Goal: Task Accomplishment & Management: Manage account settings

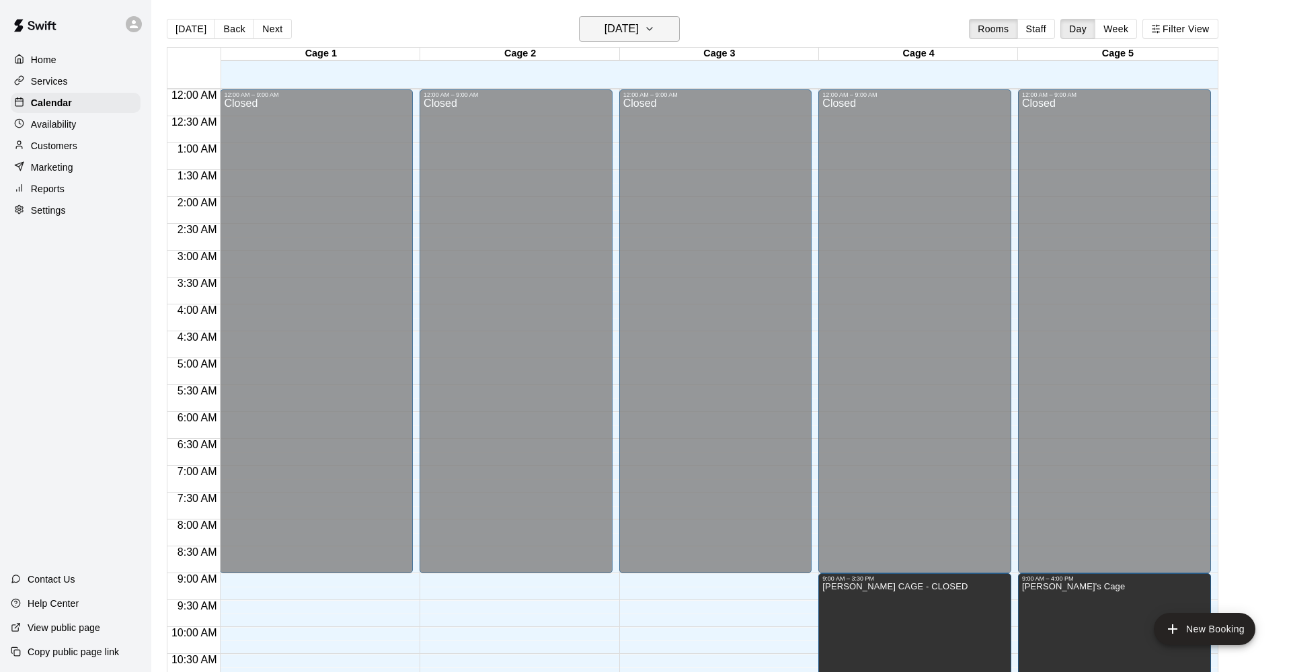
click at [635, 38] on button "[DATE]" at bounding box center [629, 29] width 101 height 26
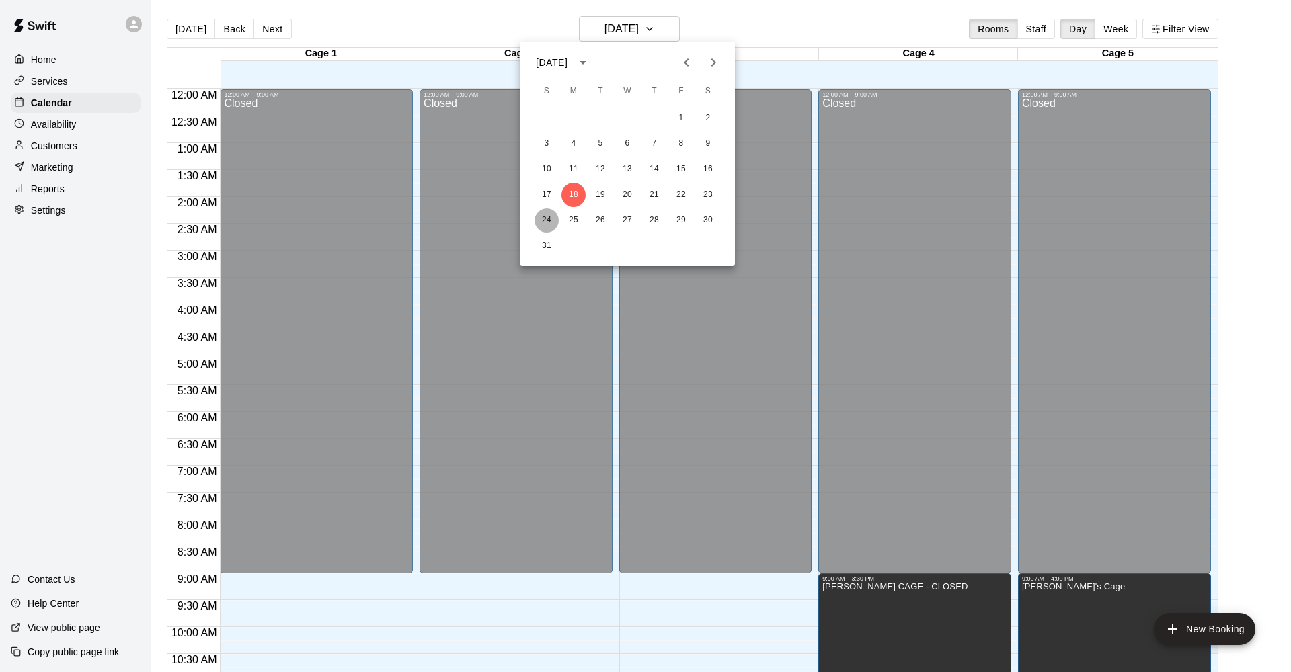
click at [545, 221] on button "24" at bounding box center [546, 220] width 24 height 24
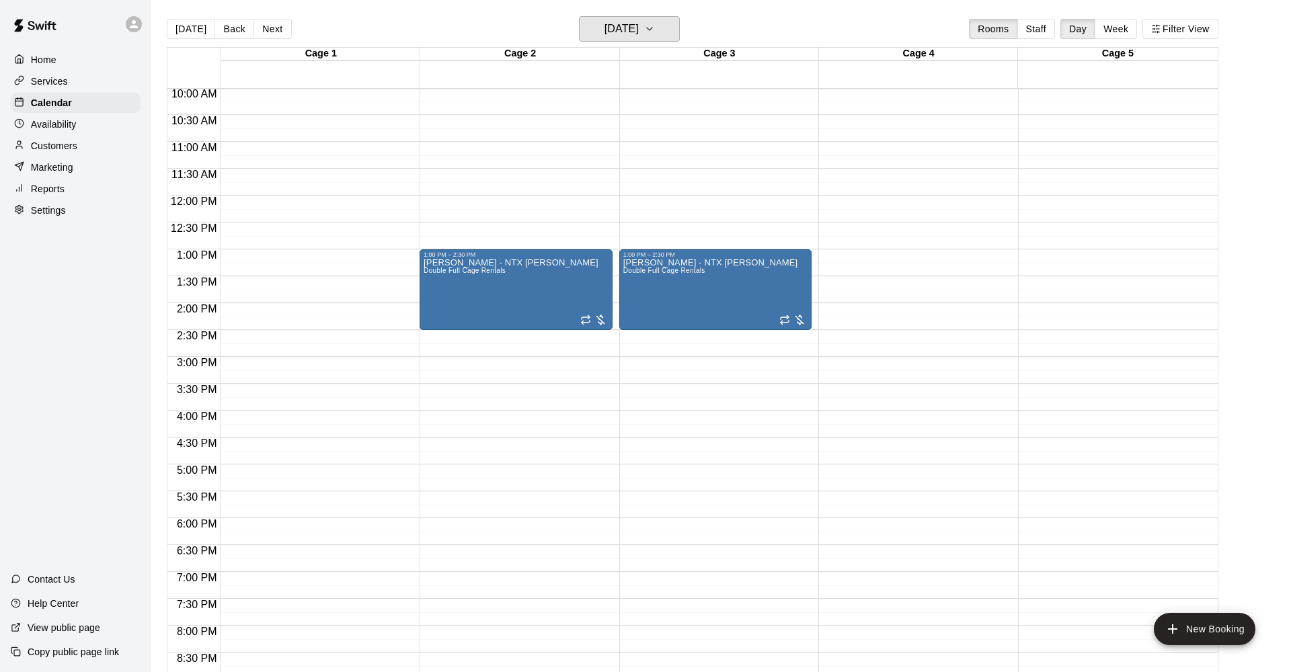
scroll to position [551, 0]
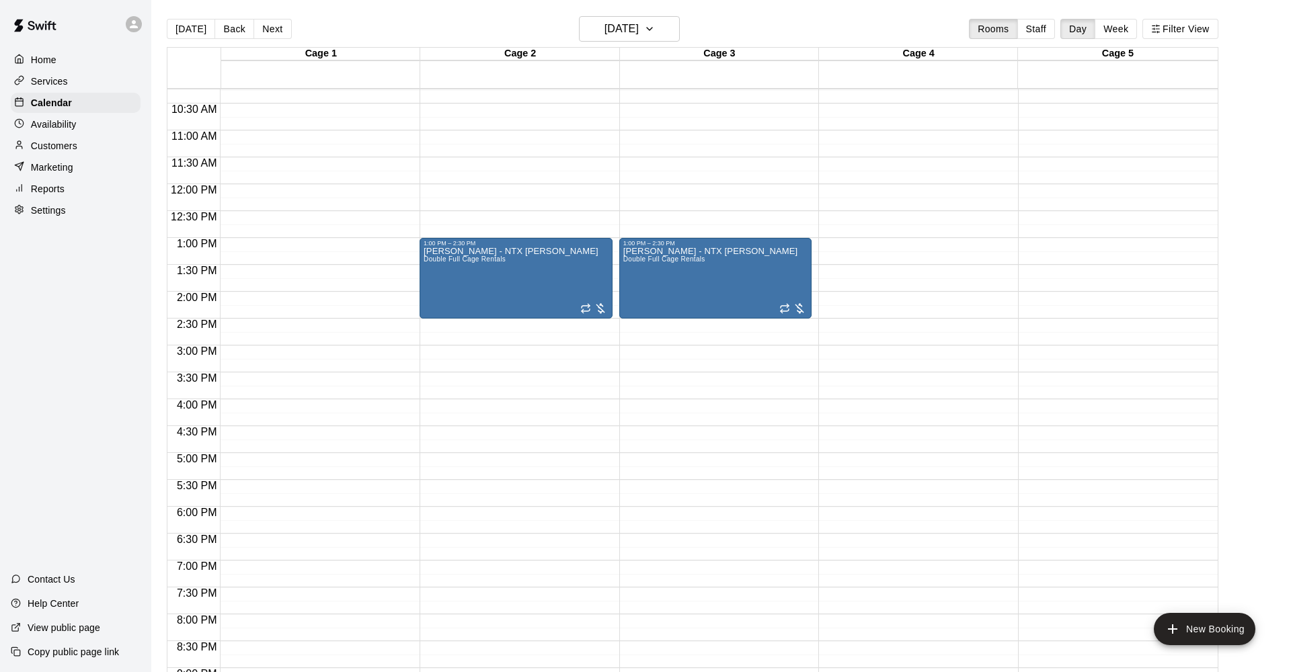
click at [442, 330] on div "12:00 AM – 8:00 AM Closed 1:00 PM – 2:30 PM [PERSON_NAME] - NTX [PERSON_NAME] D…" at bounding box center [516, 184] width 193 height 1291
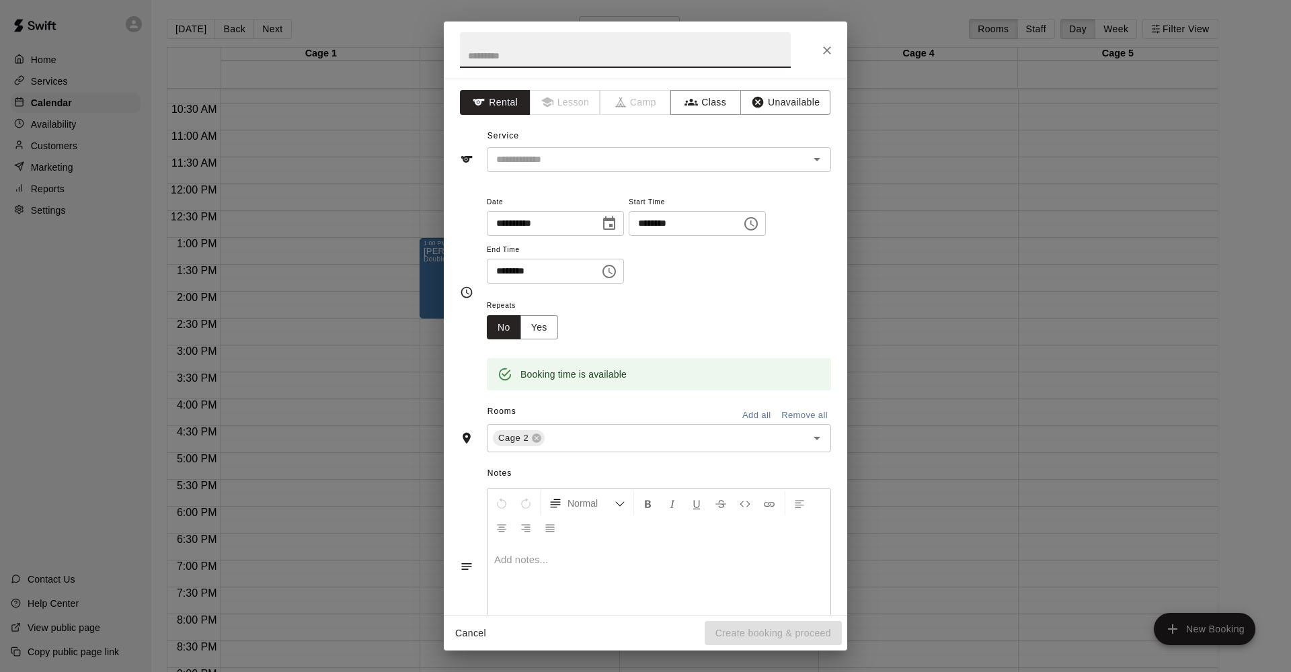
click at [830, 54] on icon "Close" at bounding box center [827, 50] width 8 height 8
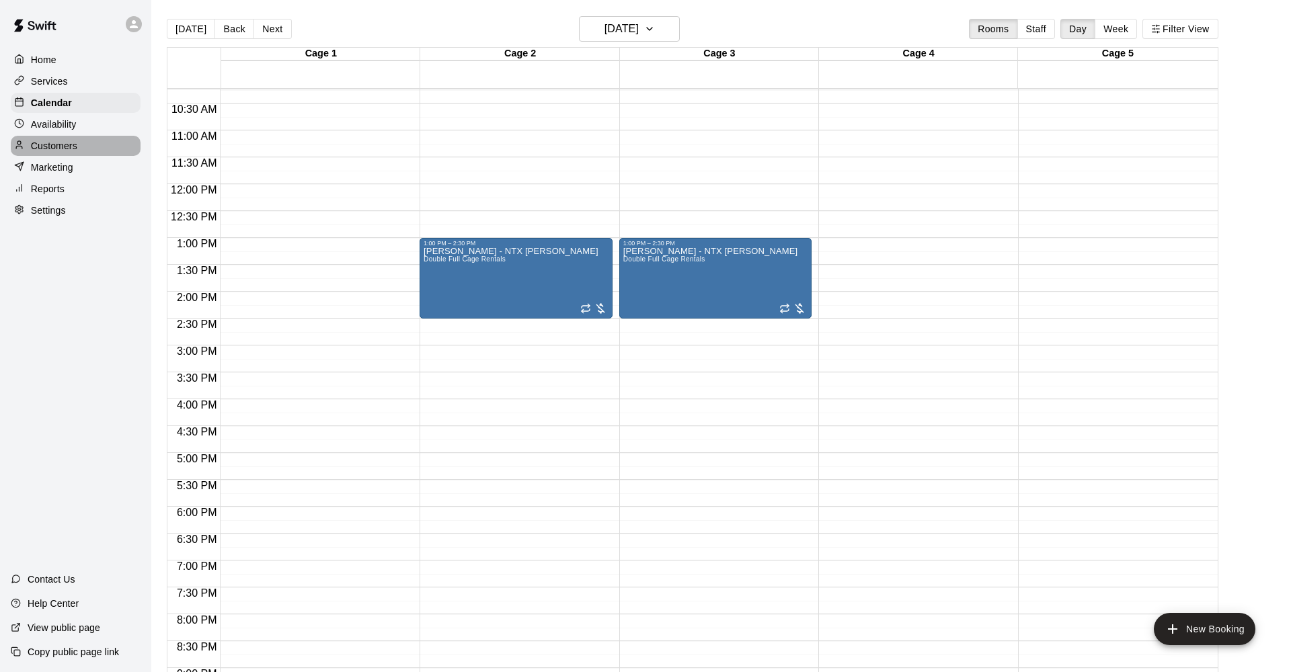
click at [79, 148] on div "Customers" at bounding box center [76, 146] width 130 height 20
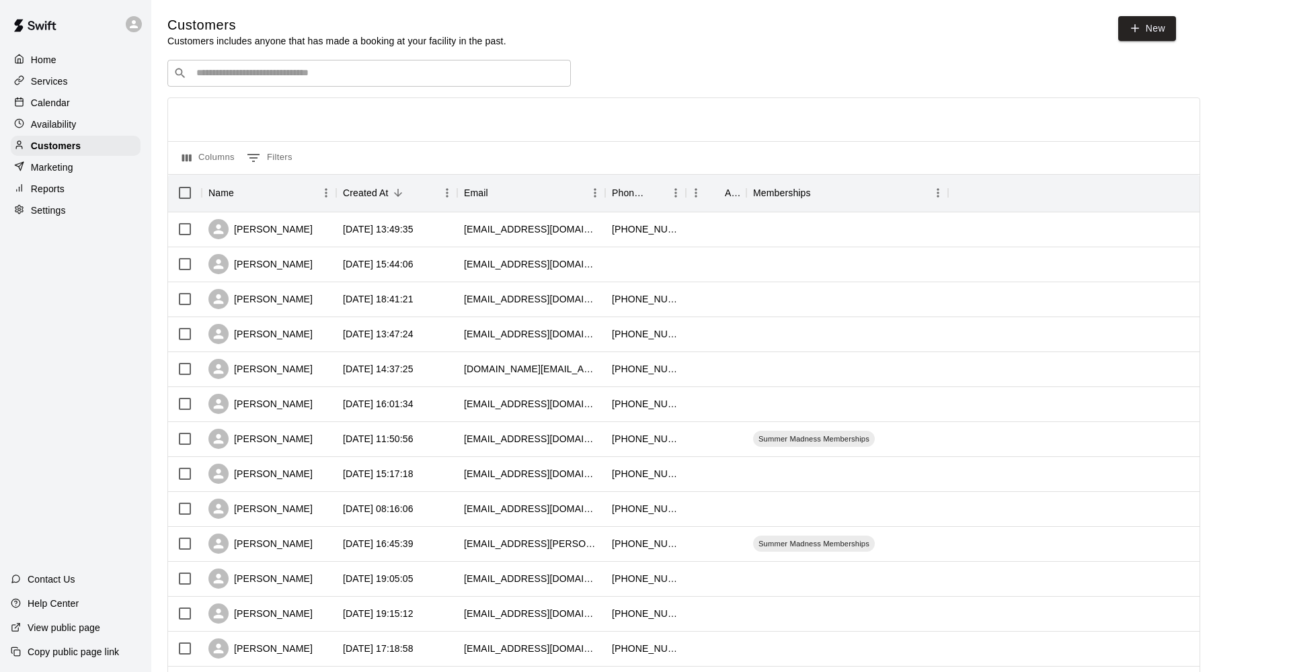
click at [55, 65] on p "Home" at bounding box center [44, 59] width 26 height 13
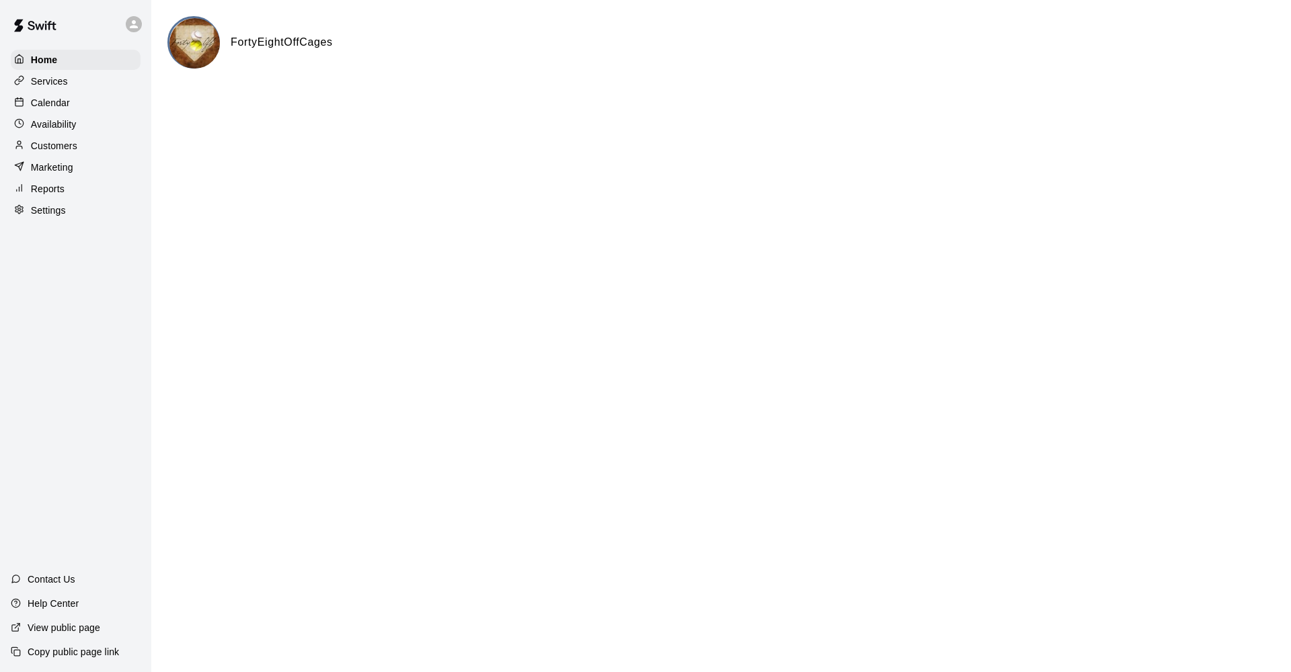
click at [58, 107] on p "Calendar" at bounding box center [50, 102] width 39 height 13
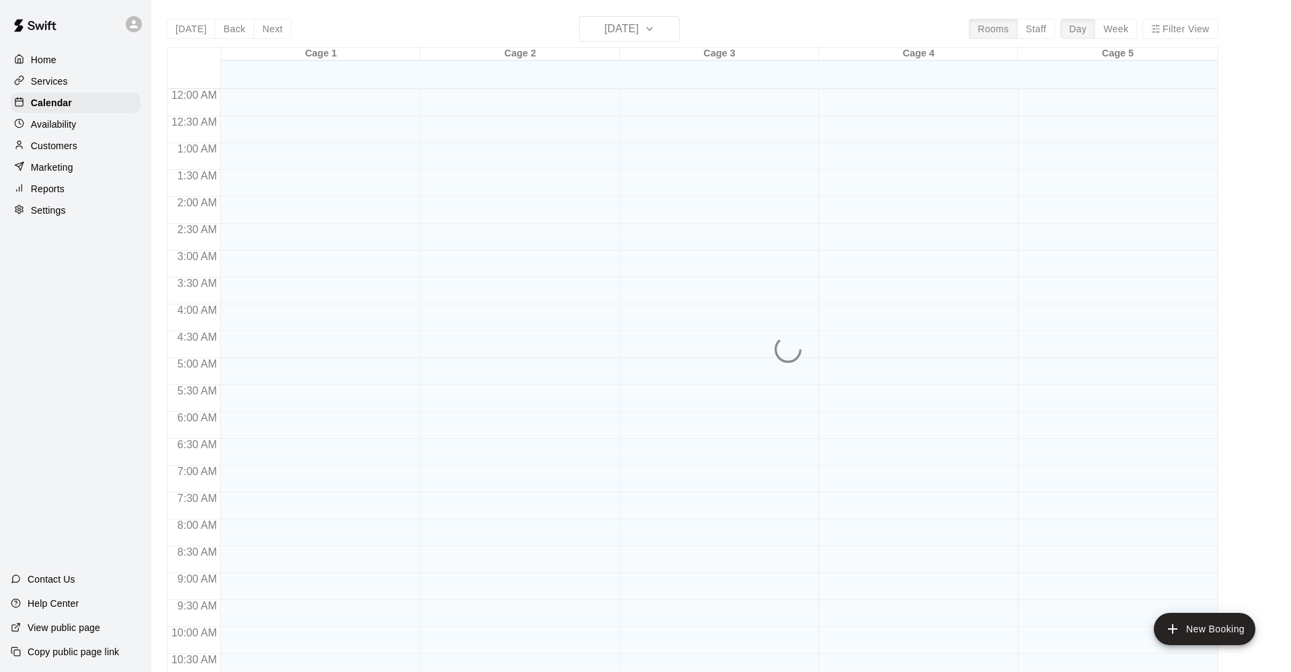
scroll to position [652, 0]
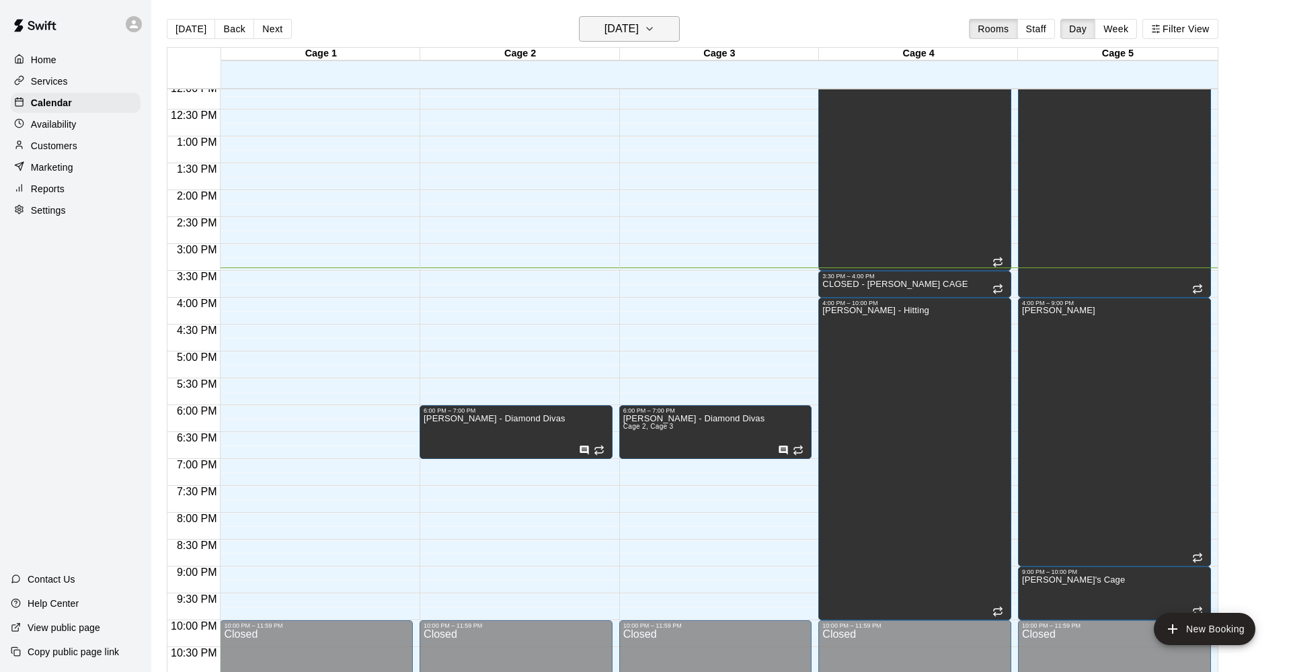
click at [636, 23] on h6 "[DATE]" at bounding box center [621, 28] width 34 height 19
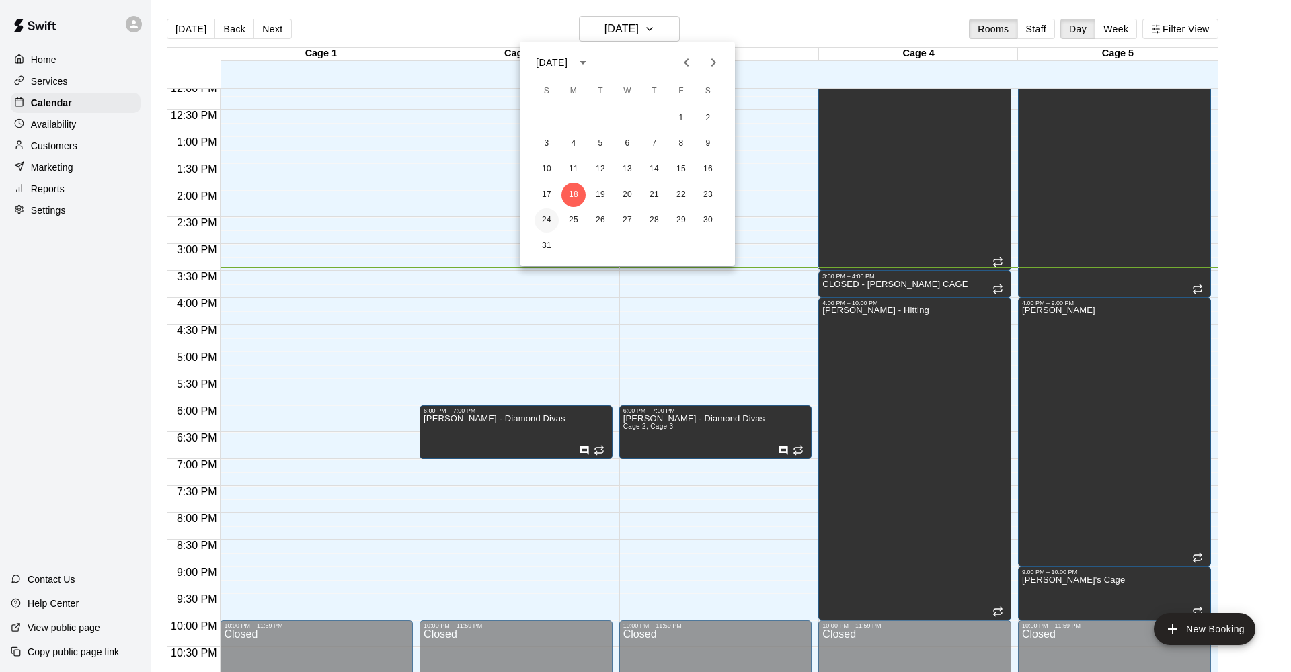
click at [545, 212] on button "24" at bounding box center [546, 220] width 24 height 24
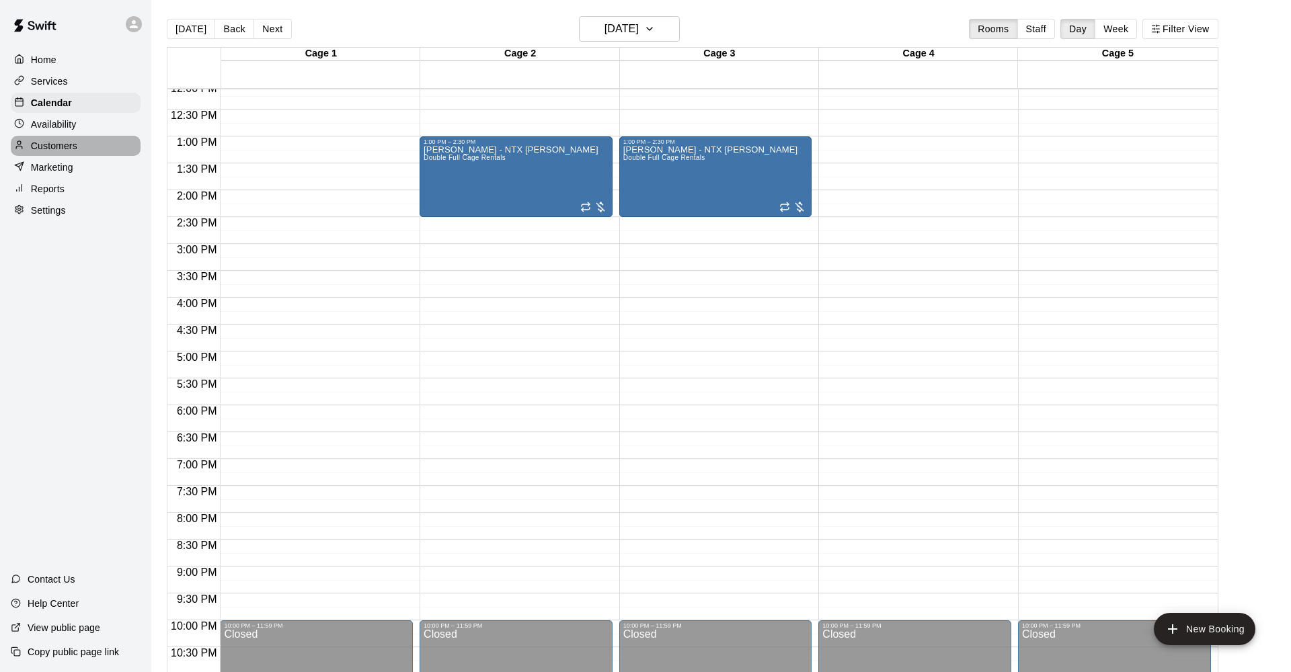
click at [52, 142] on p "Customers" at bounding box center [54, 145] width 46 height 13
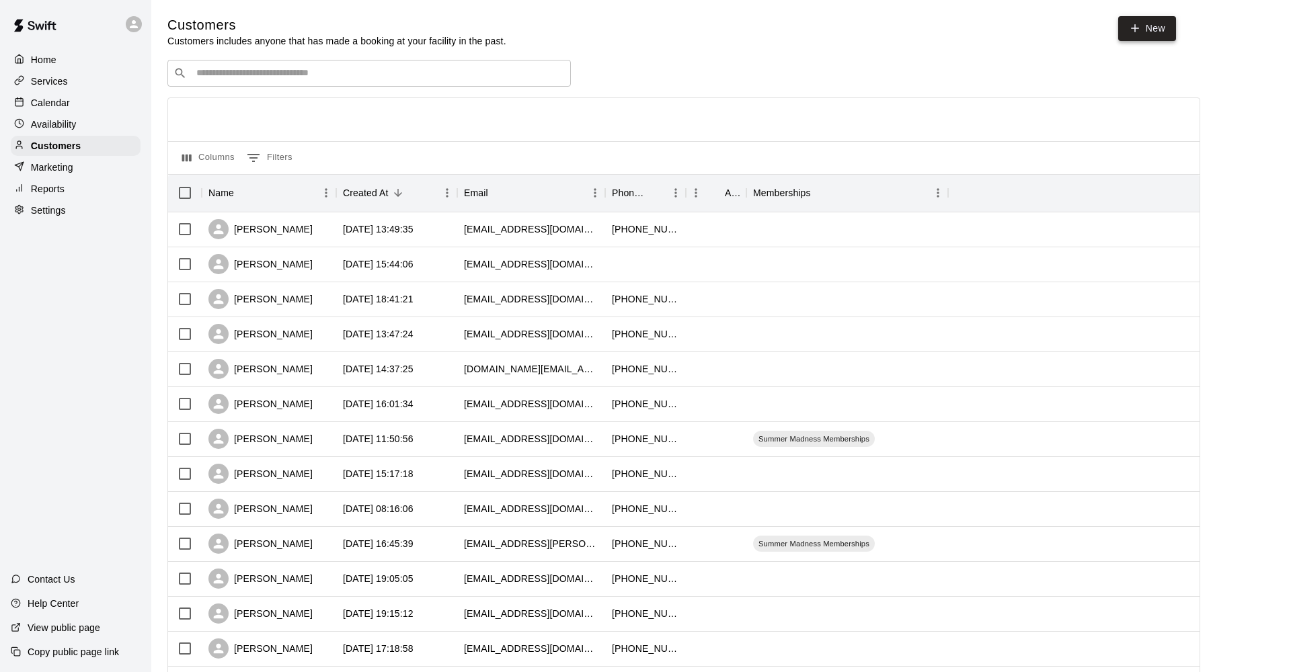
click at [1163, 23] on link "New" at bounding box center [1147, 28] width 58 height 25
select select "**"
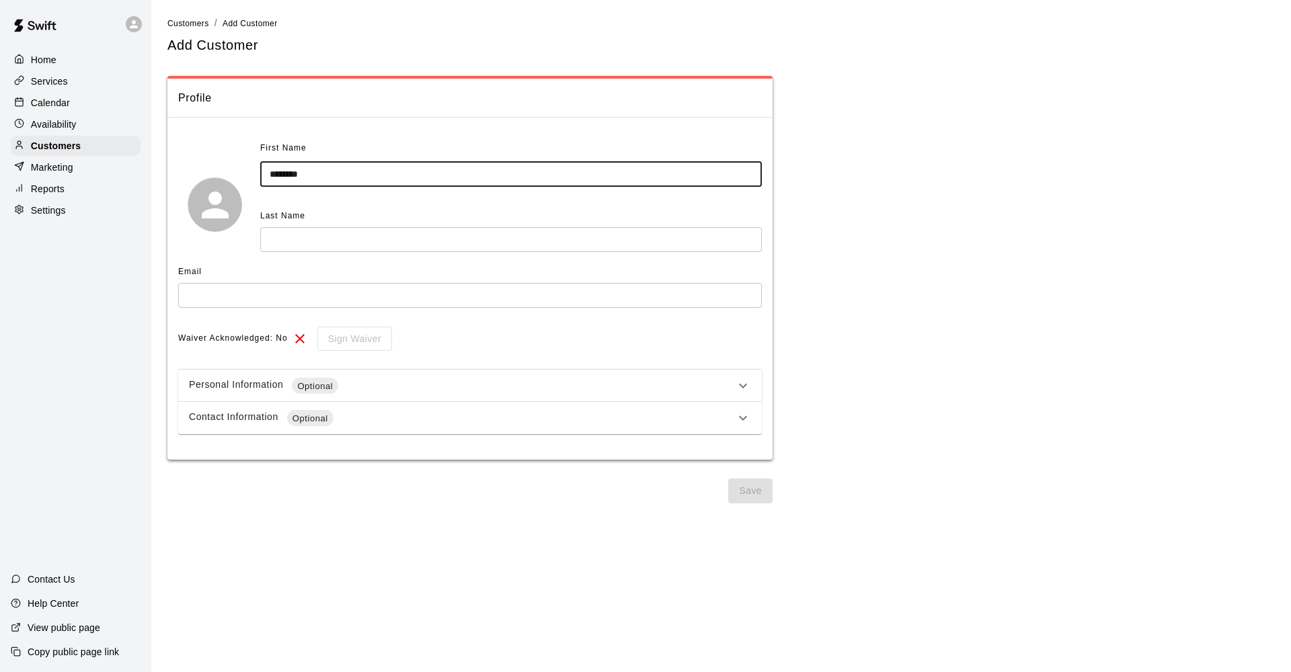
type input "*******"
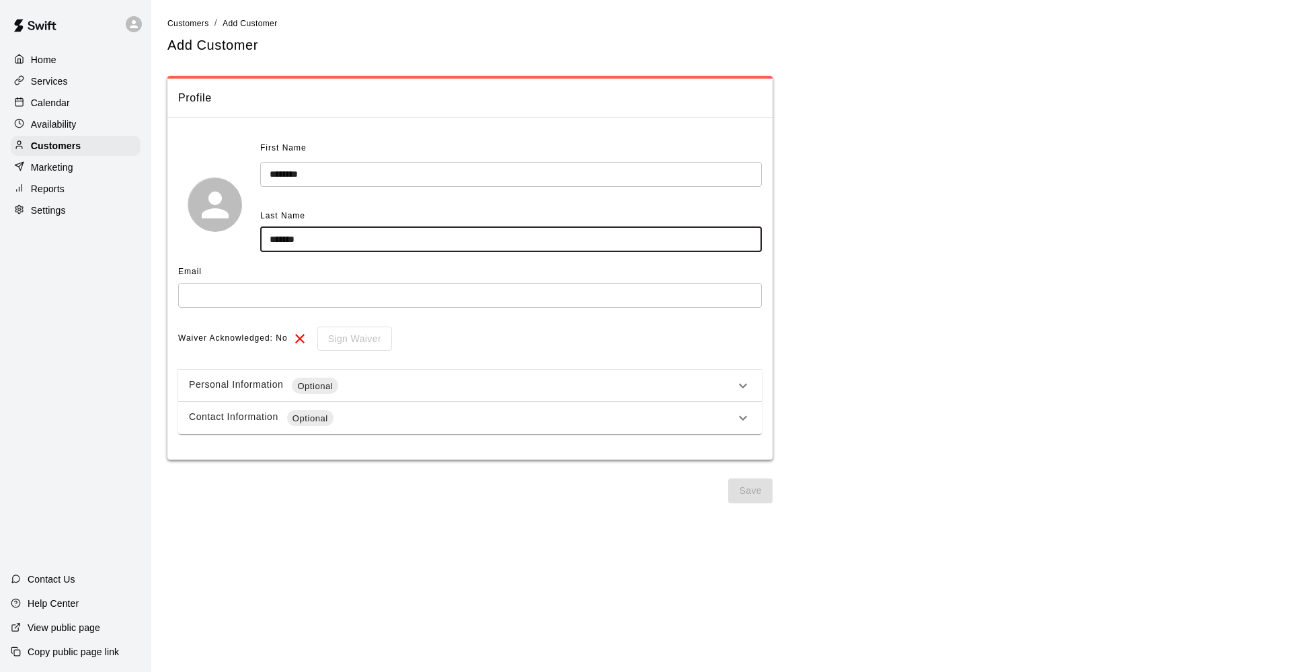
type input "*******"
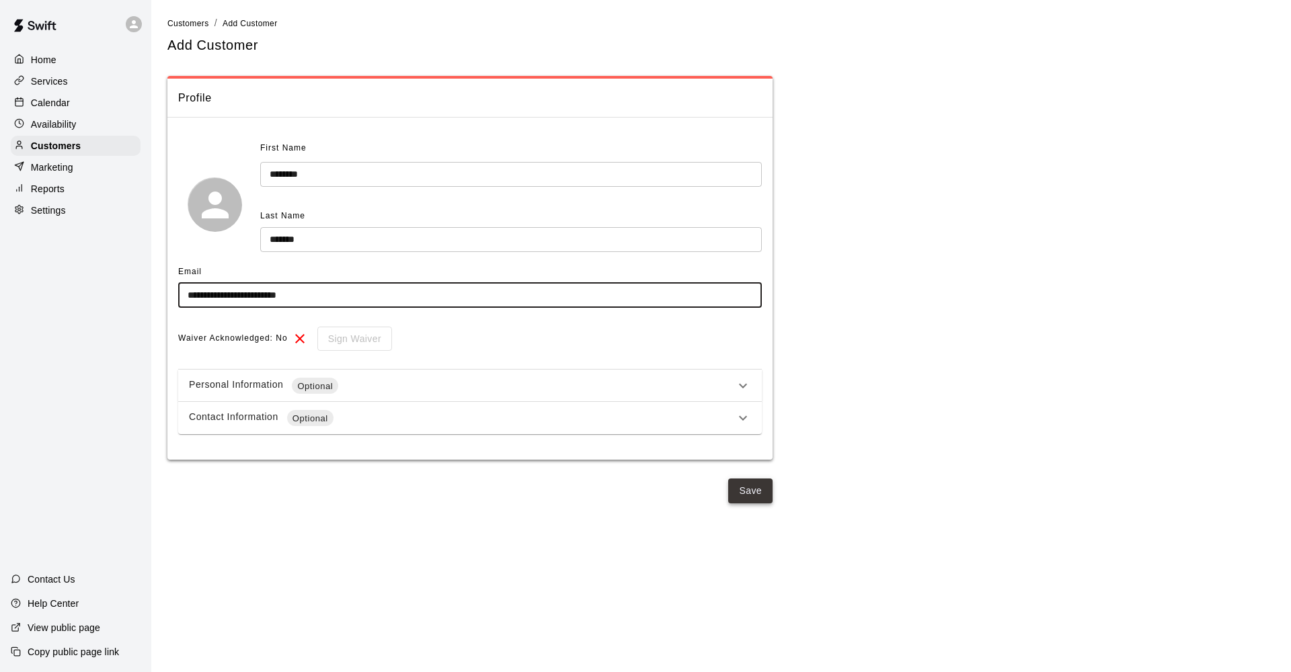
type input "**********"
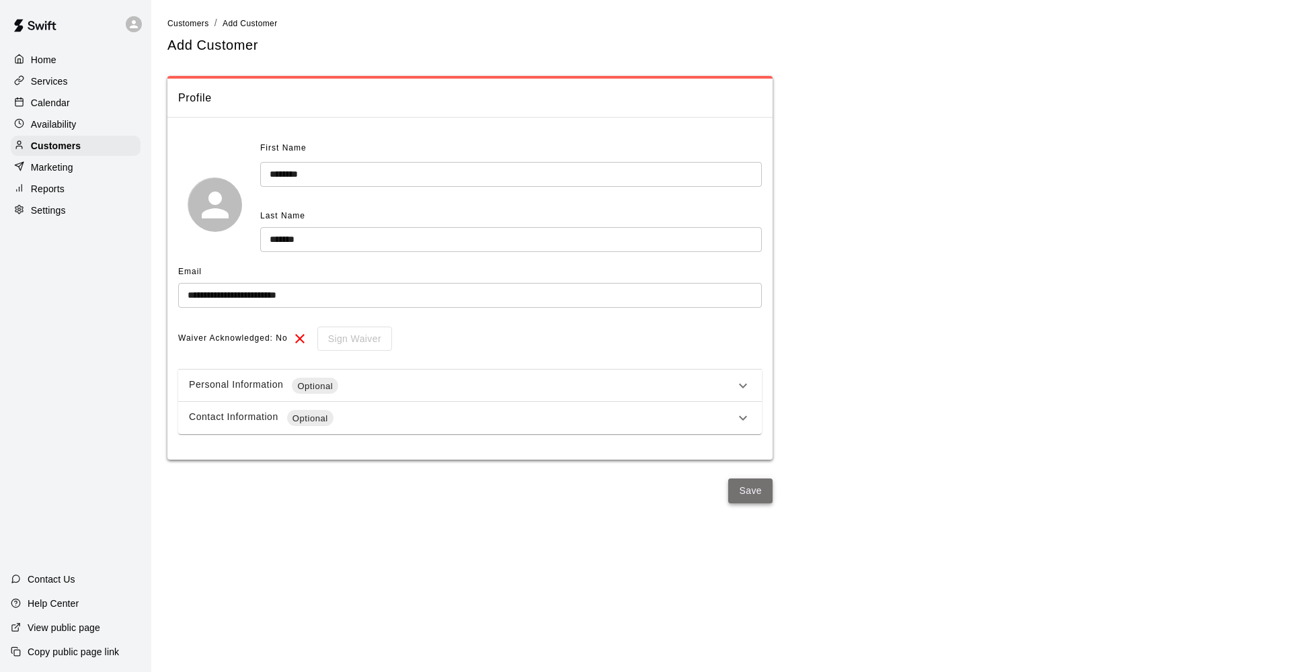
click at [758, 488] on button "Save" at bounding box center [750, 491] width 44 height 25
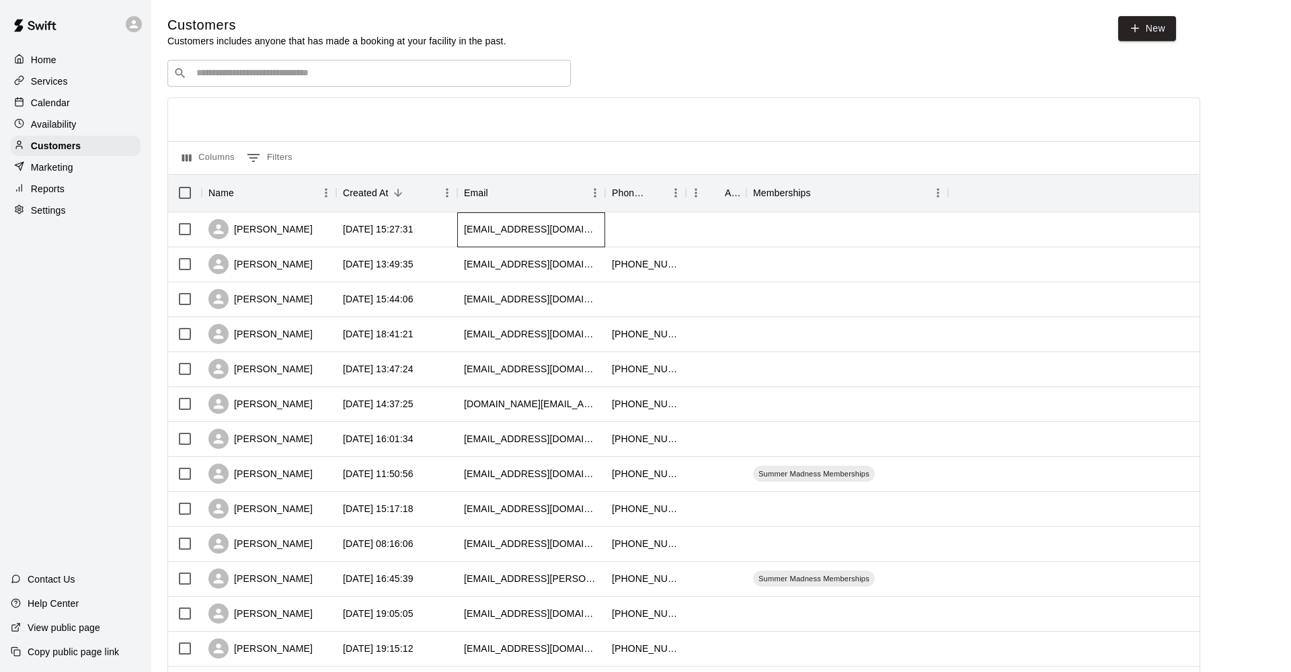
click at [531, 237] on div "[EMAIL_ADDRESS][DOMAIN_NAME]" at bounding box center [531, 229] width 148 height 35
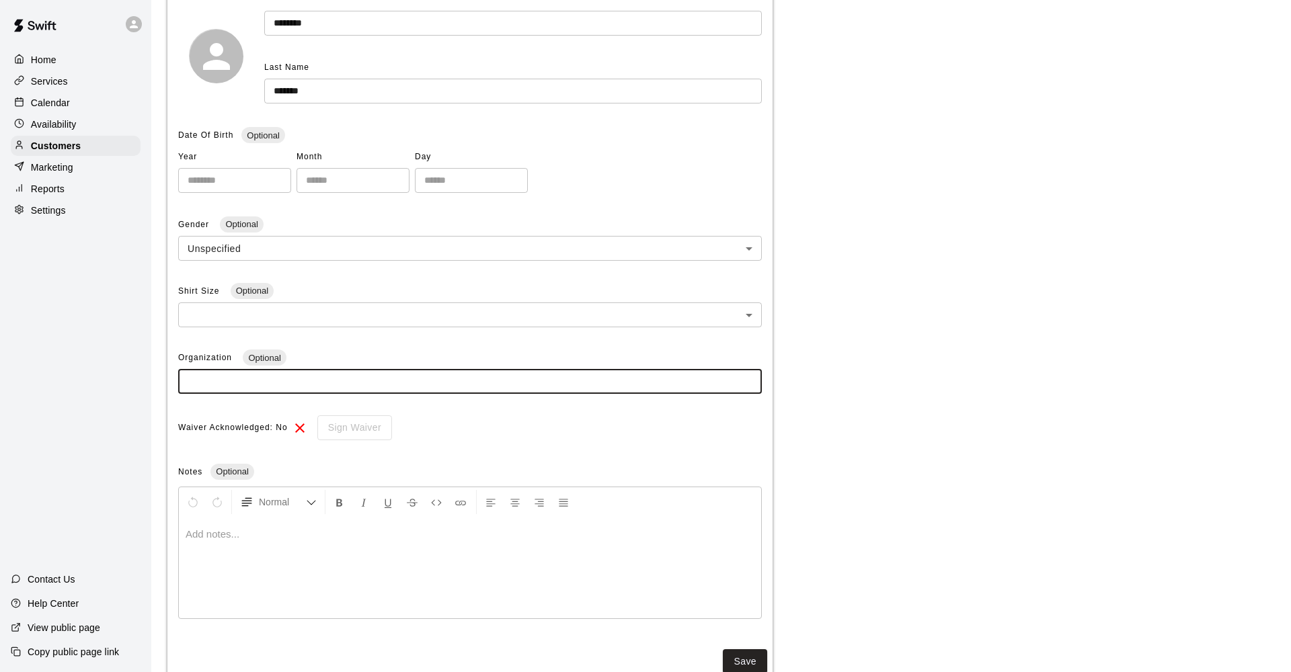
scroll to position [186, 0]
type input "********"
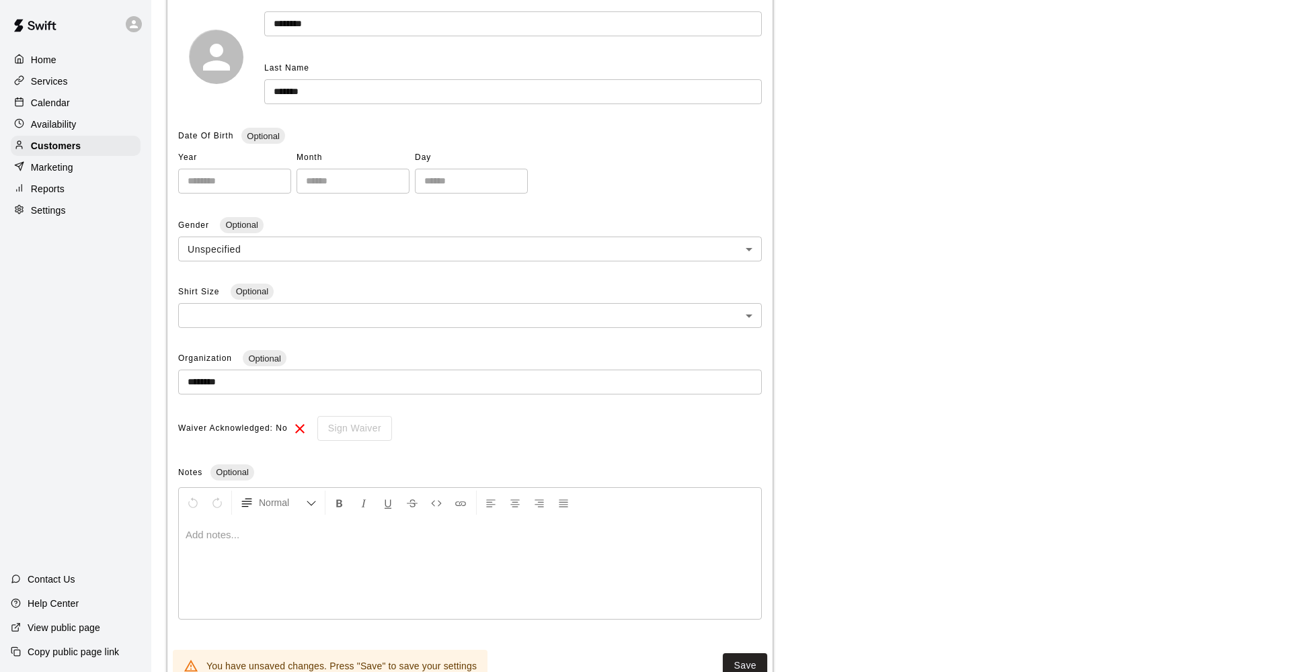
click at [553, 520] on div at bounding box center [470, 568] width 582 height 101
click at [746, 657] on button "Save" at bounding box center [745, 665] width 44 height 25
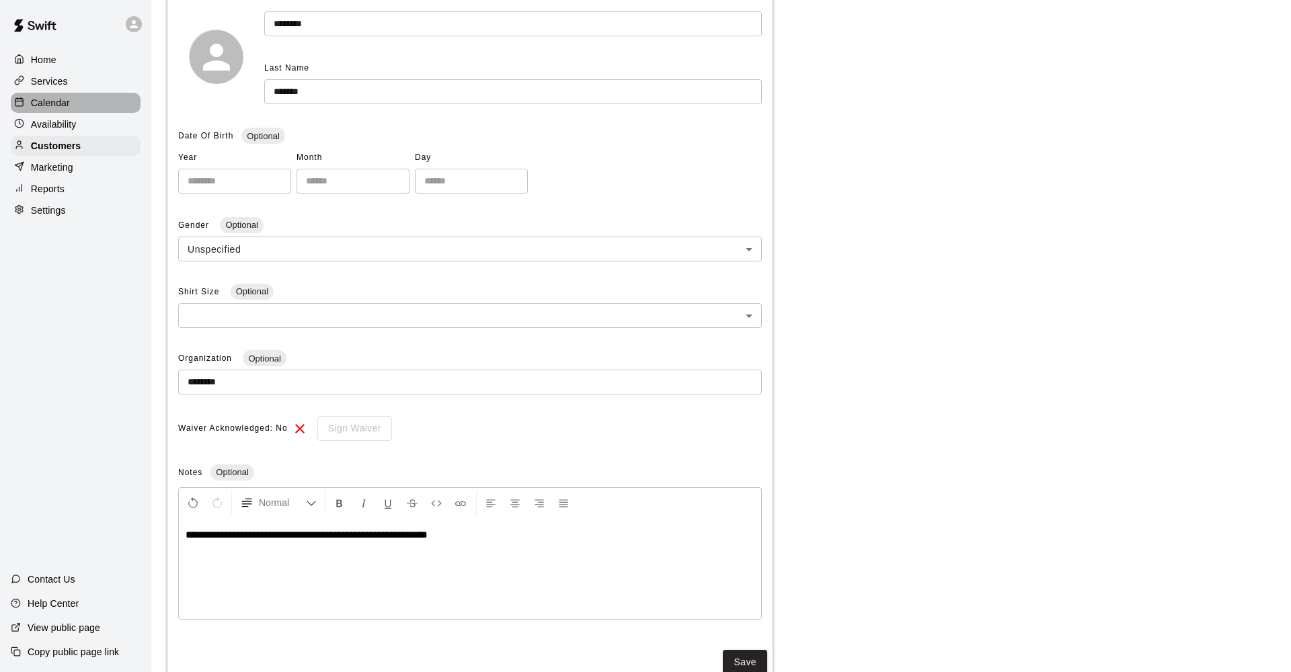
click at [61, 99] on p "Calendar" at bounding box center [50, 102] width 39 height 13
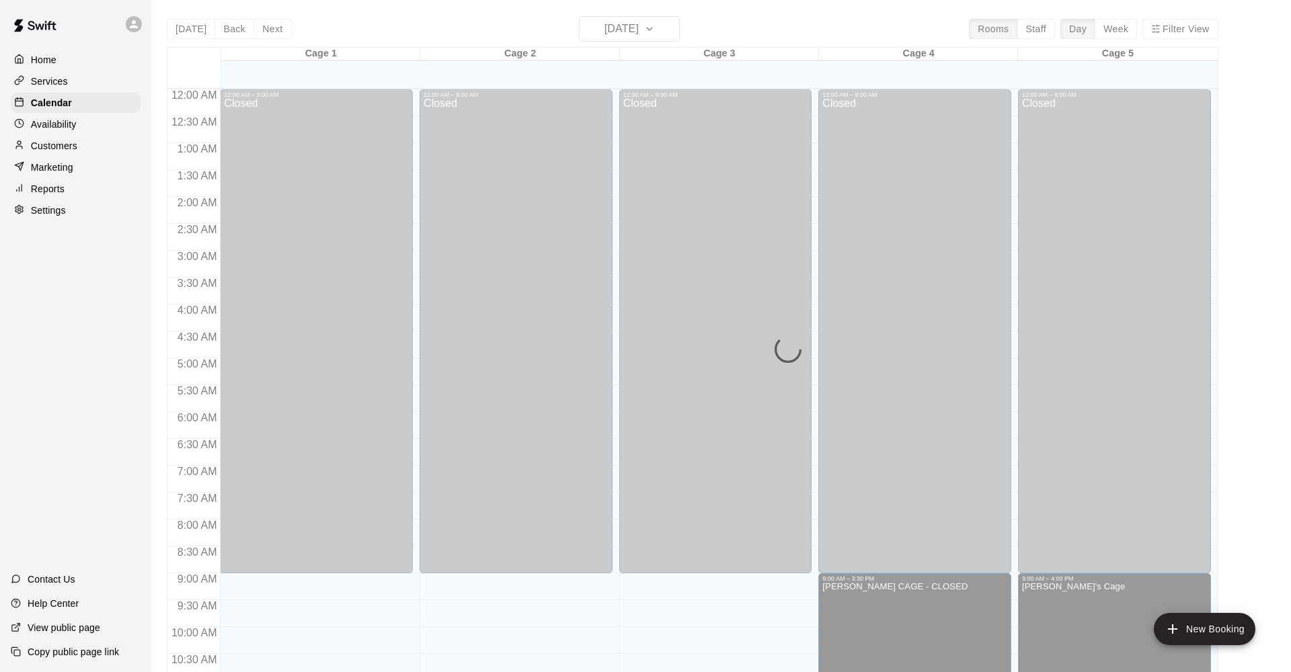
scroll to position [652, 0]
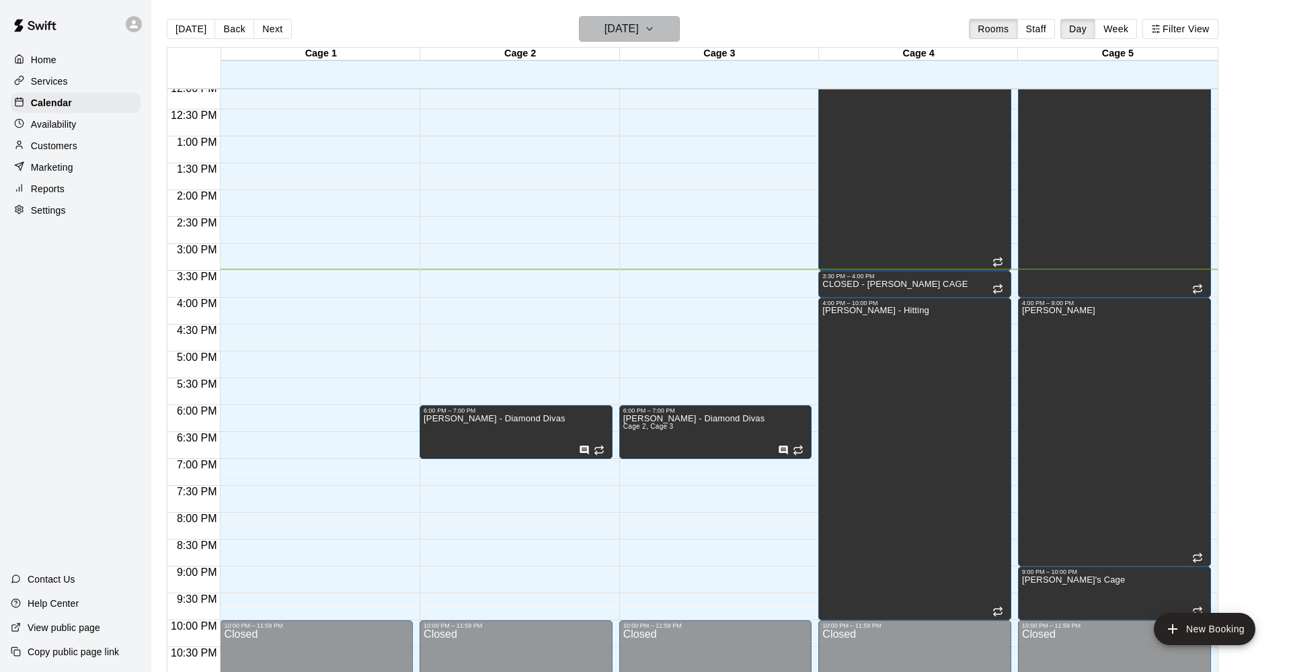
click at [608, 35] on h6 "[DATE]" at bounding box center [621, 28] width 34 height 19
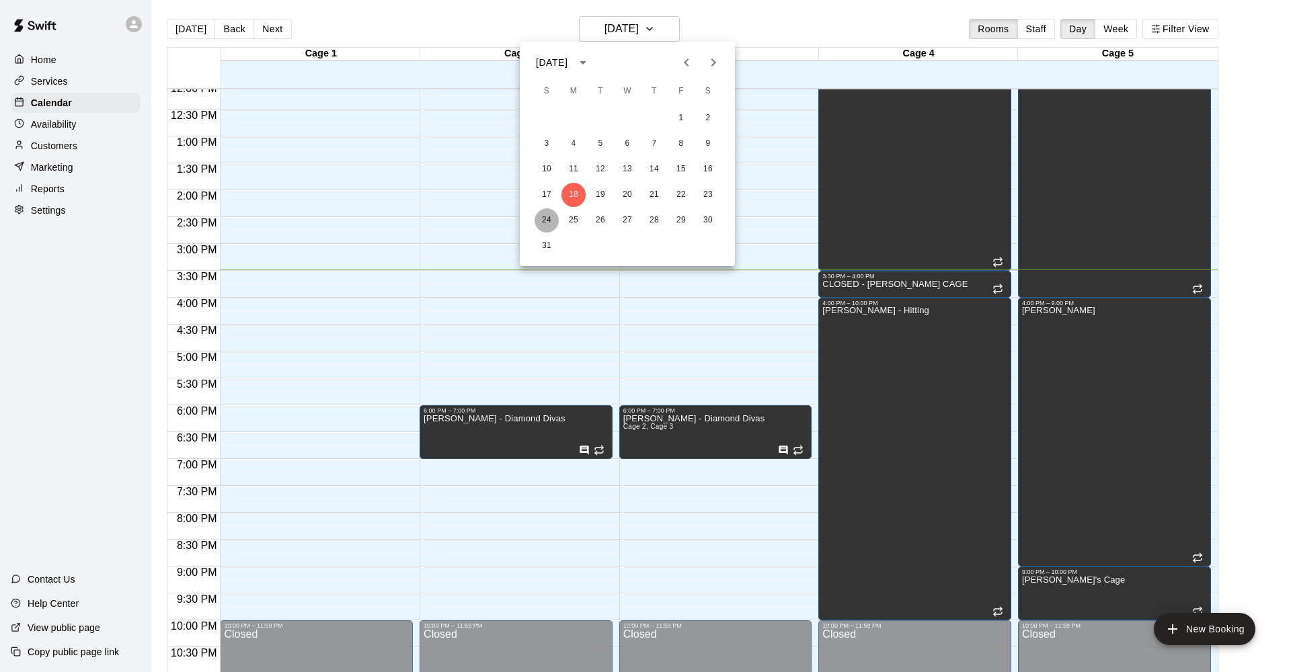
click at [547, 219] on button "24" at bounding box center [546, 220] width 24 height 24
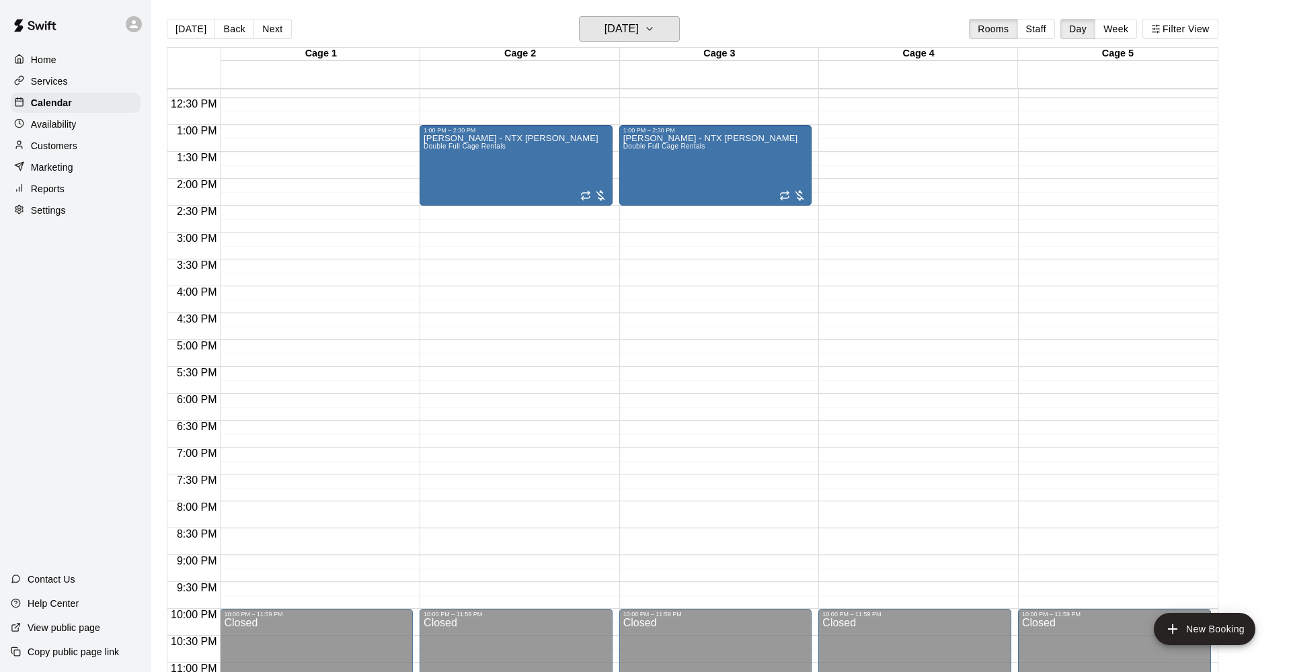
scroll to position [665, 0]
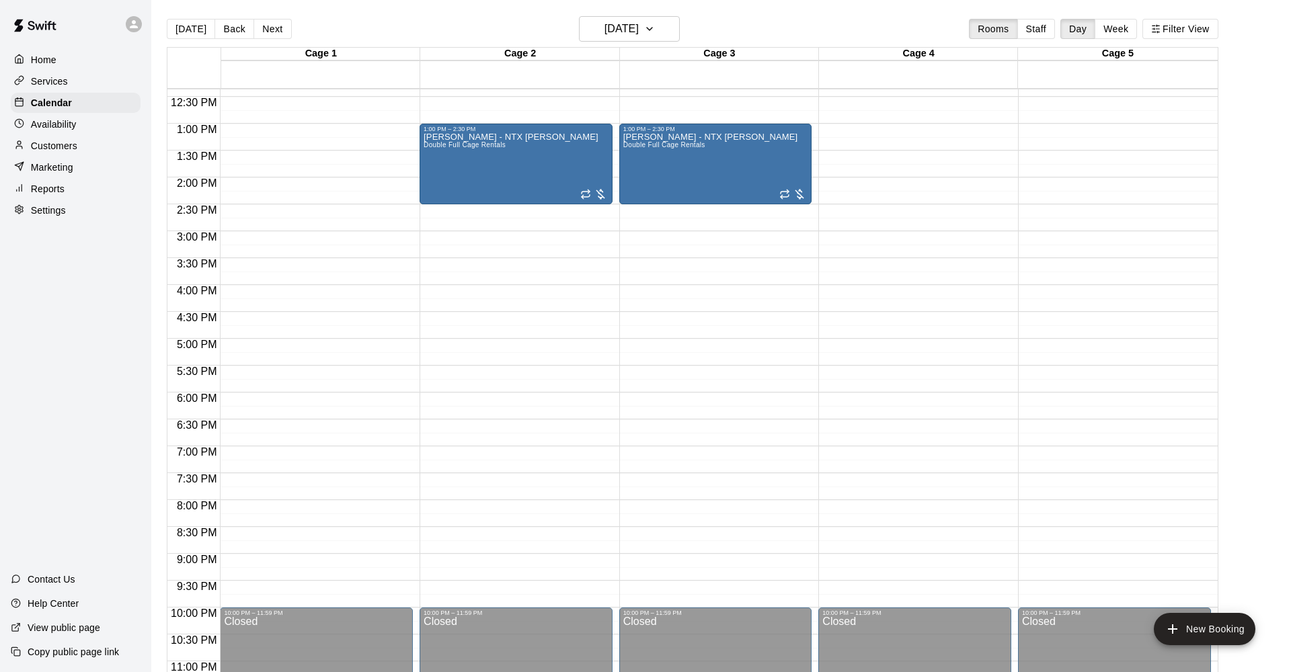
click at [468, 214] on div "12:00 AM – 8:00 AM Closed 1:00 PM – 2:30 PM [PERSON_NAME] - NTX [PERSON_NAME] D…" at bounding box center [516, 70] width 193 height 1291
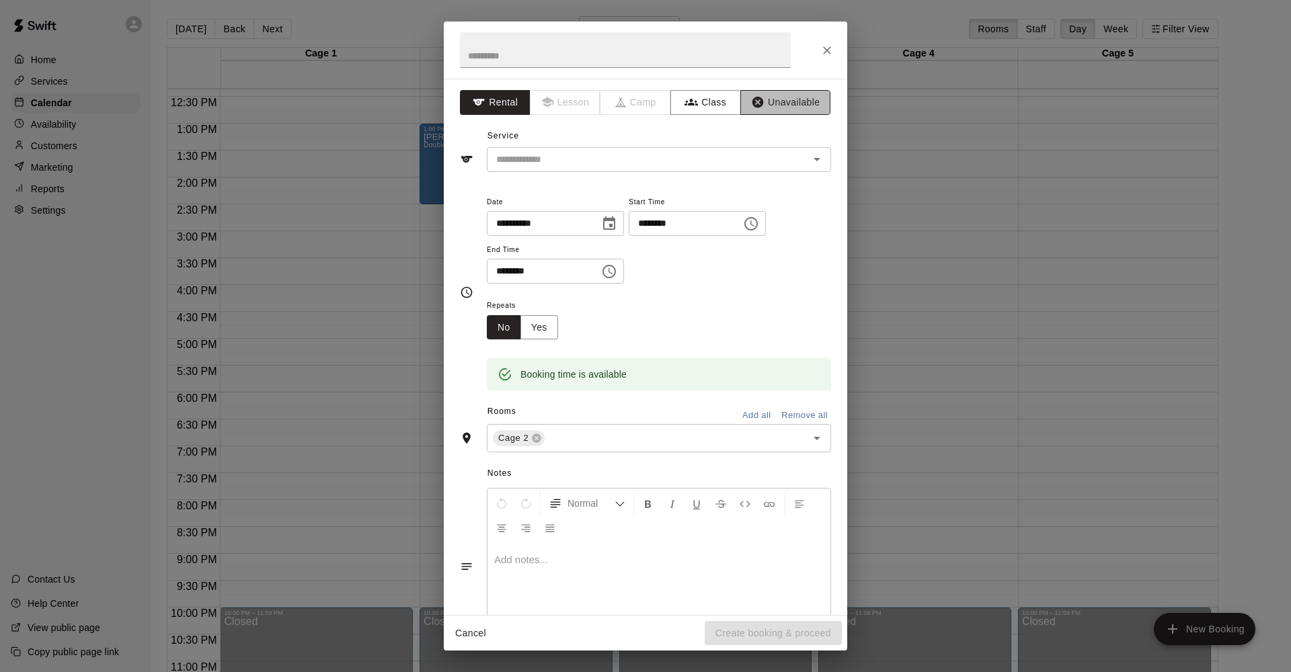
click at [803, 104] on button "Unavailable" at bounding box center [785, 102] width 90 height 25
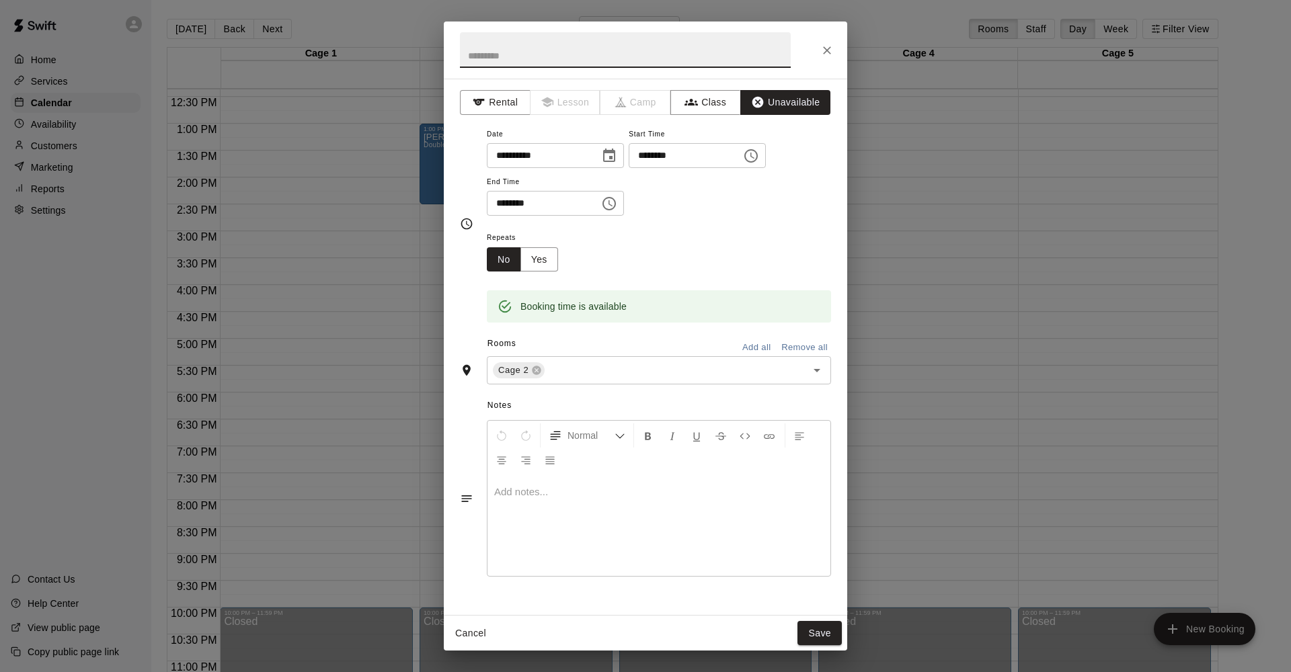
click at [539, 59] on input "text" at bounding box center [625, 50] width 331 height 36
type input "**********"
drag, startPoint x: 503, startPoint y: 204, endPoint x: 514, endPoint y: 203, distance: 10.8
click at [503, 204] on input "********" at bounding box center [539, 203] width 104 height 25
type input "********"
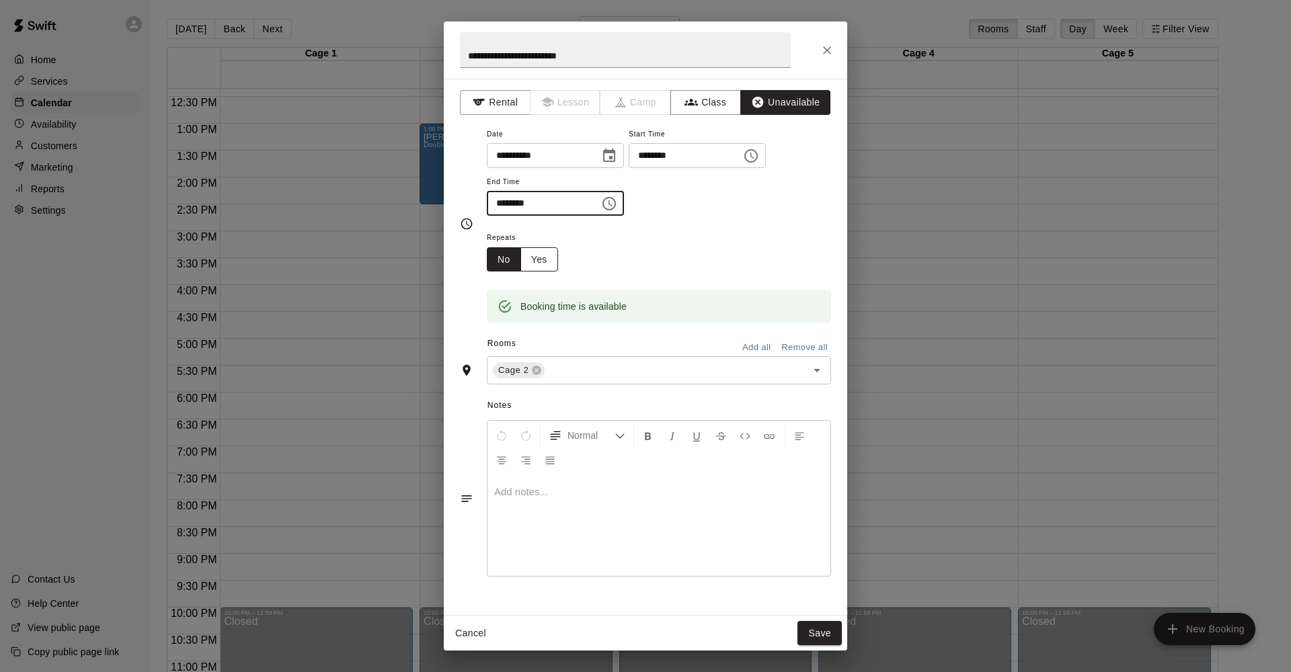
click at [544, 264] on button "Yes" at bounding box center [539, 259] width 38 height 25
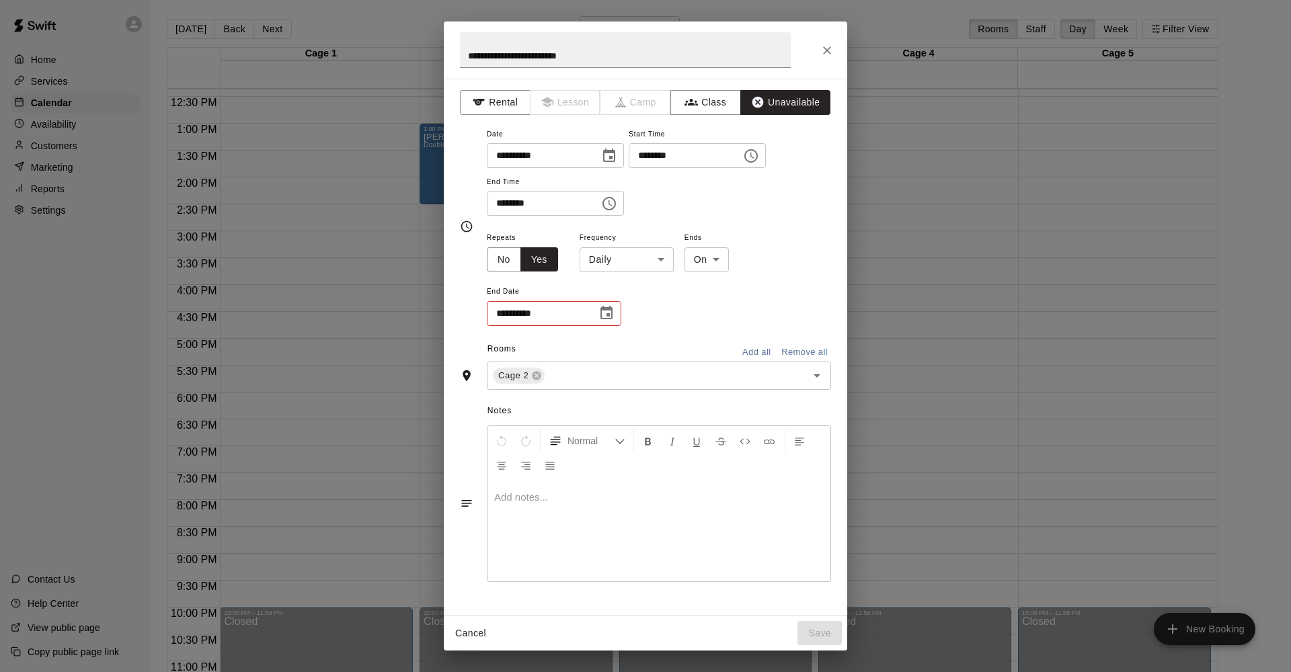
click at [606, 311] on icon "Choose date" at bounding box center [606, 313] width 16 height 16
click at [558, 347] on icon "calendar view is open, switch to year view" at bounding box center [550, 345] width 16 height 16
click at [683, 303] on div "**********" at bounding box center [659, 278] width 344 height 98
click at [606, 307] on icon "Choose date" at bounding box center [606, 312] width 12 height 13
click at [688, 339] on button "Next month" at bounding box center [680, 344] width 27 height 27
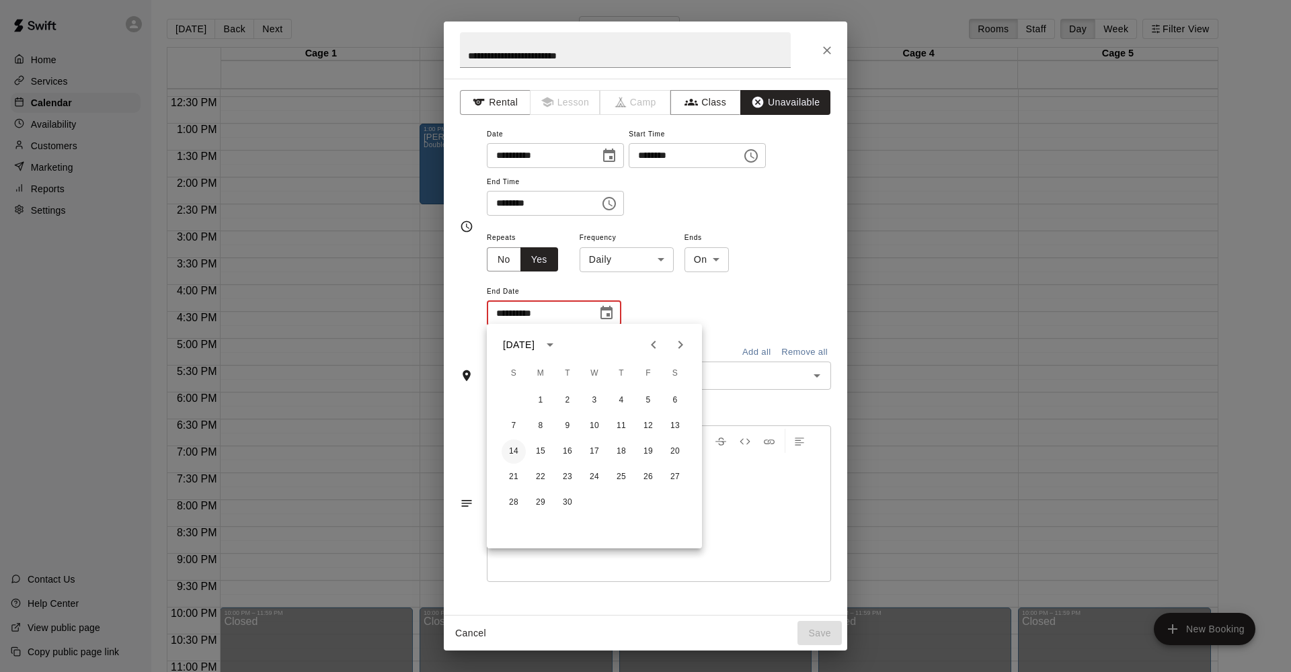
click at [506, 448] on button "14" at bounding box center [514, 452] width 24 height 24
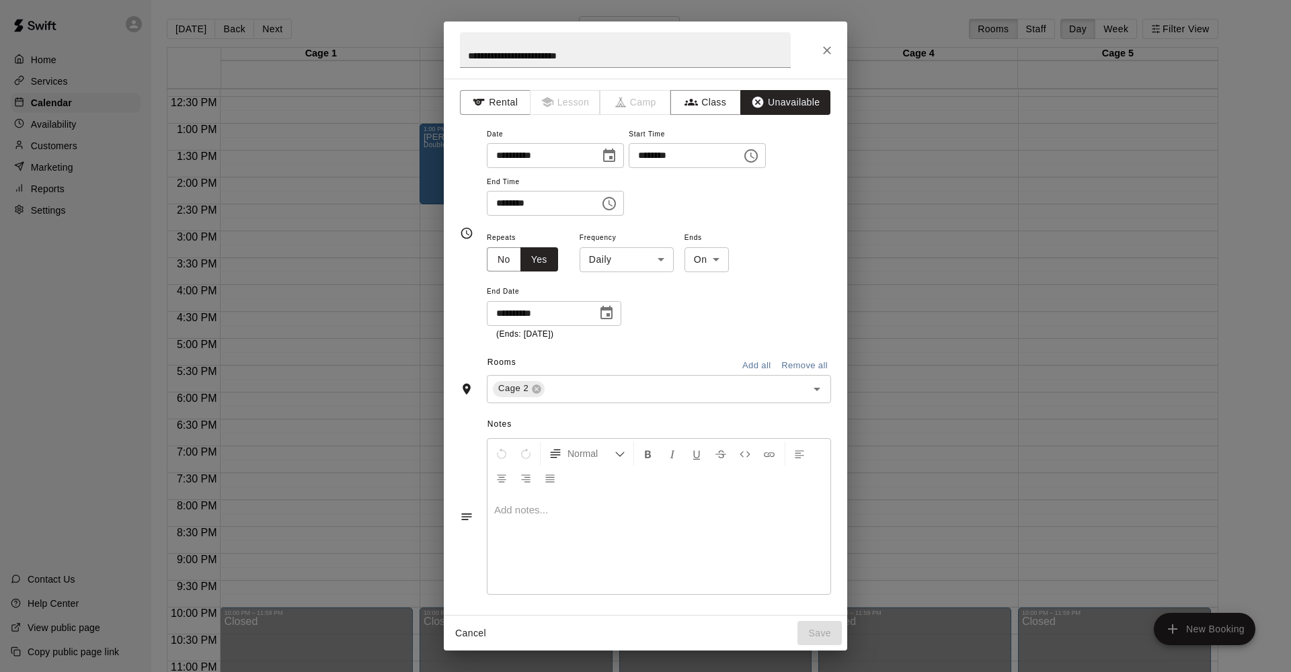
type input "**********"
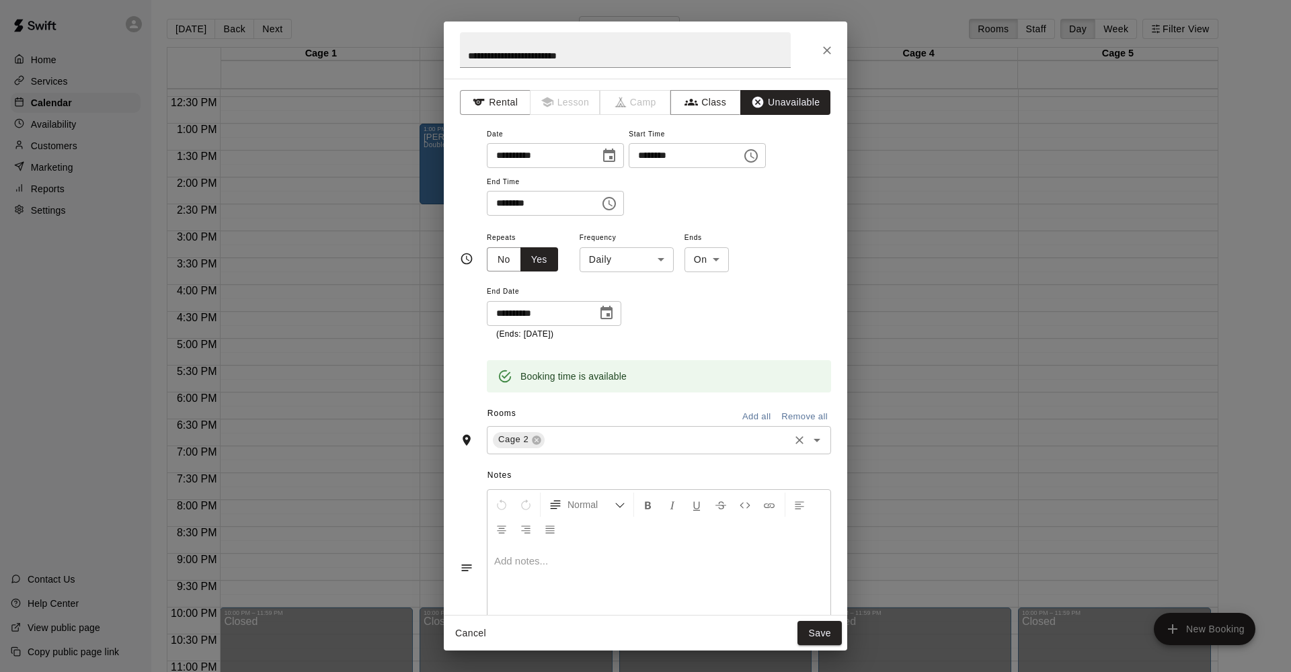
click at [596, 438] on input "text" at bounding box center [667, 440] width 241 height 17
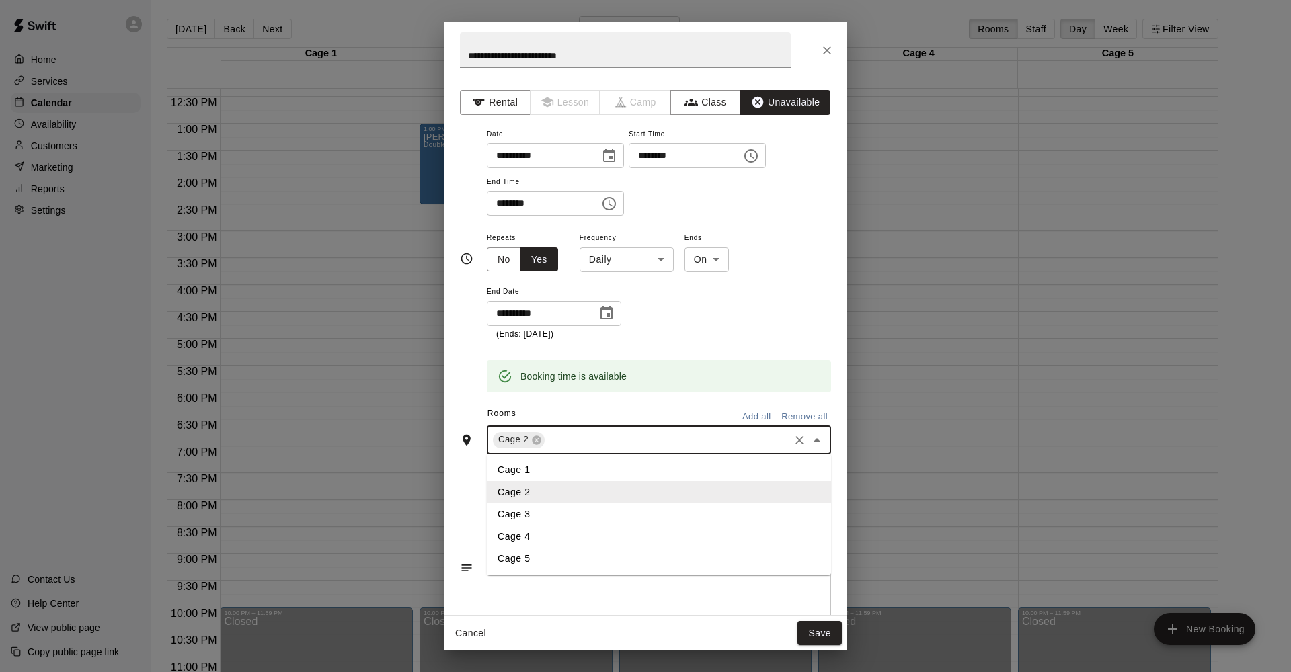
click at [555, 504] on li "Cage 3" at bounding box center [659, 515] width 344 height 22
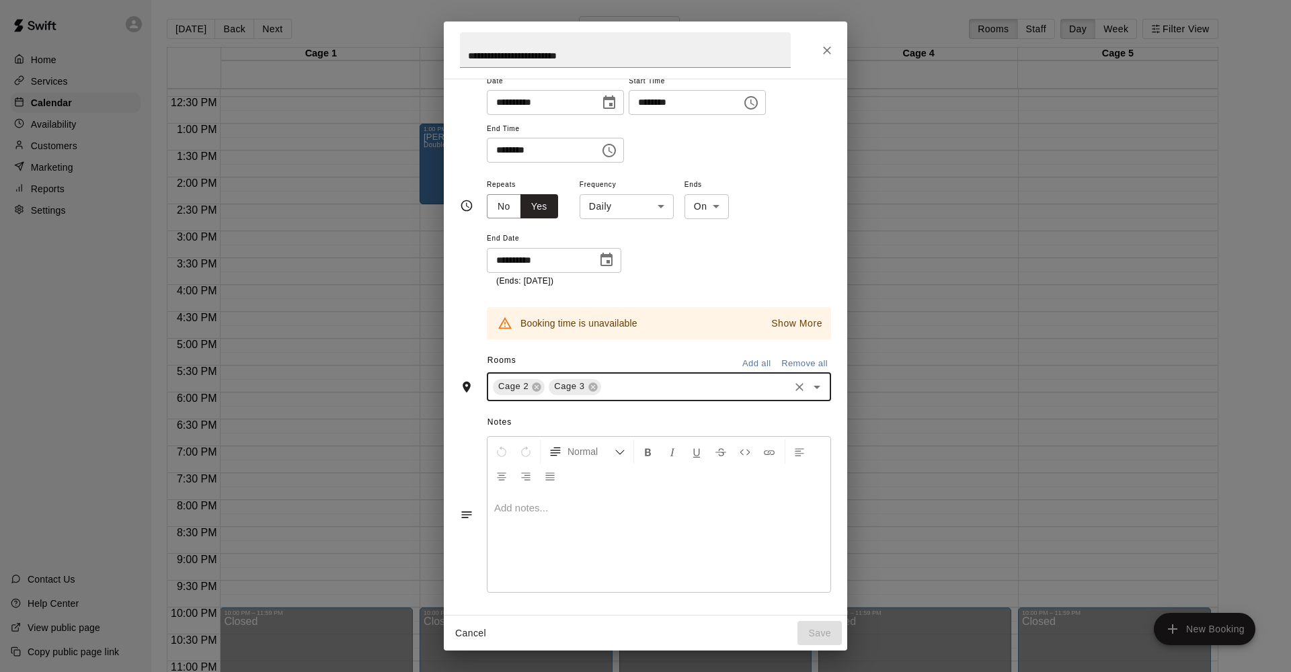
scroll to position [52, 0]
click at [807, 319] on p "Show More" at bounding box center [796, 324] width 51 height 14
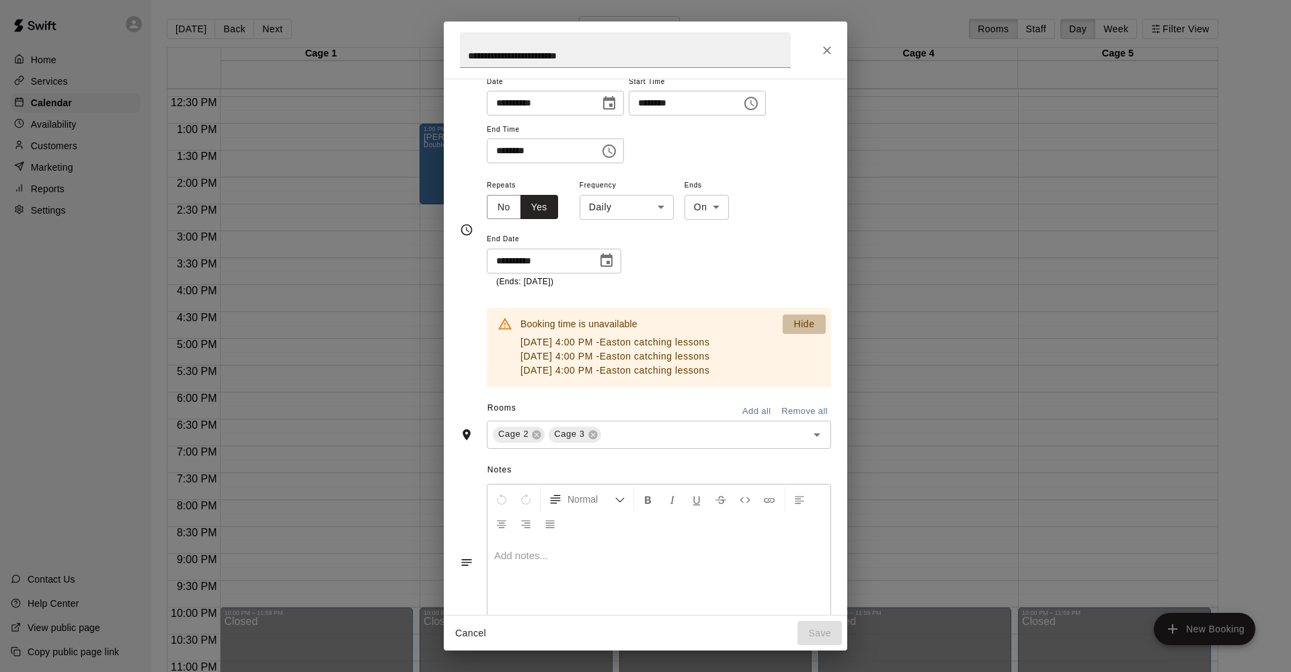
click at [807, 319] on p "Hide" at bounding box center [803, 324] width 21 height 14
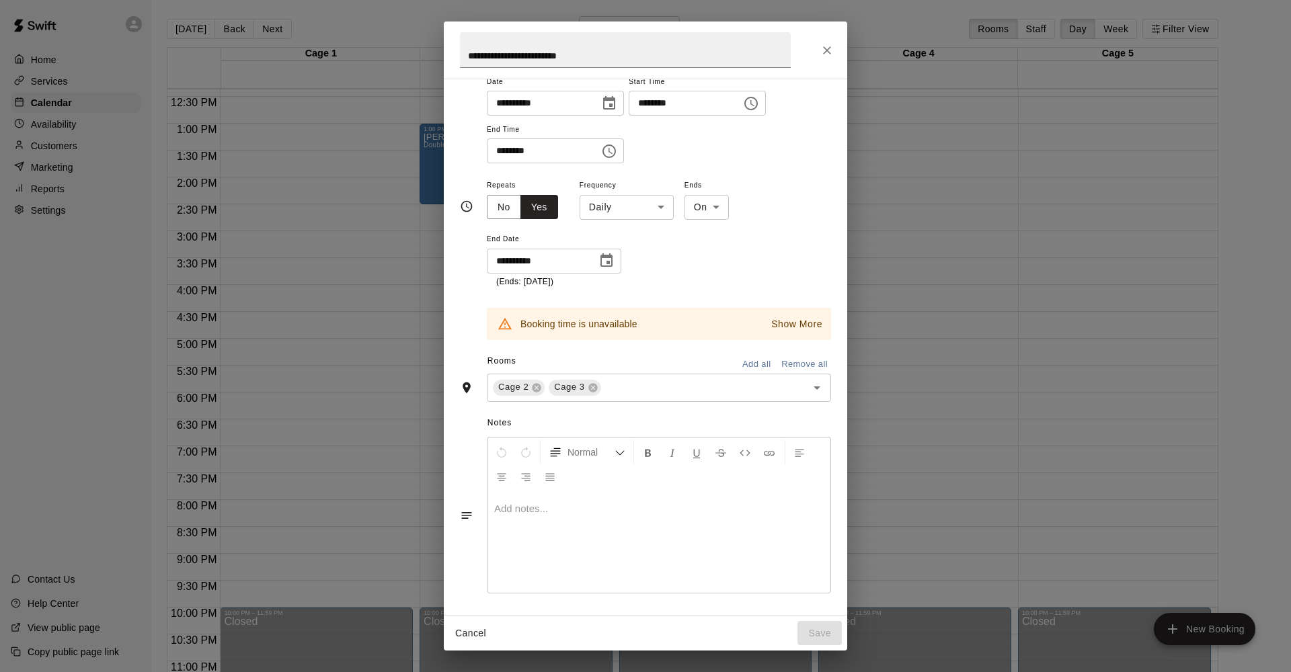
click at [617, 104] on icon "Choose date, selected date is Aug 24, 2025" at bounding box center [609, 103] width 16 height 16
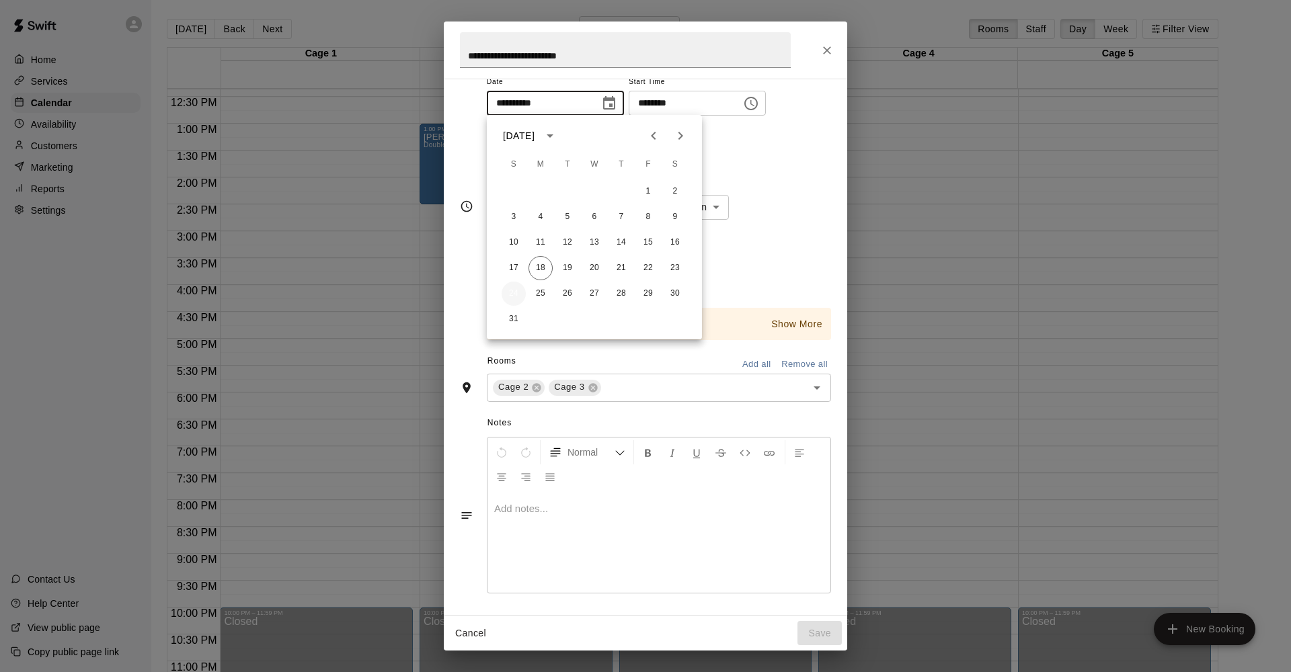
click at [510, 298] on button "24" at bounding box center [514, 294] width 24 height 24
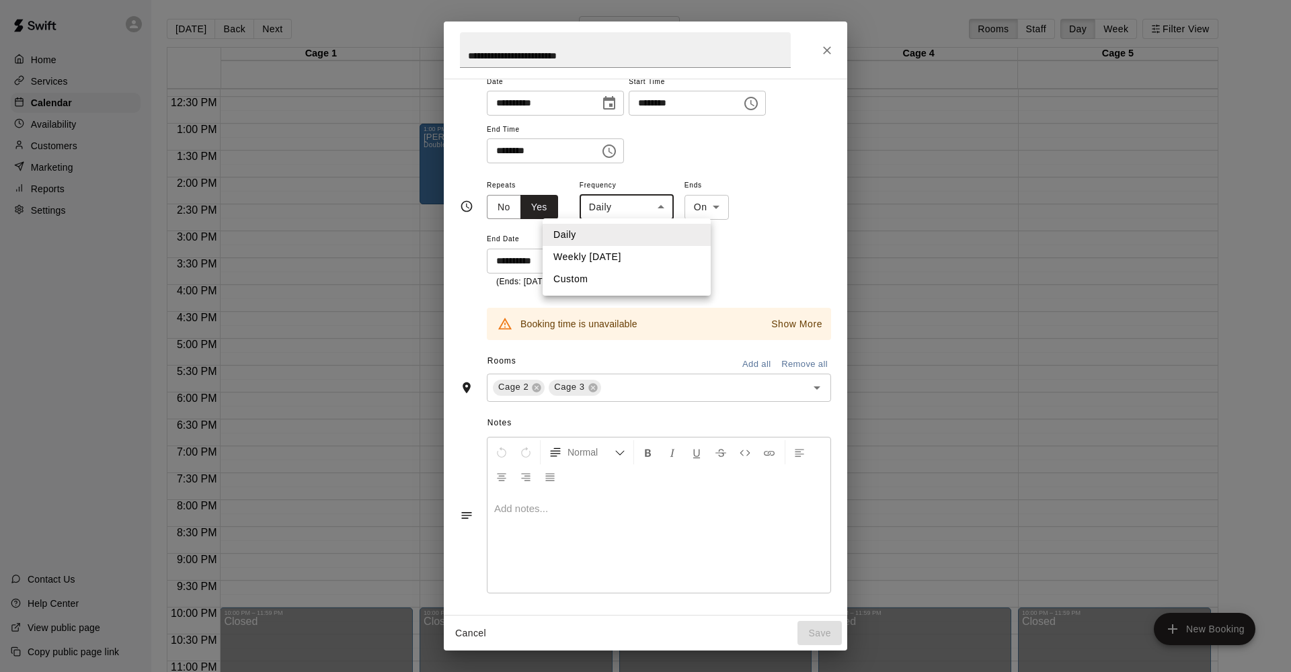
click at [597, 200] on body "Home Services Calendar Availability Customers Marketing Reports Settings Contac…" at bounding box center [645, 347] width 1291 height 694
click at [605, 257] on li "Weekly [DATE]" at bounding box center [627, 257] width 168 height 22
type input "******"
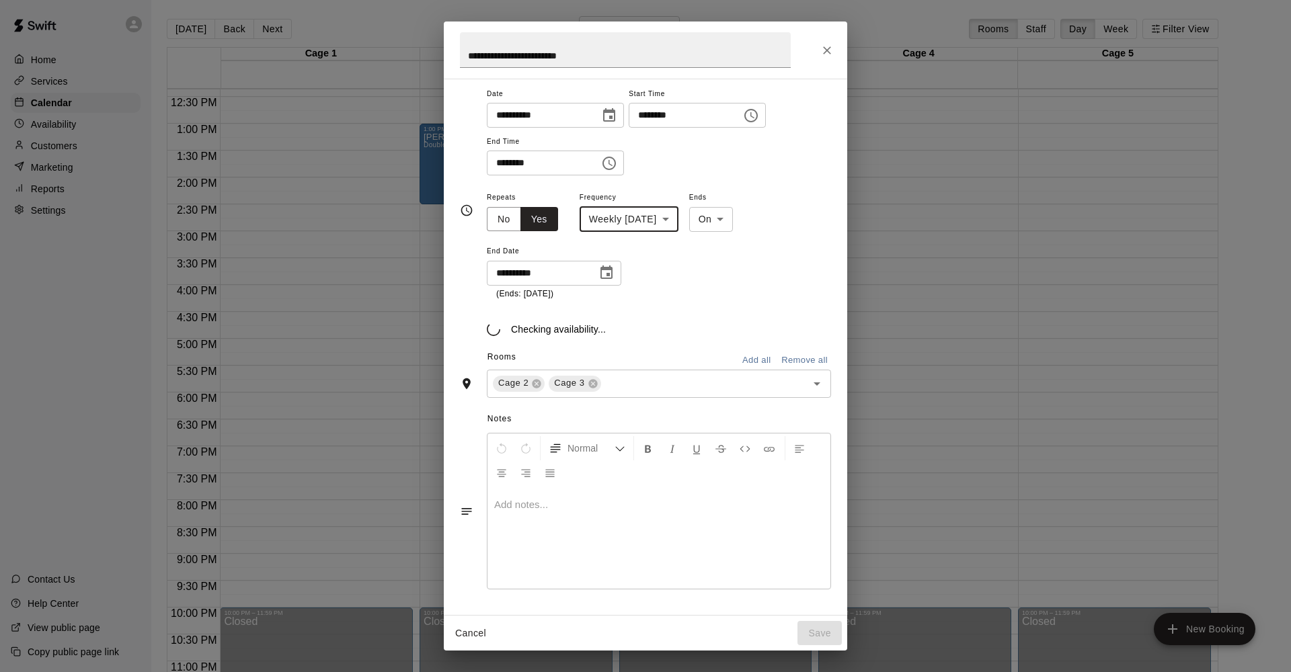
scroll to position [36, 0]
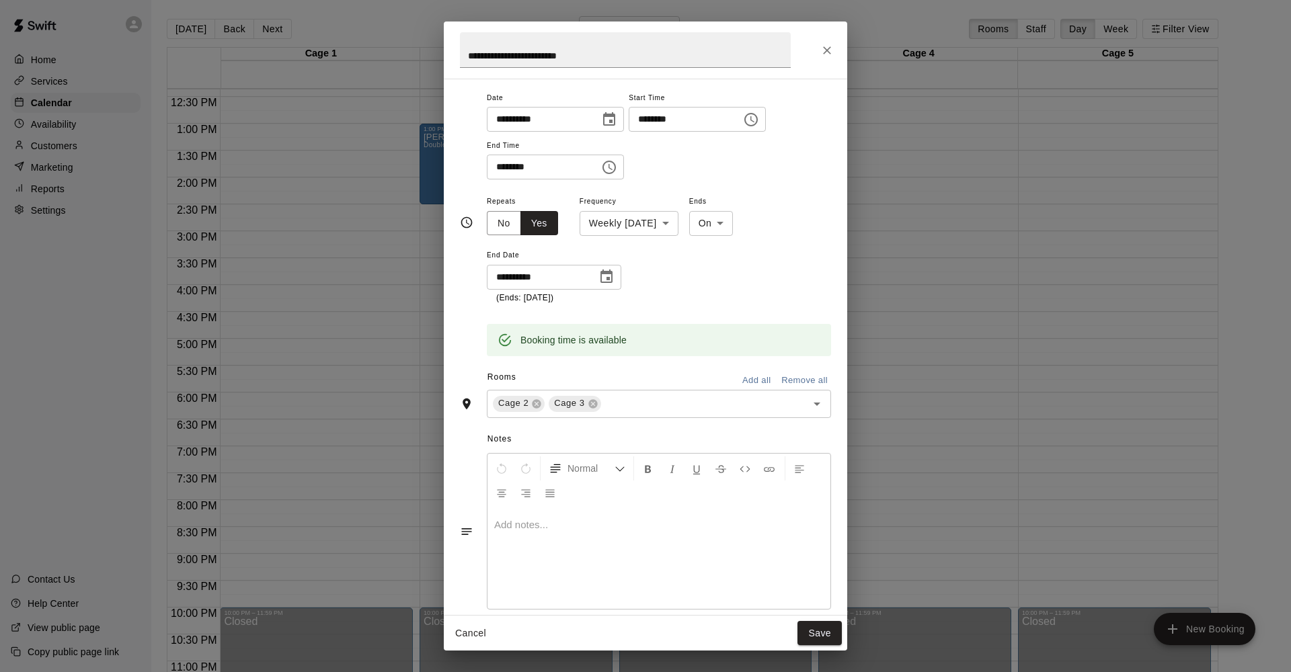
click at [731, 554] on div at bounding box center [658, 558] width 343 height 101
click at [821, 637] on button "Save" at bounding box center [819, 633] width 44 height 25
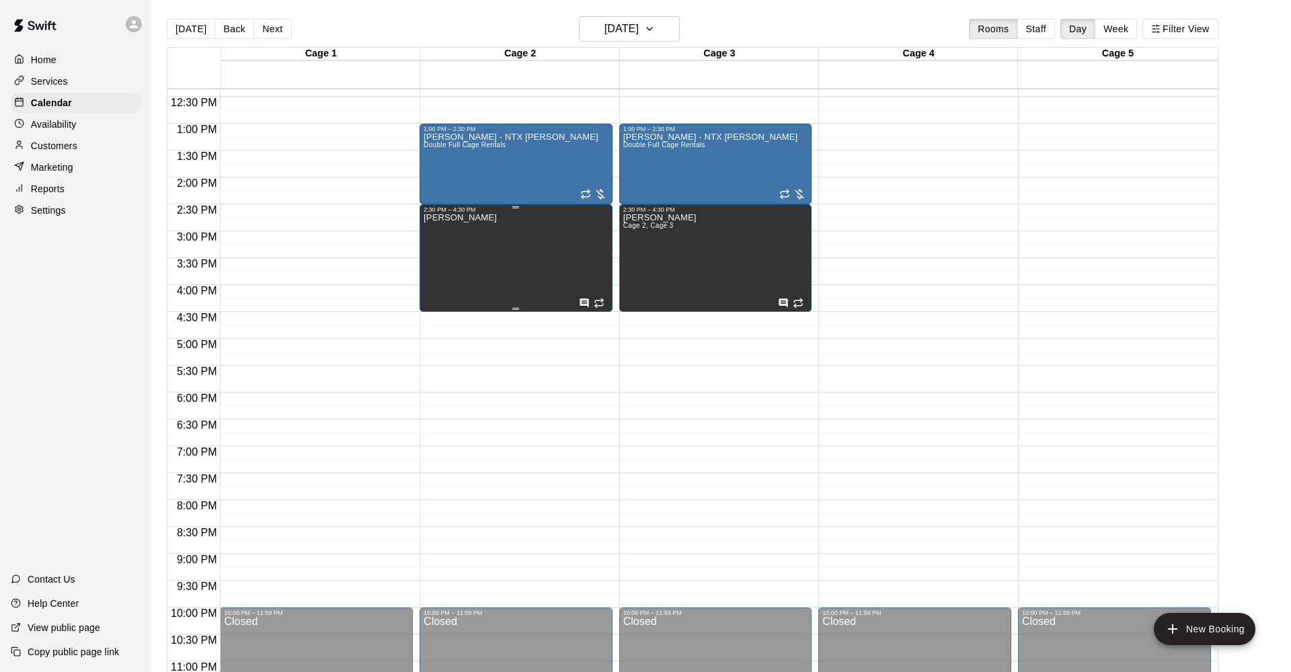
click at [497, 239] on div "[PERSON_NAME]" at bounding box center [460, 549] width 73 height 672
click at [474, 369] on div at bounding box center [645, 336] width 1291 height 672
click at [633, 28] on h6 "[DATE]" at bounding box center [621, 28] width 34 height 19
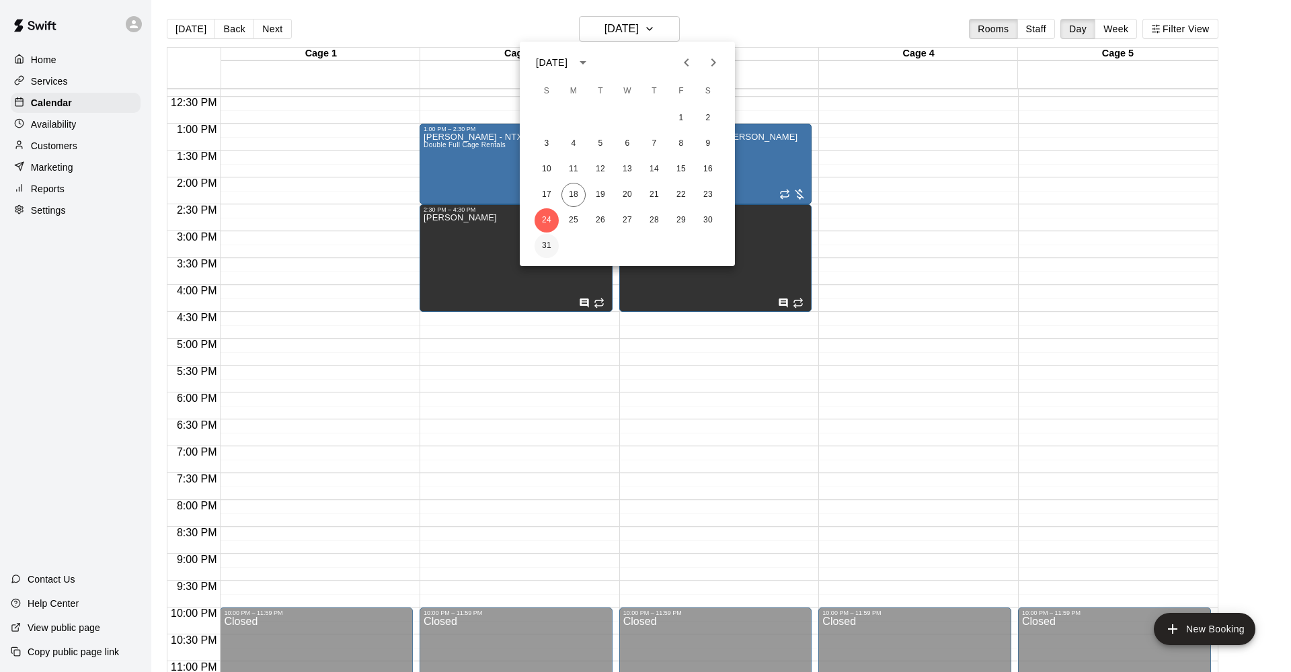
click at [545, 238] on button "31" at bounding box center [546, 246] width 24 height 24
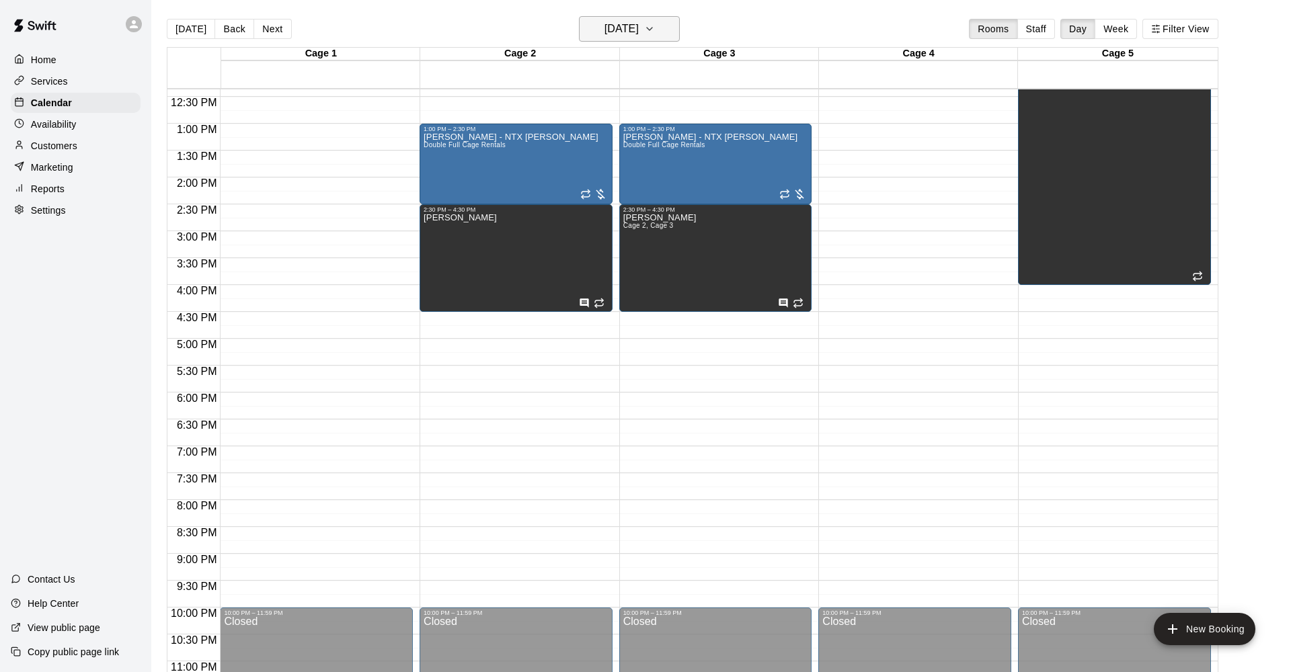
click at [625, 34] on h6 "[DATE]" at bounding box center [621, 28] width 34 height 19
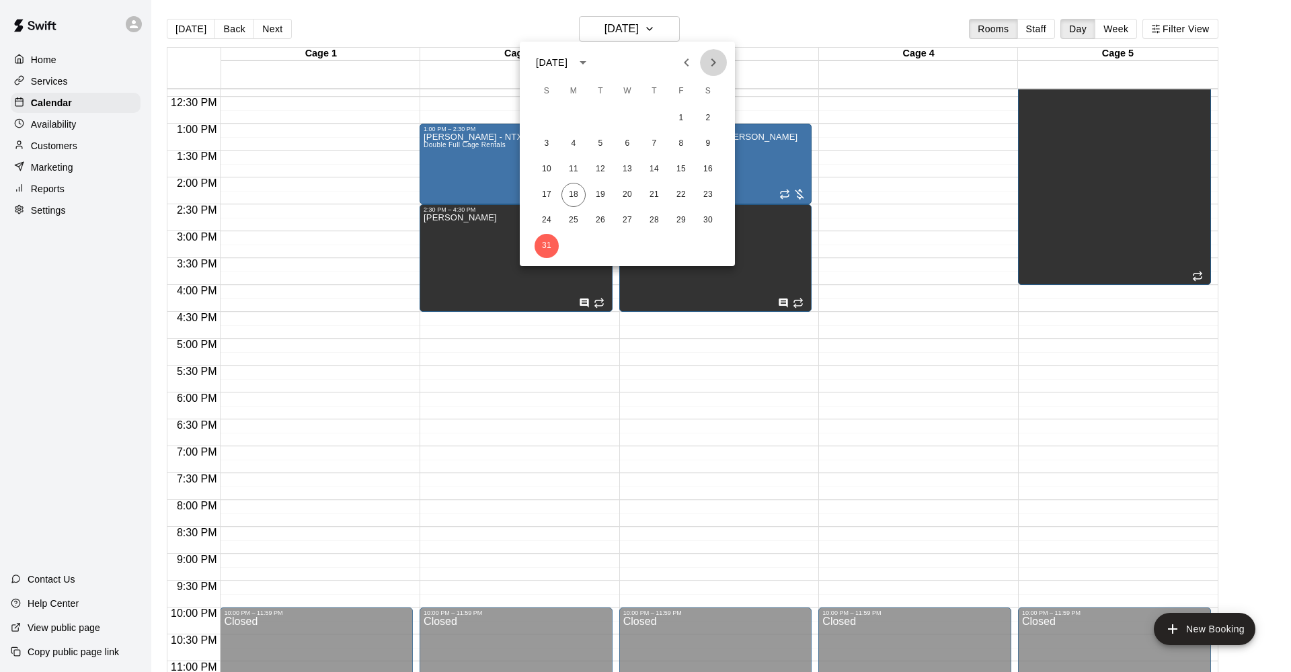
click at [713, 61] on icon "Next month" at bounding box center [713, 62] width 5 height 8
click at [545, 149] on button "7" at bounding box center [546, 144] width 24 height 24
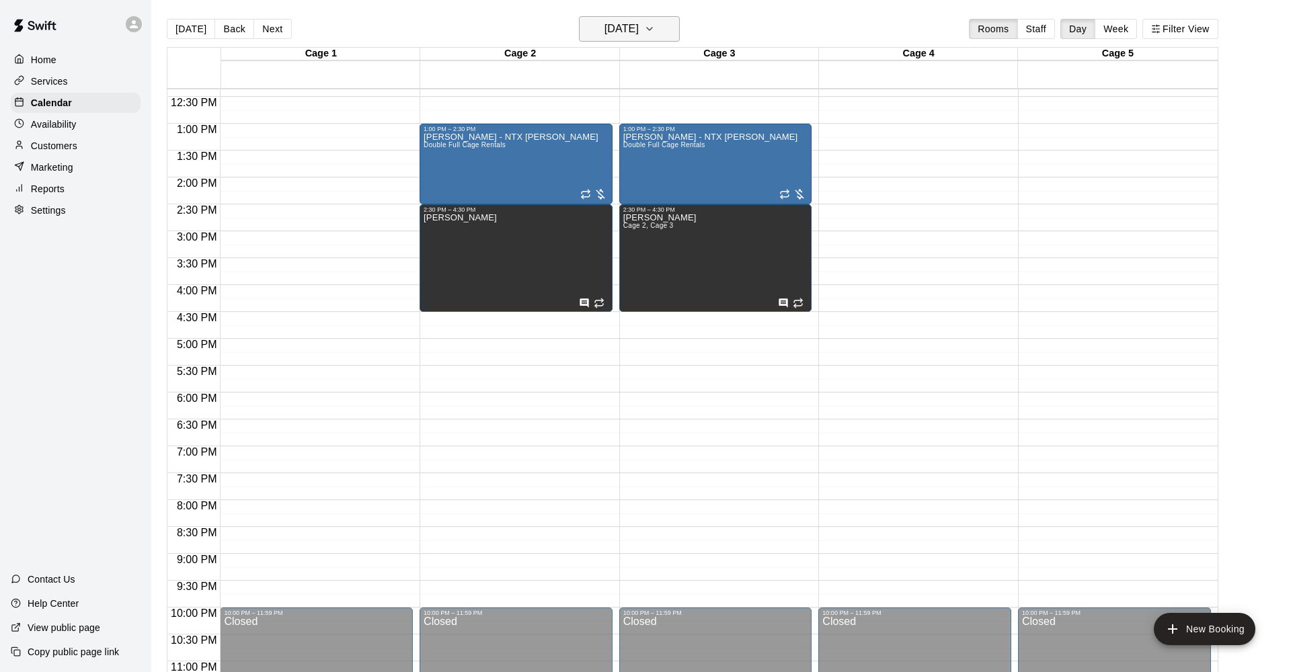
click at [673, 34] on button "[DATE]" at bounding box center [629, 29] width 101 height 26
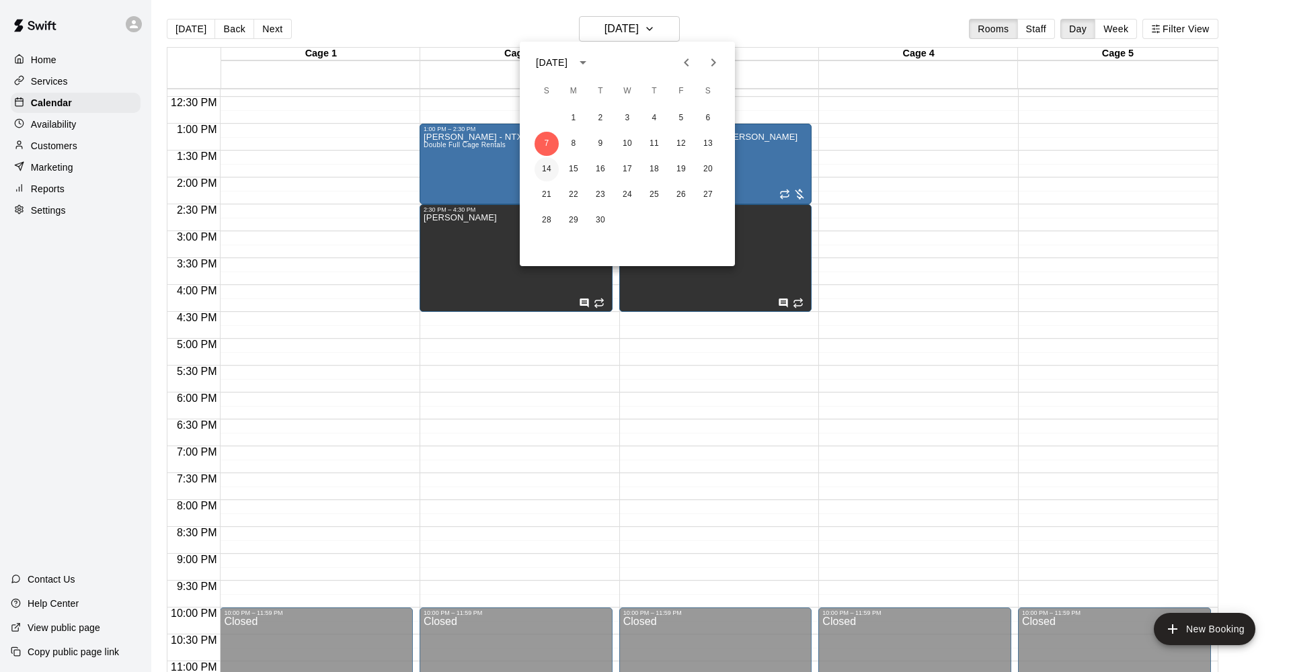
click at [549, 165] on button "14" at bounding box center [546, 169] width 24 height 24
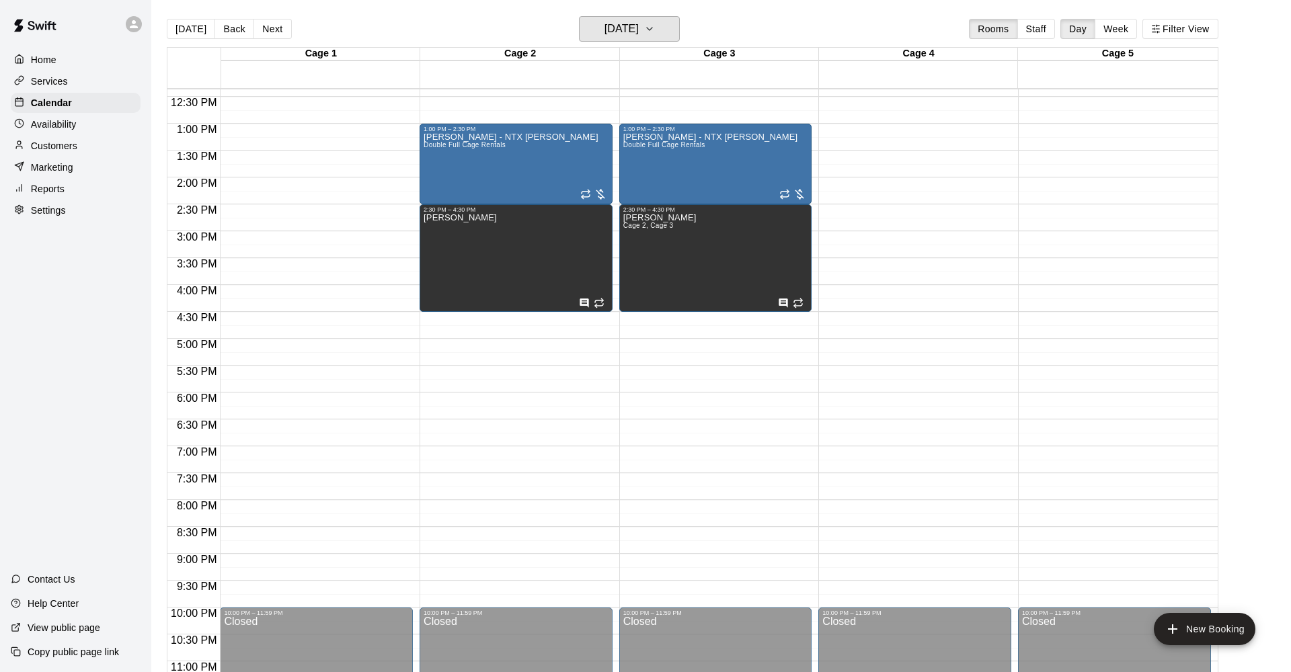
scroll to position [674, 0]
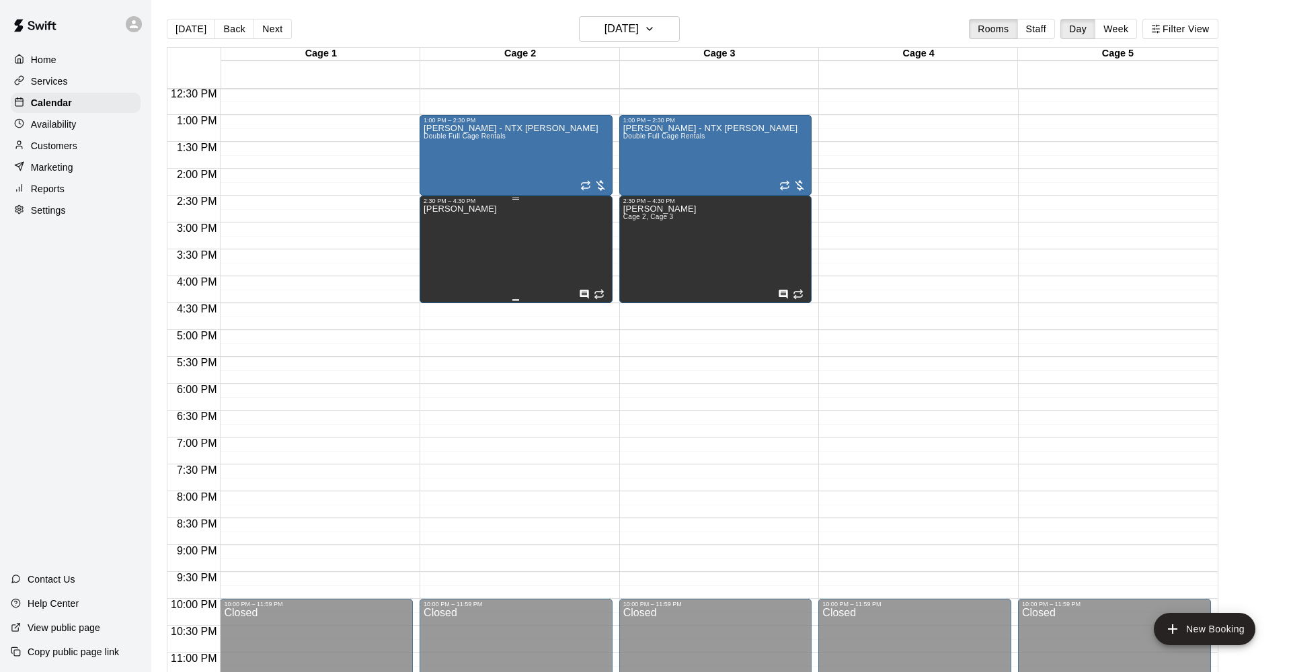
click at [549, 255] on div "[PERSON_NAME]" at bounding box center [516, 540] width 185 height 672
click at [434, 221] on icon "edit" at bounding box center [438, 218] width 12 height 12
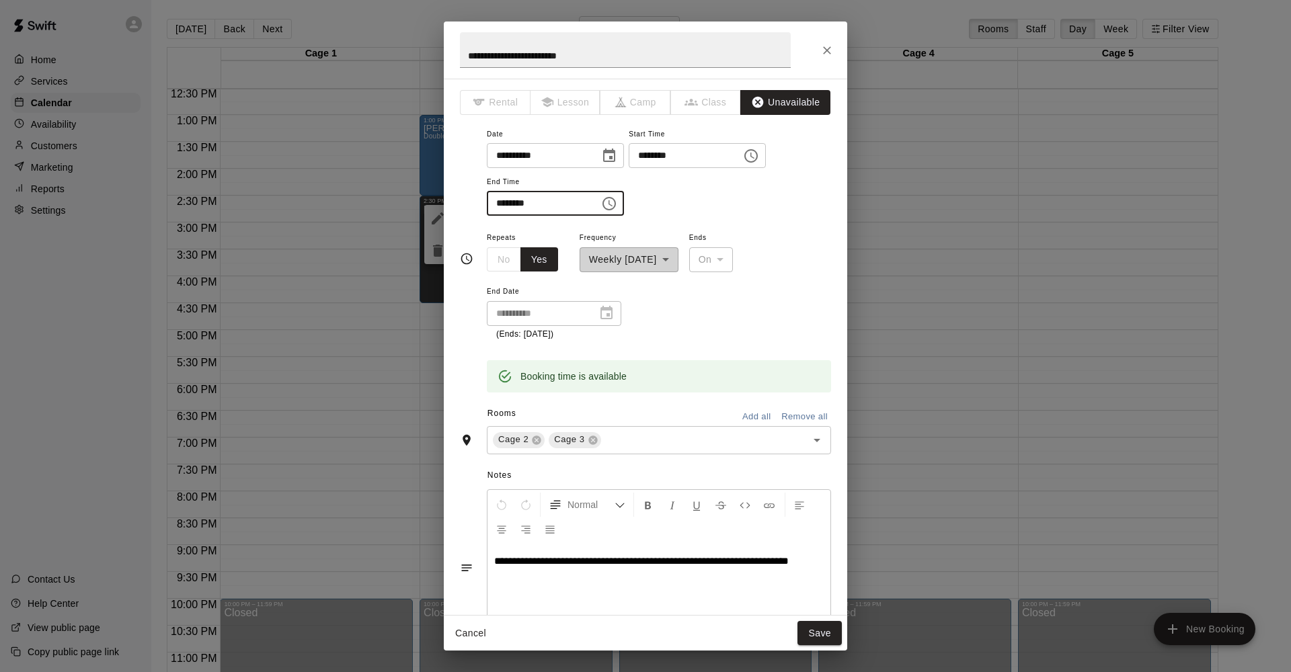
drag, startPoint x: 514, startPoint y: 207, endPoint x: 556, endPoint y: 206, distance: 41.7
click at [514, 207] on input "********" at bounding box center [539, 203] width 104 height 25
type input "********"
click at [817, 629] on button "Save" at bounding box center [819, 633] width 44 height 25
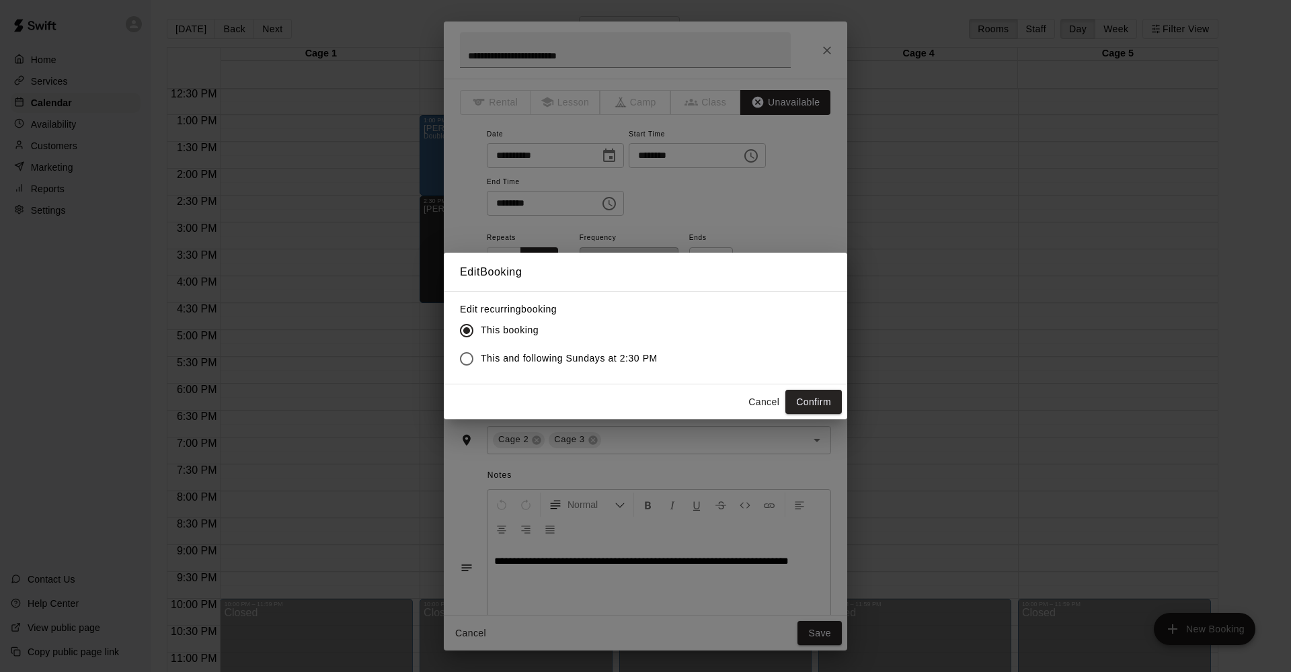
click at [571, 352] on span "This and following Sundays at 2:30 PM" at bounding box center [569, 359] width 177 height 14
click at [811, 401] on button "Confirm" at bounding box center [813, 402] width 56 height 25
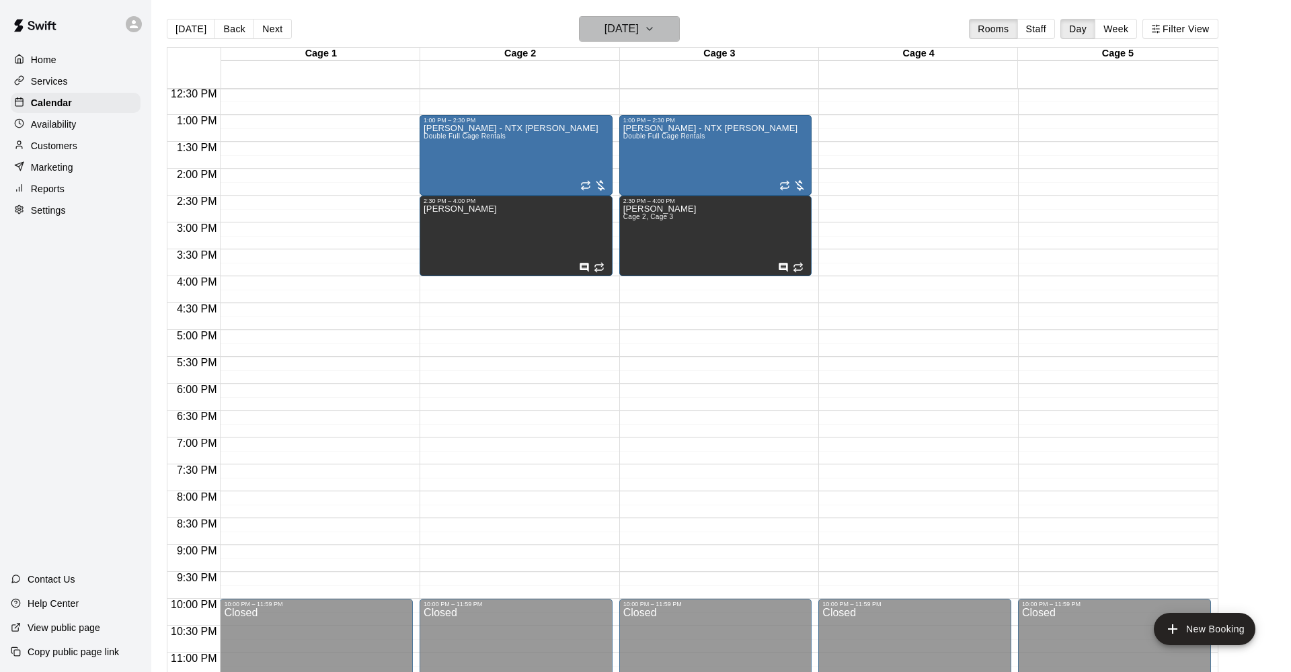
click at [621, 38] on button "[DATE]" at bounding box center [629, 29] width 101 height 26
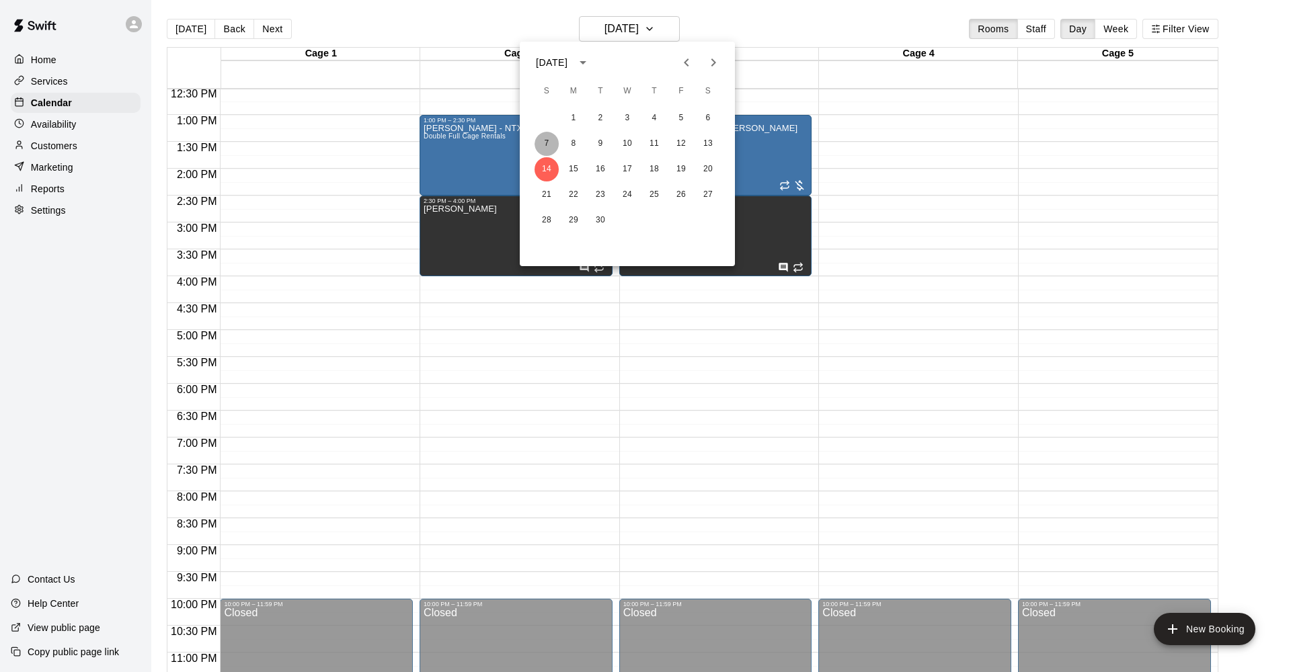
click at [549, 145] on button "7" at bounding box center [546, 144] width 24 height 24
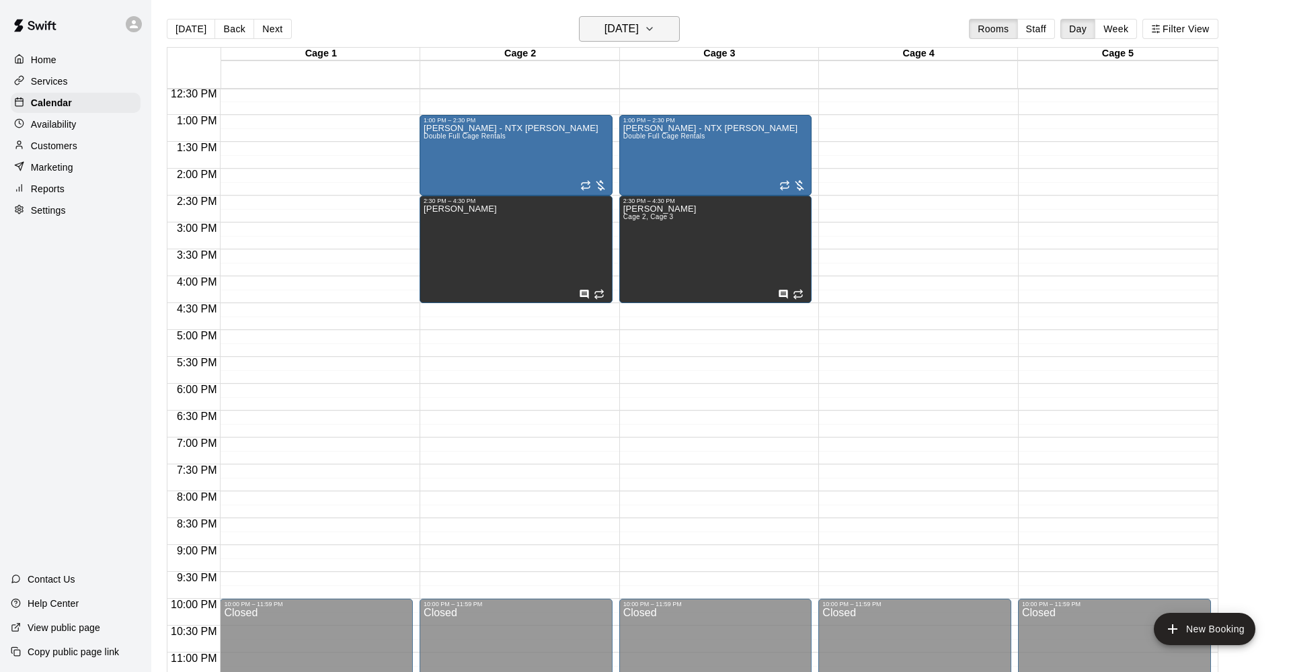
click at [631, 29] on h6 "[DATE]" at bounding box center [621, 28] width 34 height 19
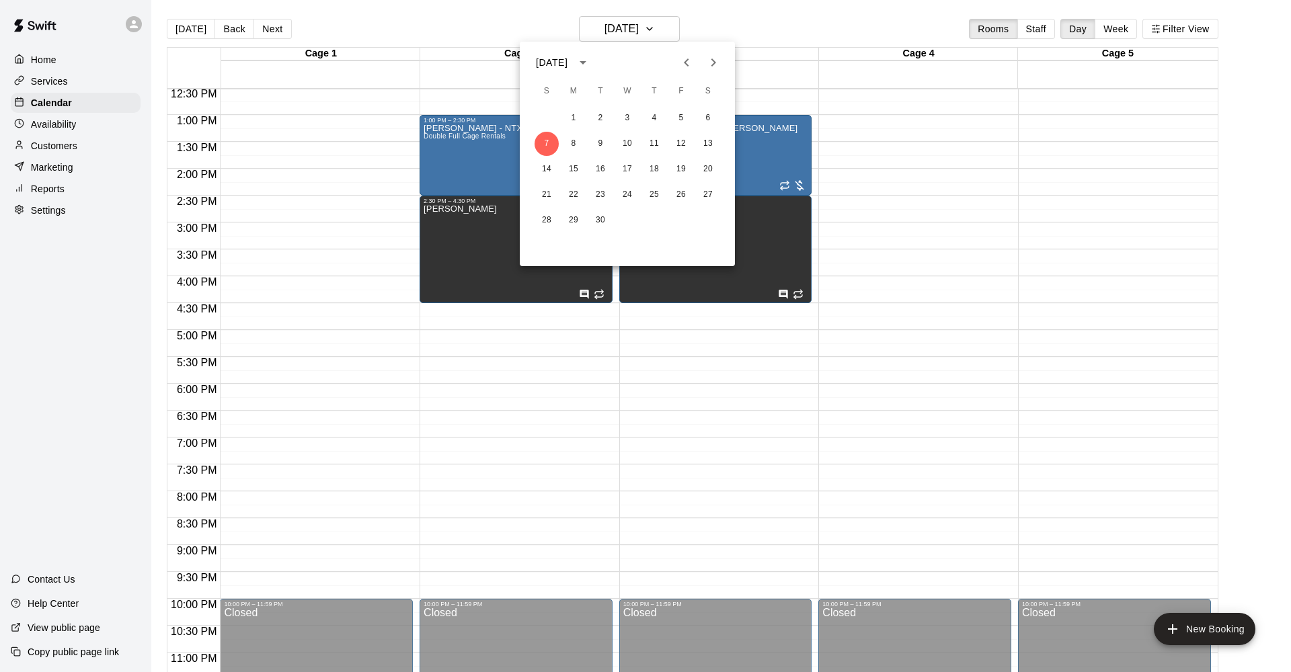
click at [685, 63] on icon "Previous month" at bounding box center [686, 62] width 5 height 8
click at [546, 214] on button "24" at bounding box center [546, 220] width 24 height 24
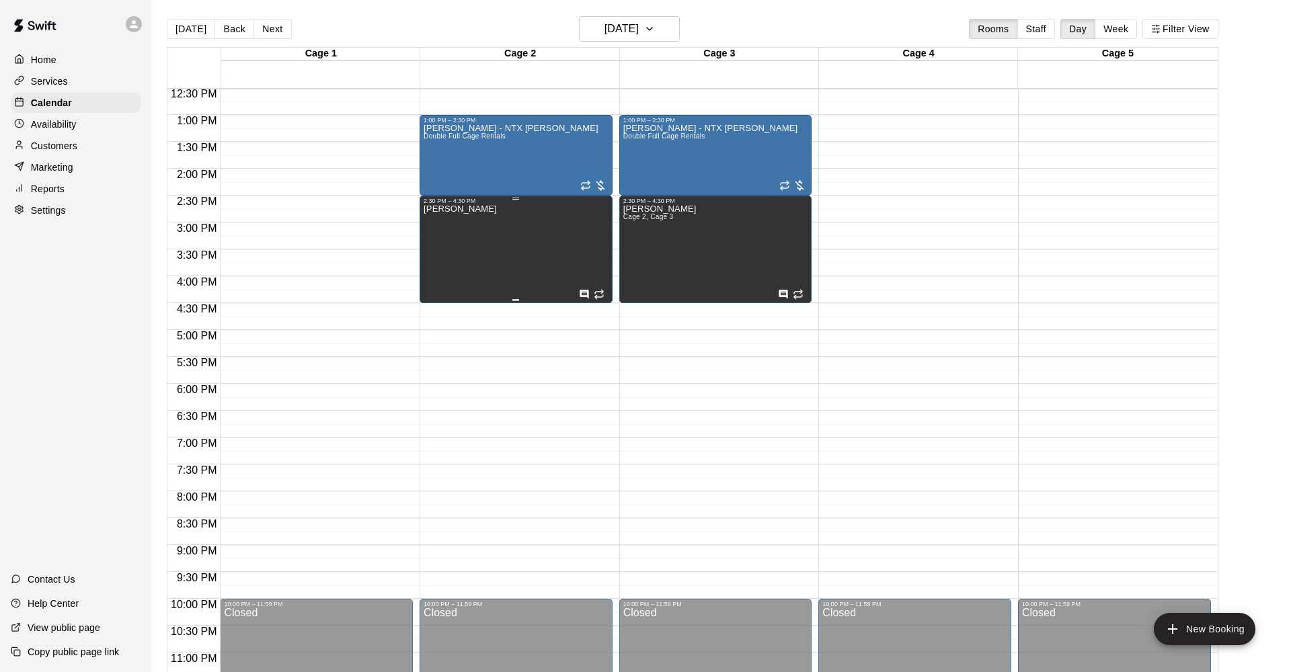
click at [535, 220] on div "[PERSON_NAME]" at bounding box center [516, 540] width 185 height 672
click at [444, 217] on icon "edit" at bounding box center [438, 218] width 16 height 16
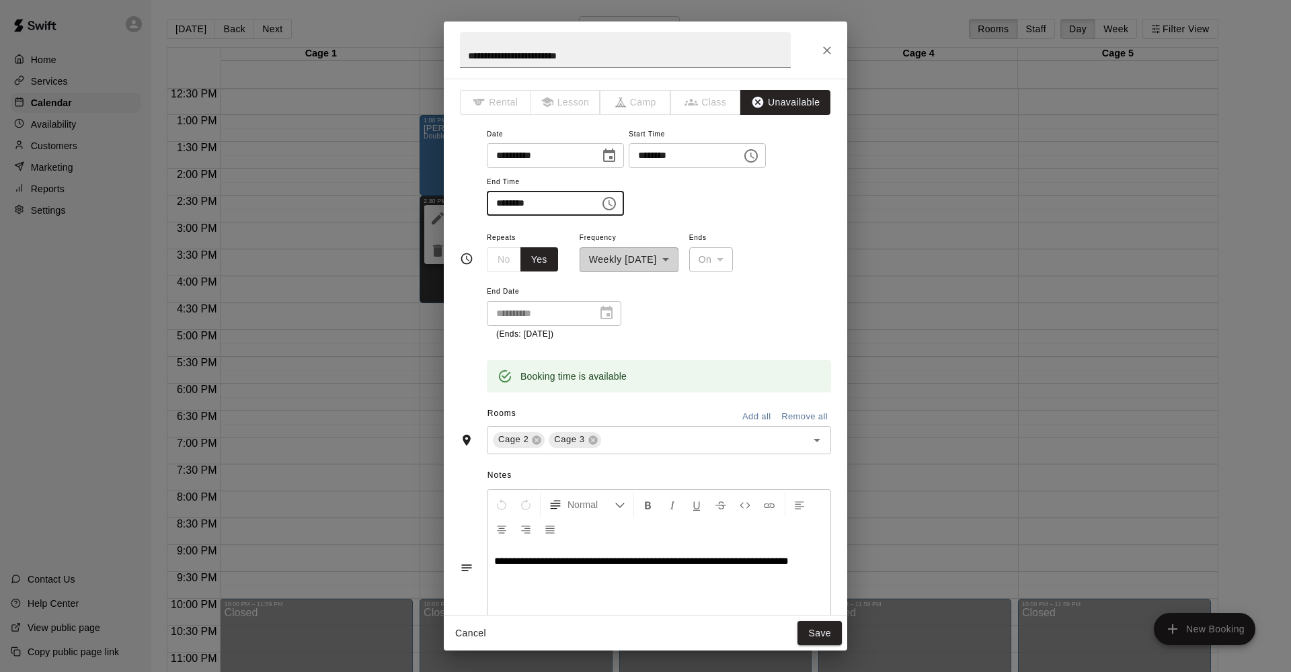
click at [516, 203] on input "********" at bounding box center [539, 203] width 104 height 25
type input "********"
click at [812, 638] on button "Save" at bounding box center [819, 633] width 44 height 25
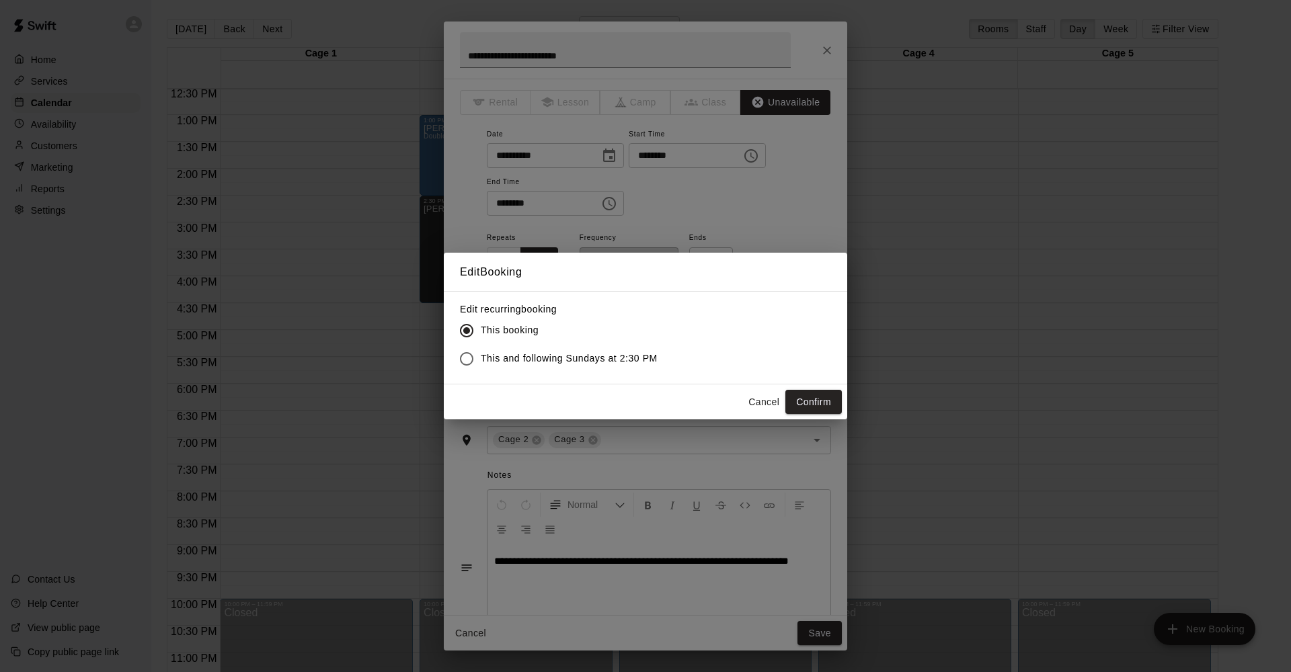
click at [508, 367] on label "This and following Sundays at 2:30 PM" at bounding box center [554, 359] width 205 height 28
click at [807, 402] on button "Confirm" at bounding box center [813, 402] width 56 height 25
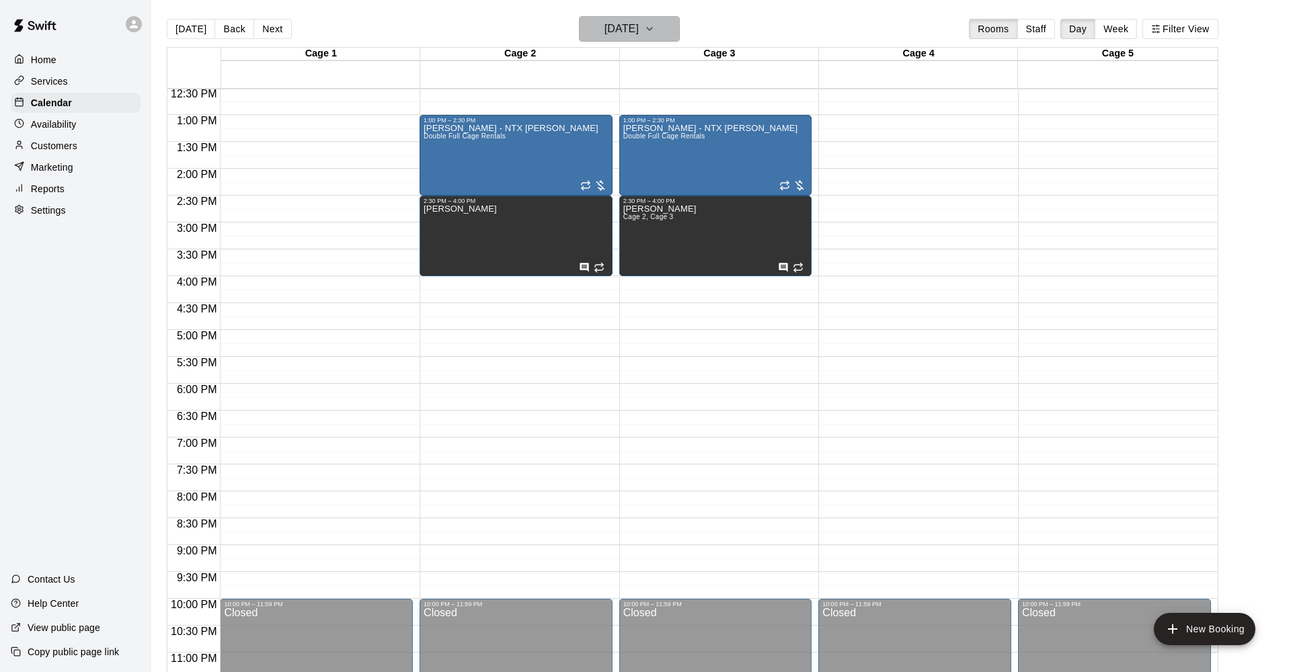
click at [655, 34] on icon "button" at bounding box center [649, 29] width 11 height 16
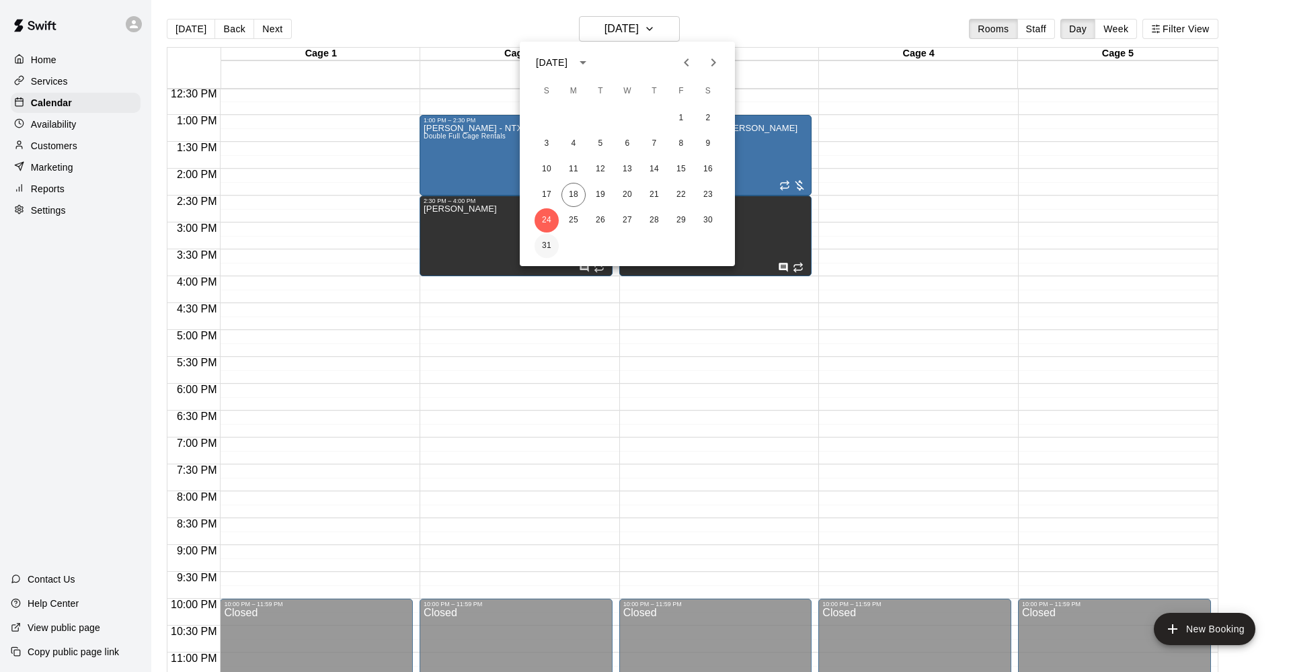
click at [540, 243] on button "31" at bounding box center [546, 246] width 24 height 24
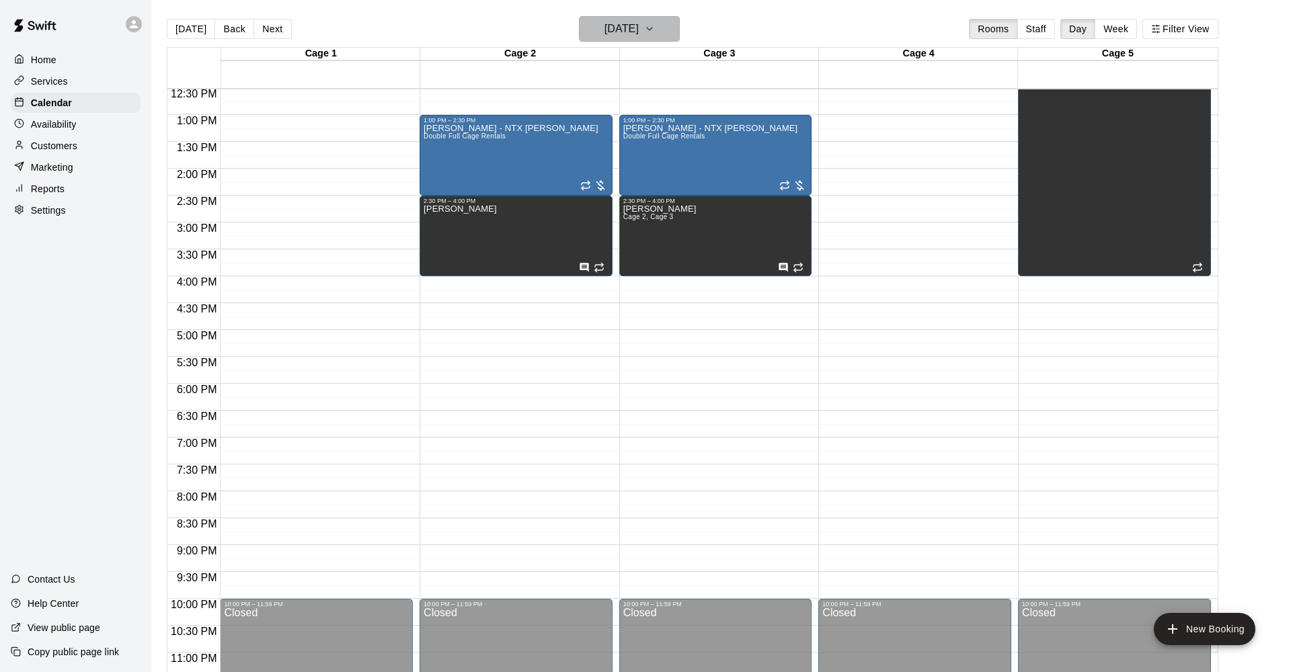
click at [621, 24] on h6 "[DATE]" at bounding box center [621, 28] width 34 height 19
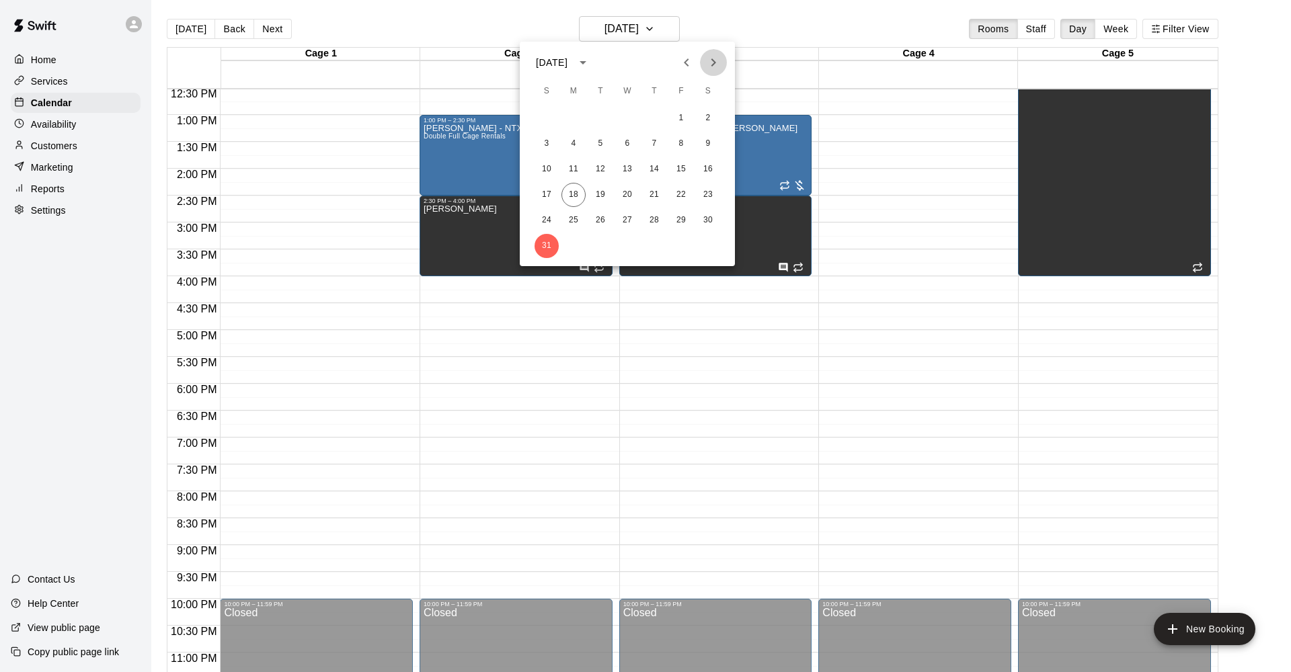
drag, startPoint x: 715, startPoint y: 63, endPoint x: 706, endPoint y: 80, distance: 19.5
click at [715, 63] on icon "Next month" at bounding box center [713, 62] width 5 height 8
click at [551, 140] on button "7" at bounding box center [546, 144] width 24 height 24
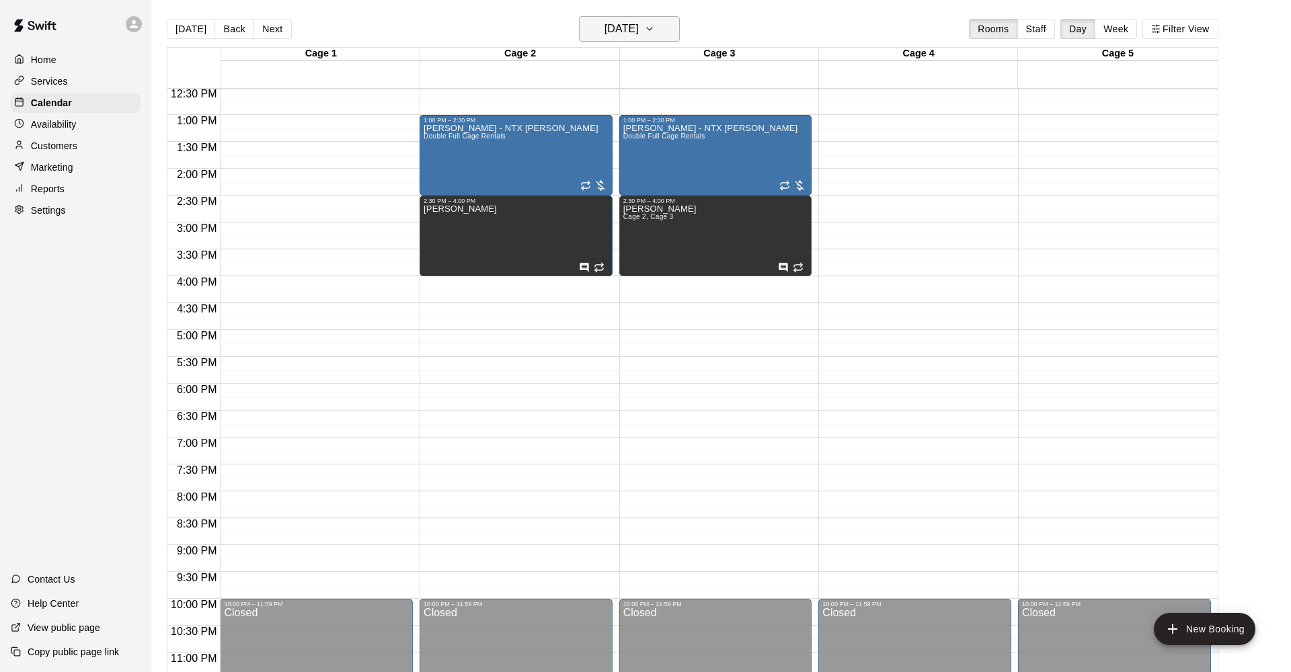
click at [608, 26] on h6 "[DATE]" at bounding box center [621, 28] width 34 height 19
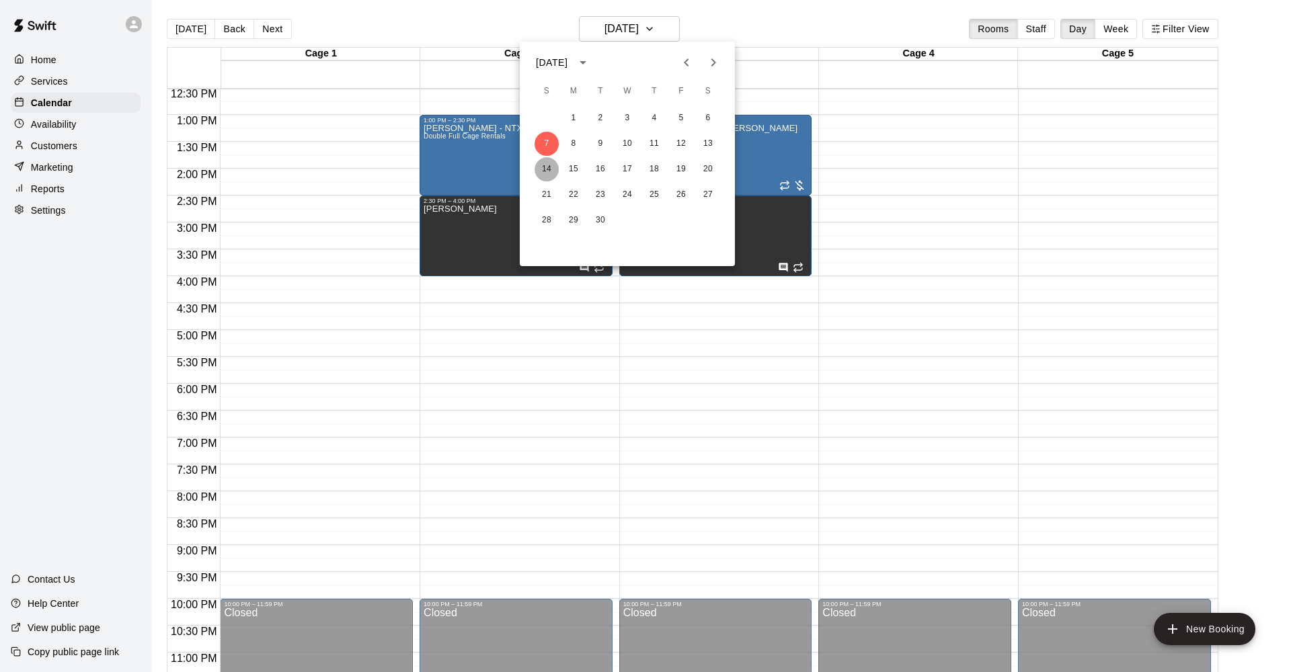
click at [542, 167] on button "14" at bounding box center [546, 169] width 24 height 24
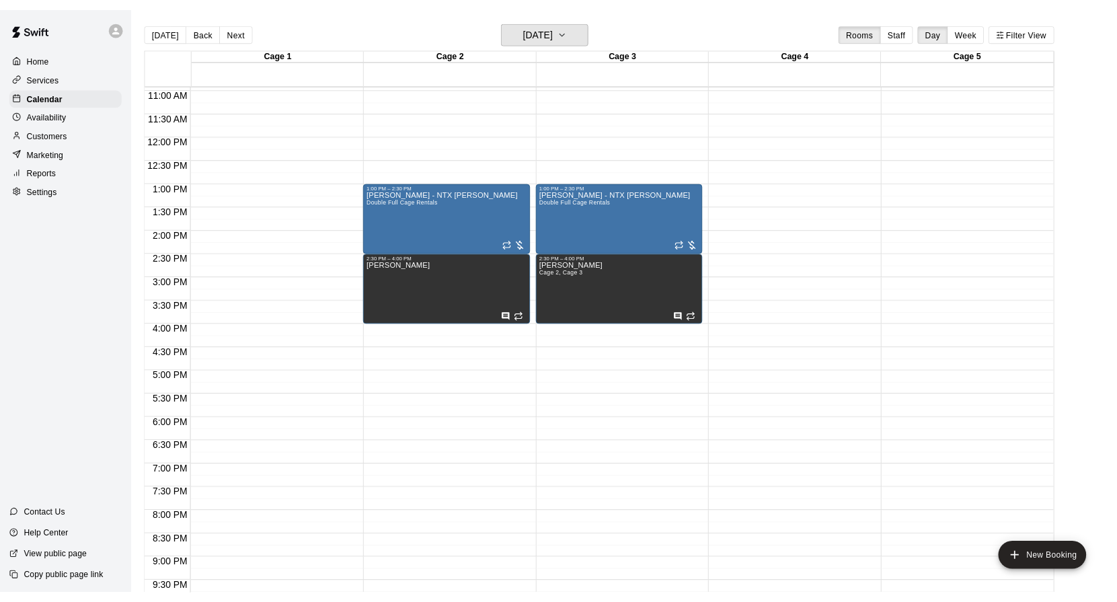
scroll to position [595, 0]
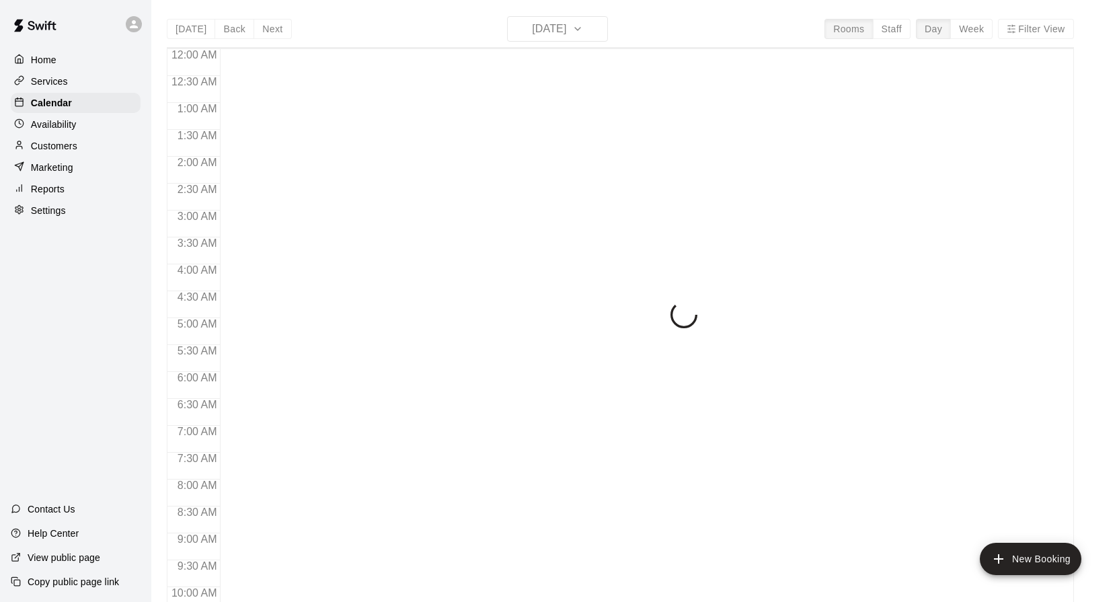
scroll to position [723, 0]
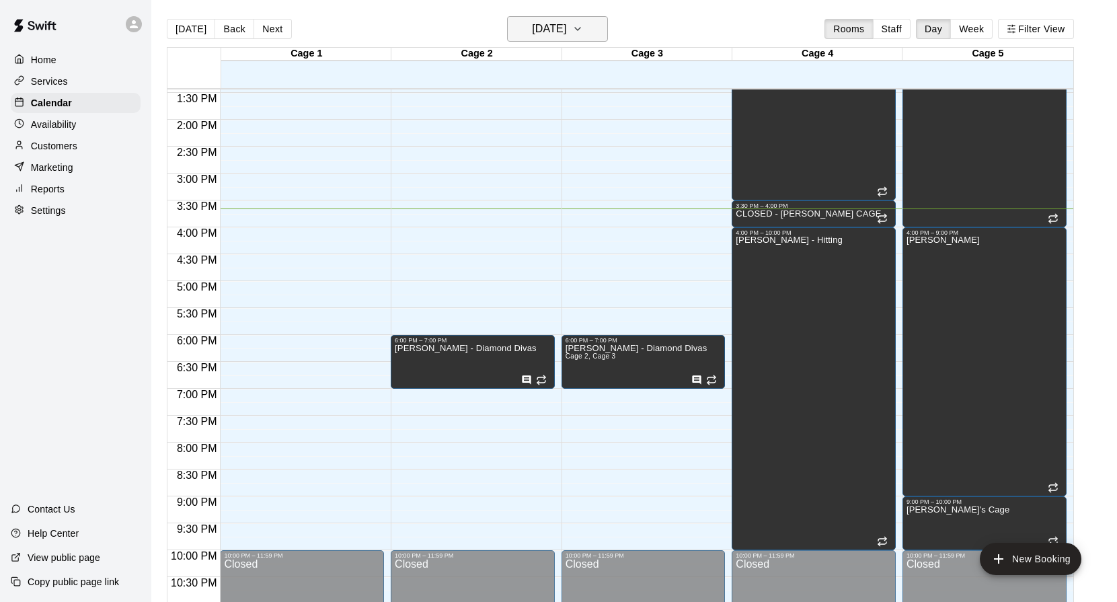
click at [566, 24] on h6 "[DATE]" at bounding box center [549, 28] width 34 height 19
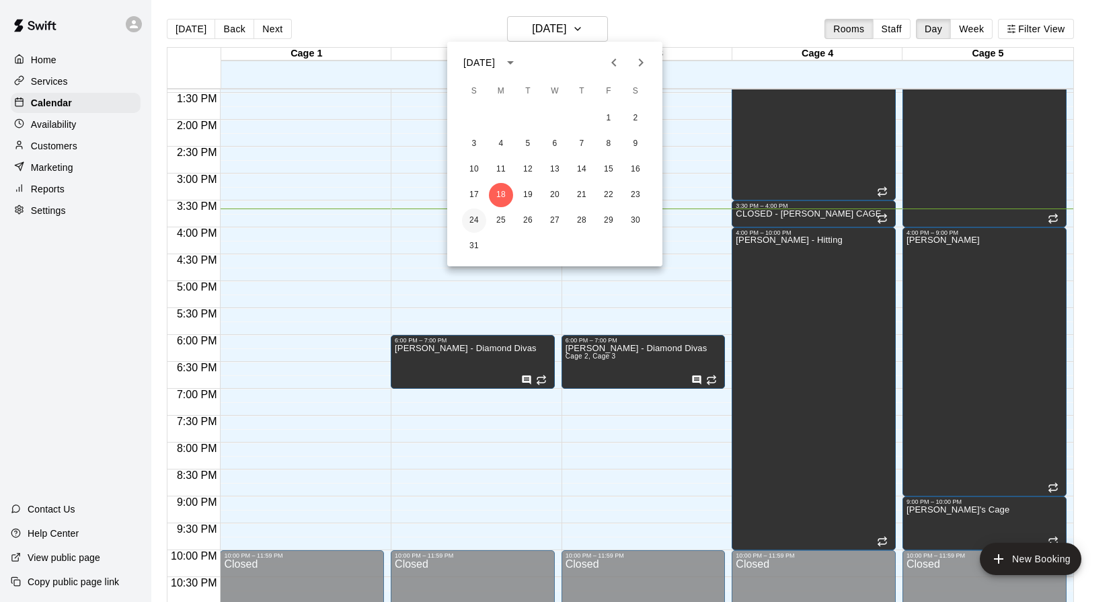
click at [477, 219] on button "24" at bounding box center [474, 220] width 24 height 24
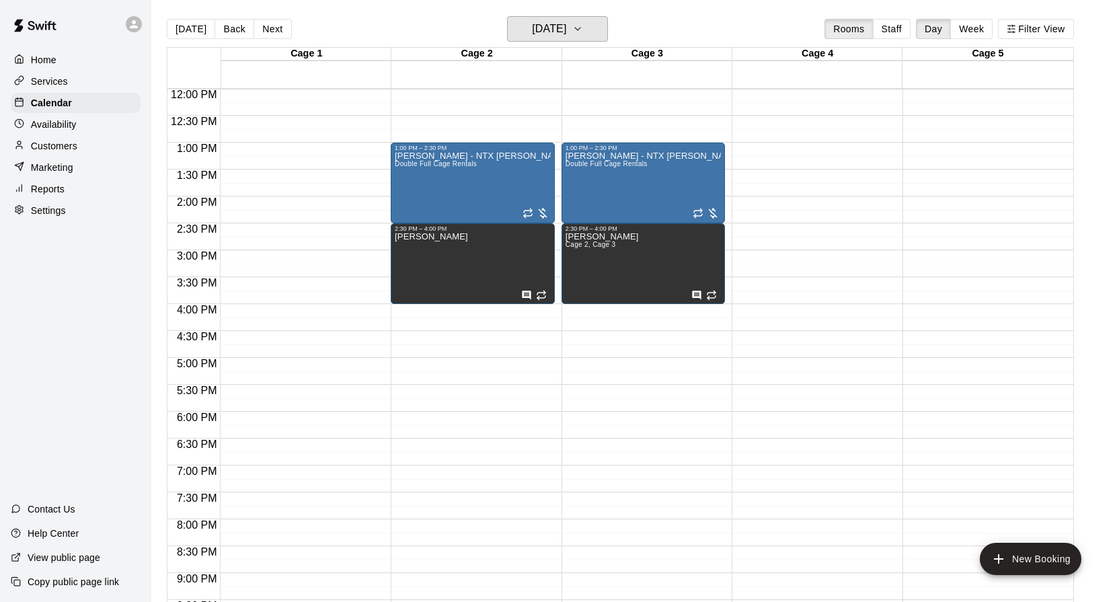
scroll to position [634, 0]
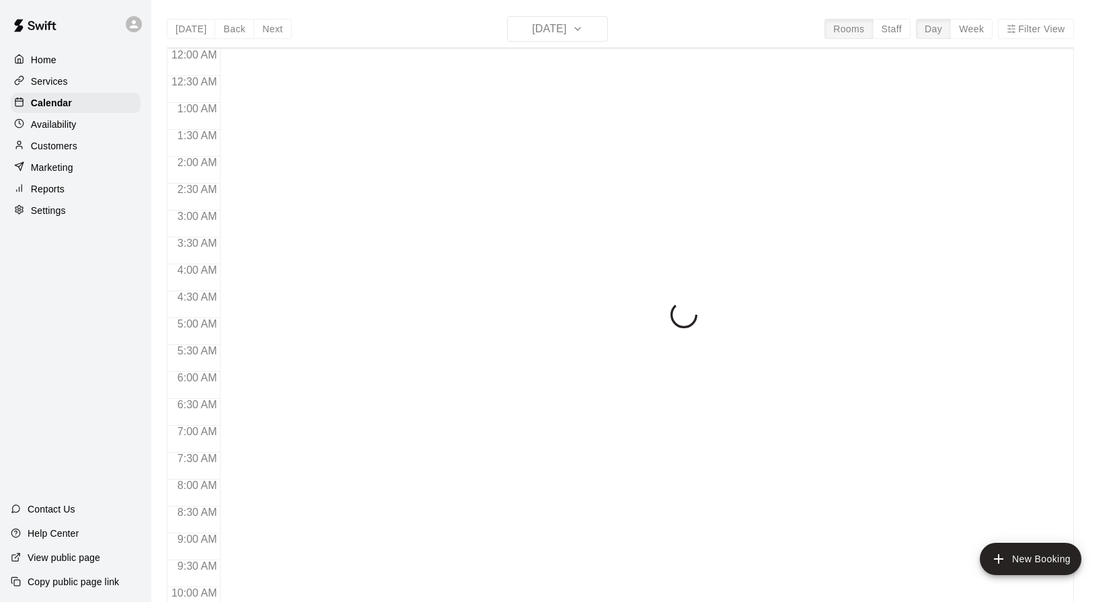
scroll to position [723, 0]
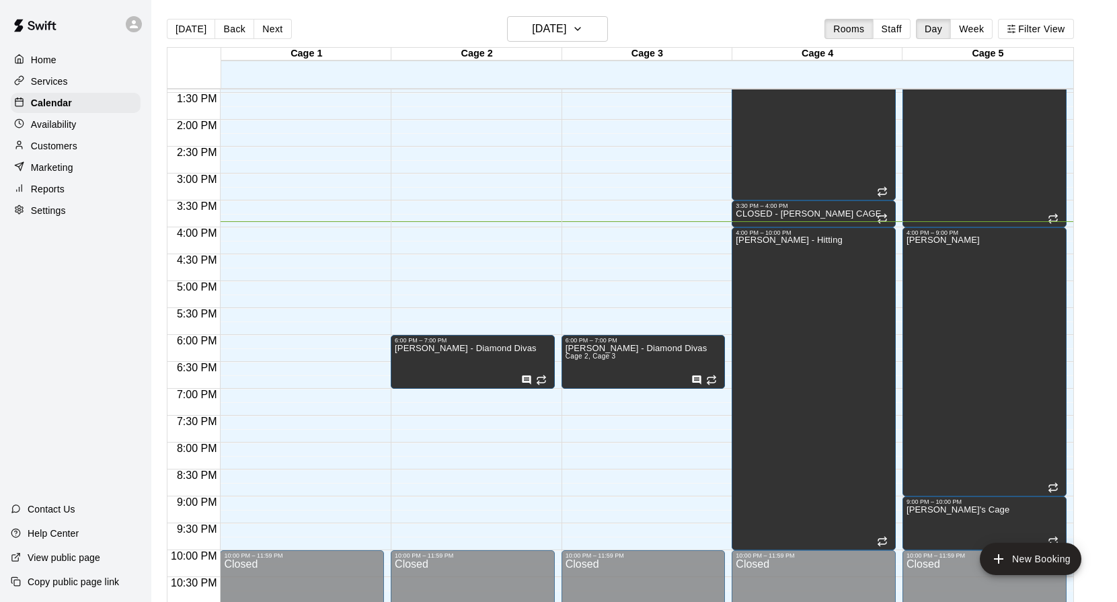
click at [61, 143] on p "Customers" at bounding box center [54, 145] width 46 height 13
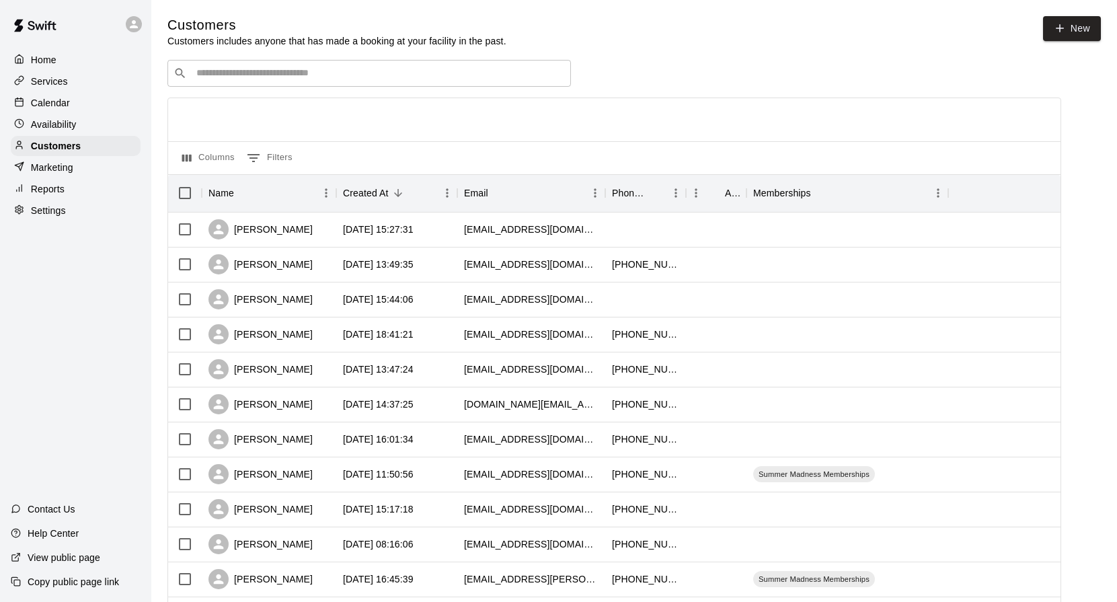
click at [306, 73] on input "Search customers by name or email" at bounding box center [378, 73] width 372 height 13
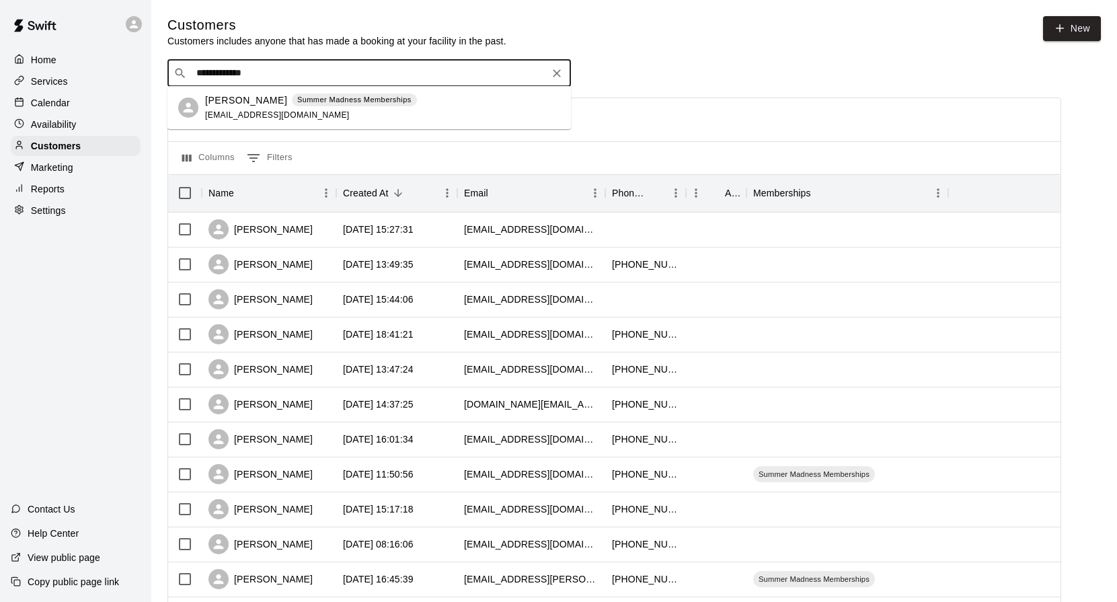
type input "**********"
click at [292, 107] on div "Cole Lancaster Summer Madness Memberships" at bounding box center [311, 100] width 212 height 14
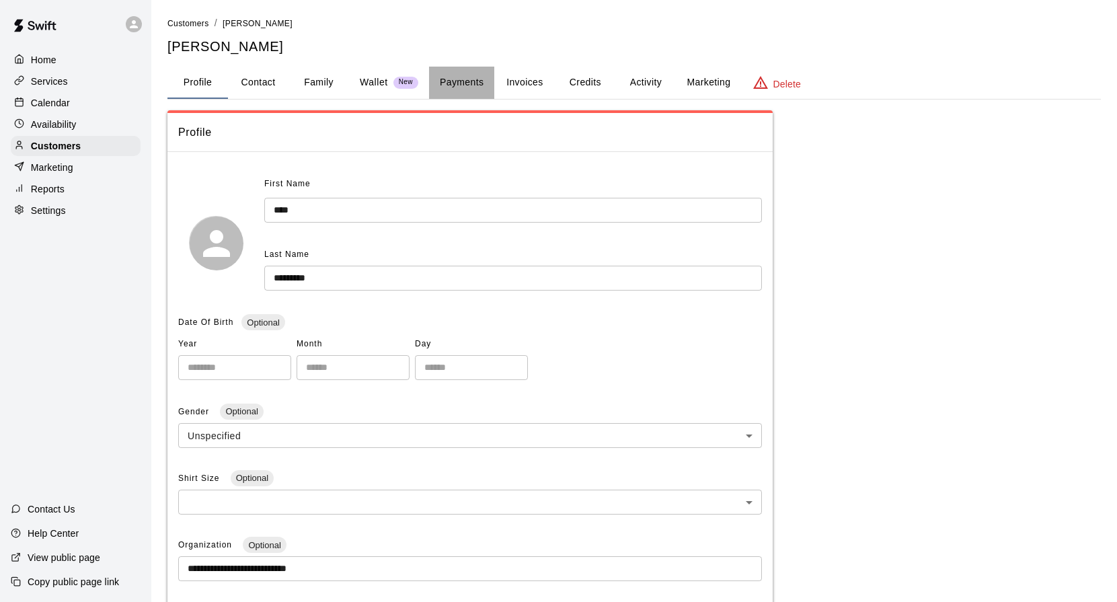
click at [483, 83] on button "Payments" at bounding box center [461, 83] width 65 height 32
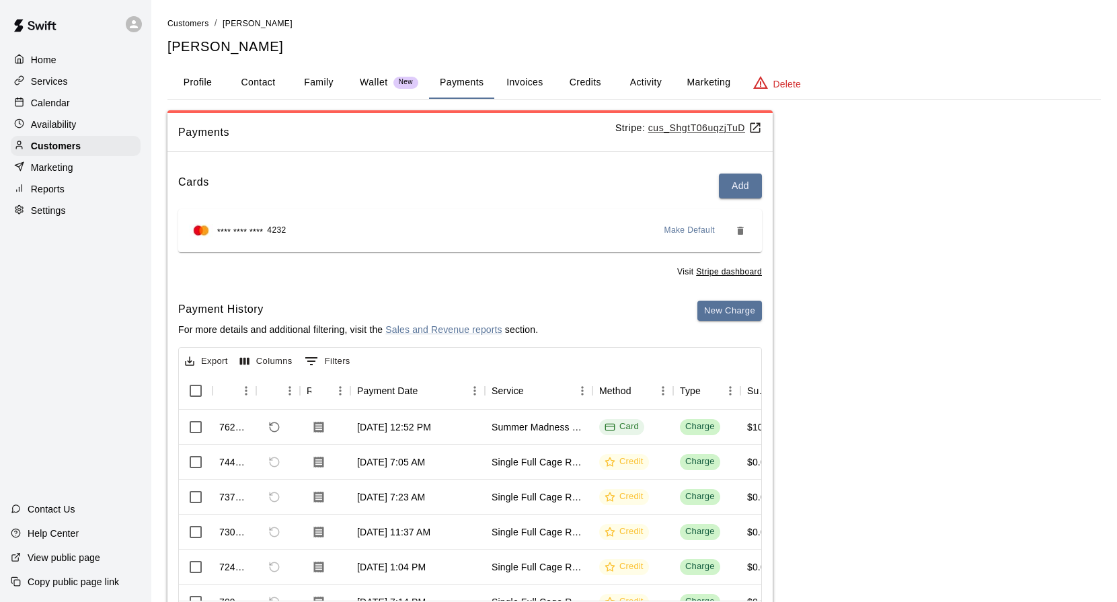
click at [758, 130] on icon at bounding box center [754, 127] width 13 height 13
click at [269, 420] on icon "Refund payment" at bounding box center [274, 426] width 12 height 12
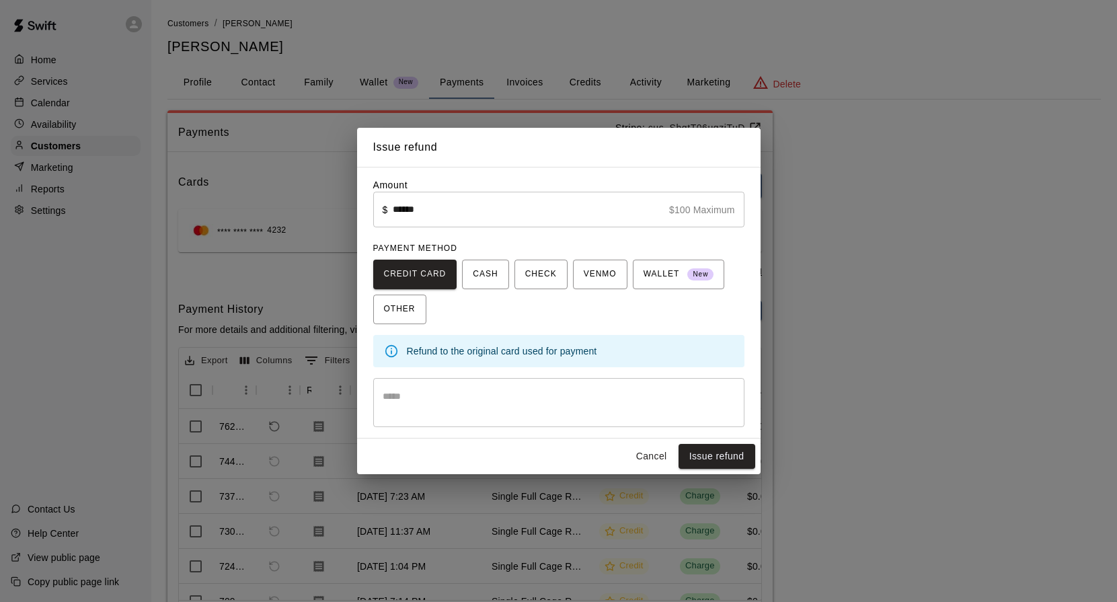
click at [666, 401] on textarea at bounding box center [559, 402] width 352 height 27
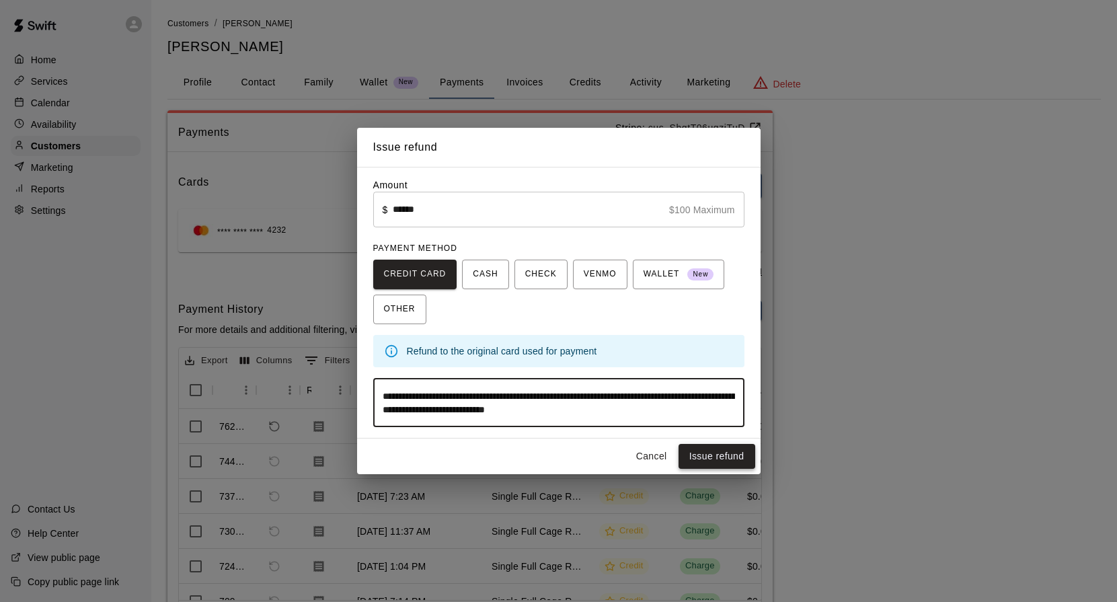
type textarea "**********"
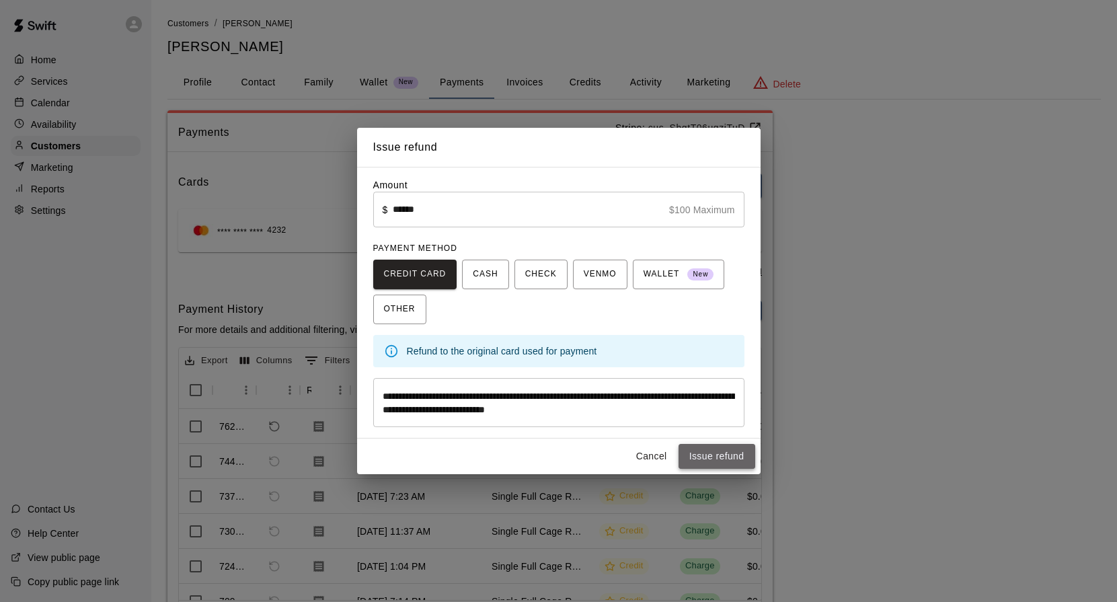
click at [728, 456] on button "Issue refund" at bounding box center [716, 456] width 77 height 25
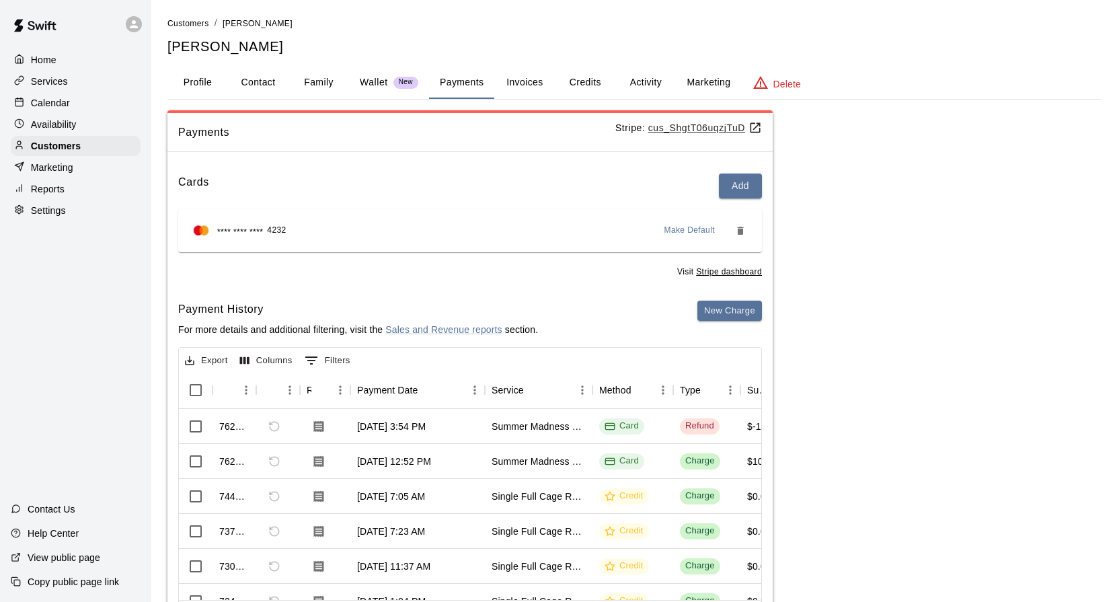
click at [544, 79] on button "Invoices" at bounding box center [524, 83] width 61 height 32
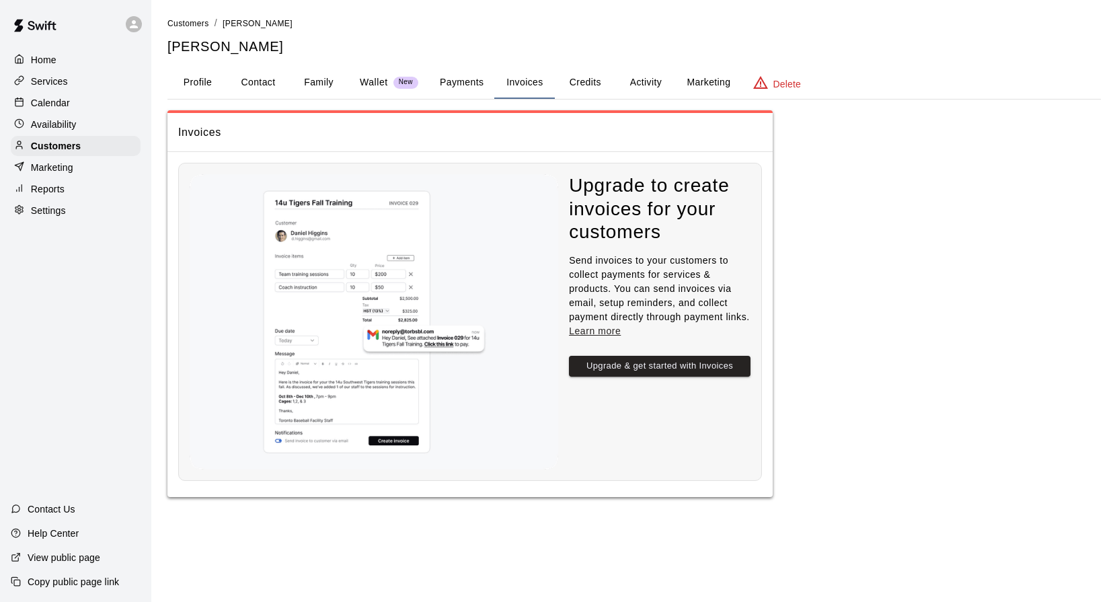
click at [582, 82] on button "Credits" at bounding box center [585, 83] width 61 height 32
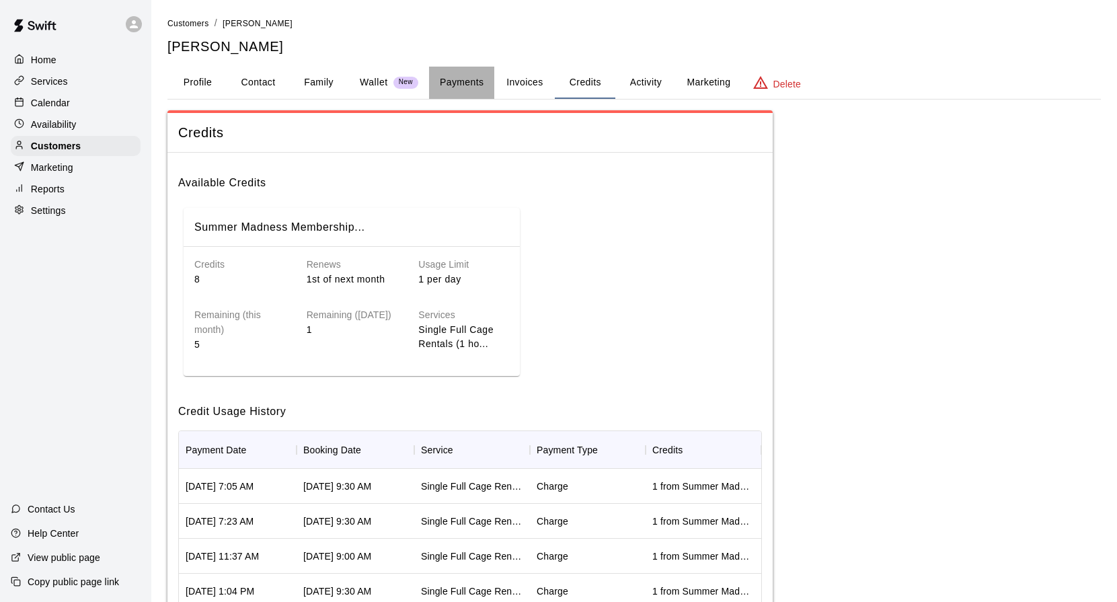
click at [468, 83] on button "Payments" at bounding box center [461, 83] width 65 height 32
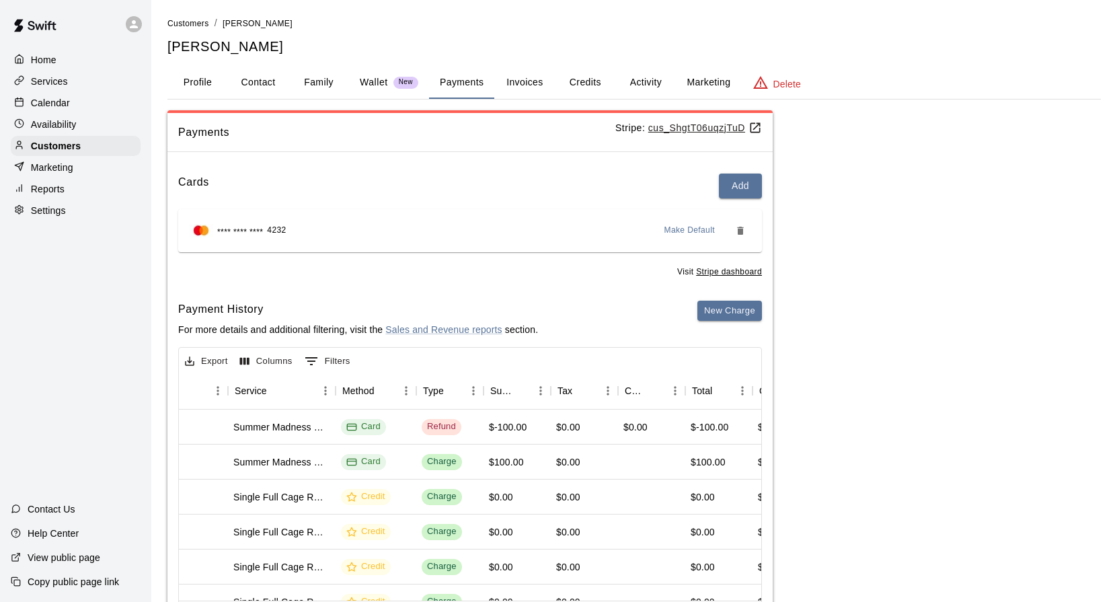
scroll to position [0, 253]
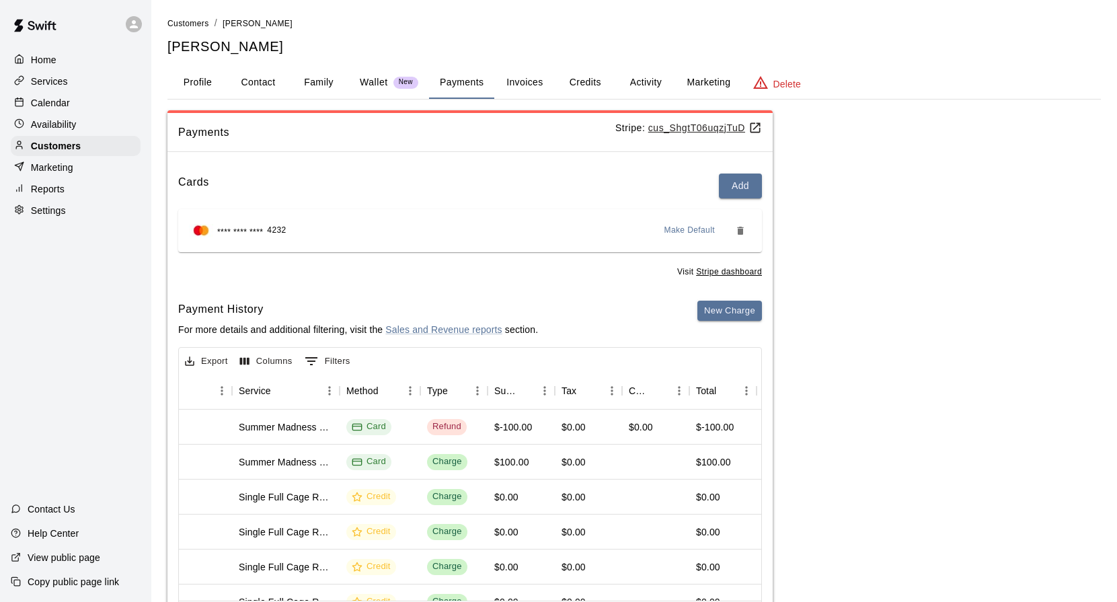
click at [54, 82] on p "Services" at bounding box center [49, 81] width 37 height 13
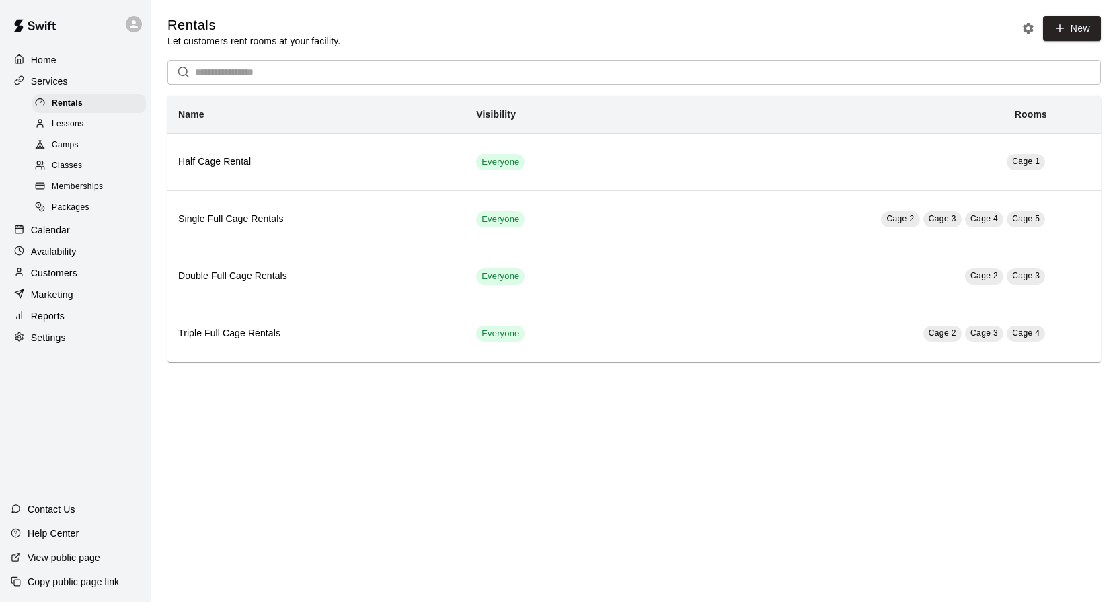
click at [63, 186] on span "Memberships" at bounding box center [77, 186] width 51 height 13
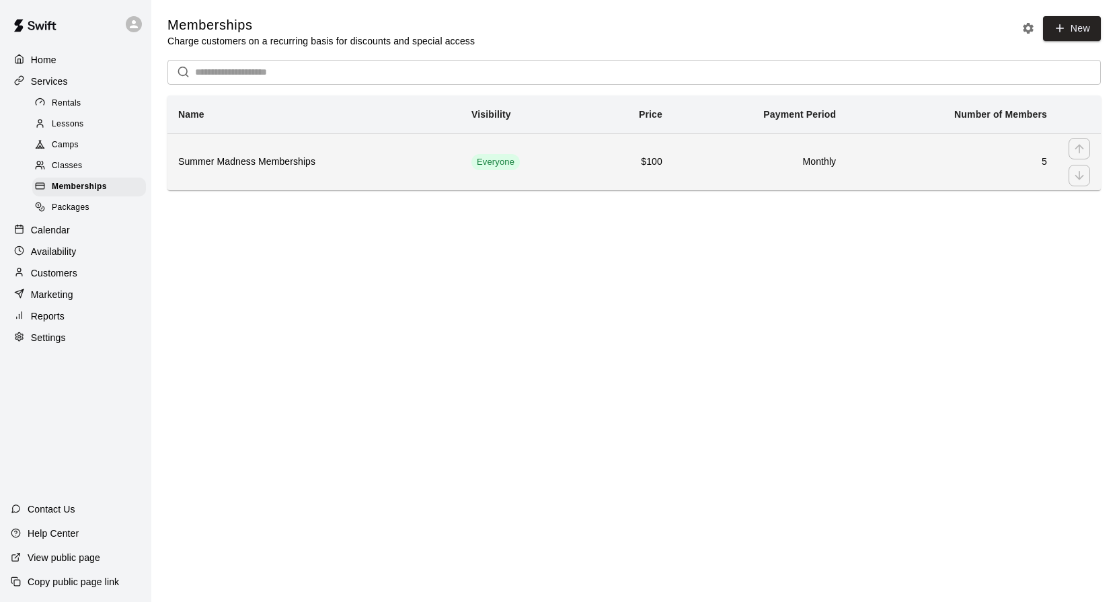
click at [382, 169] on th "Summer Madness Memberships" at bounding box center [313, 161] width 293 height 57
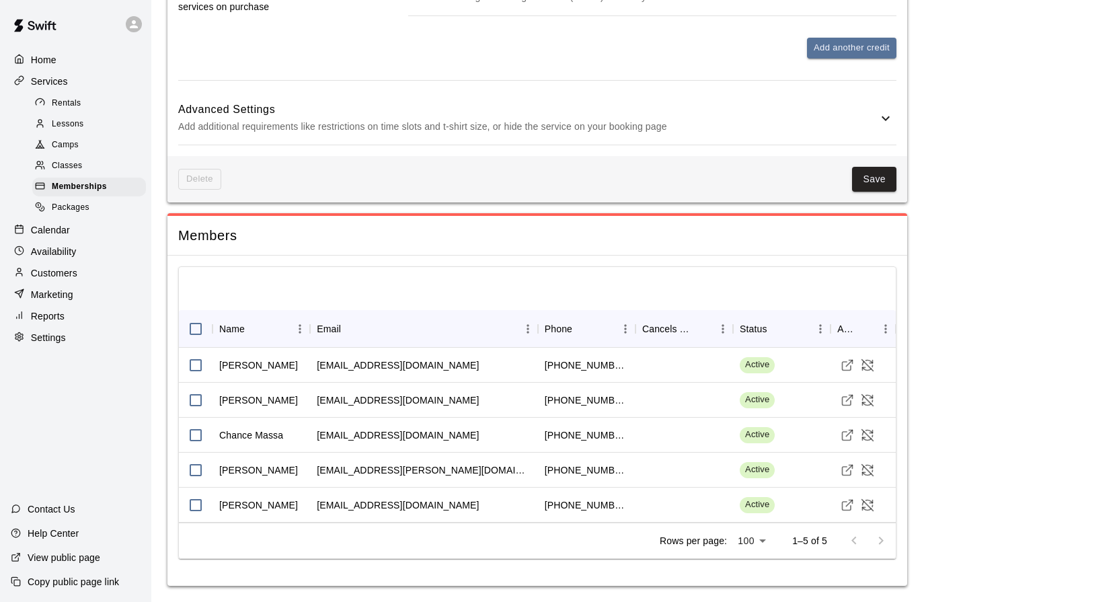
scroll to position [830, 0]
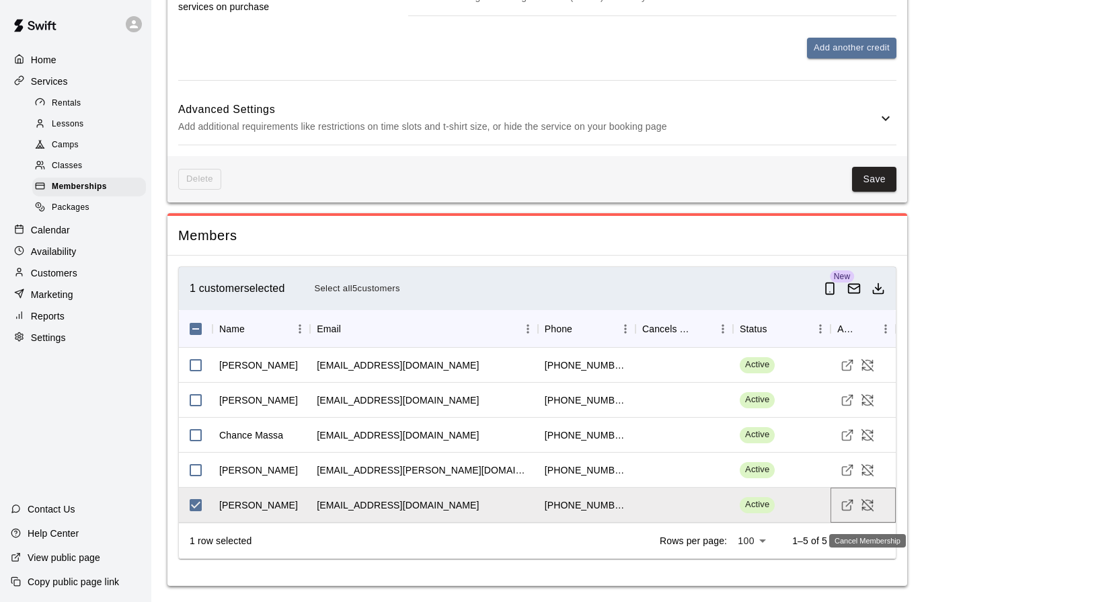
click at [871, 504] on icon "Cancel Membership" at bounding box center [867, 504] width 13 height 13
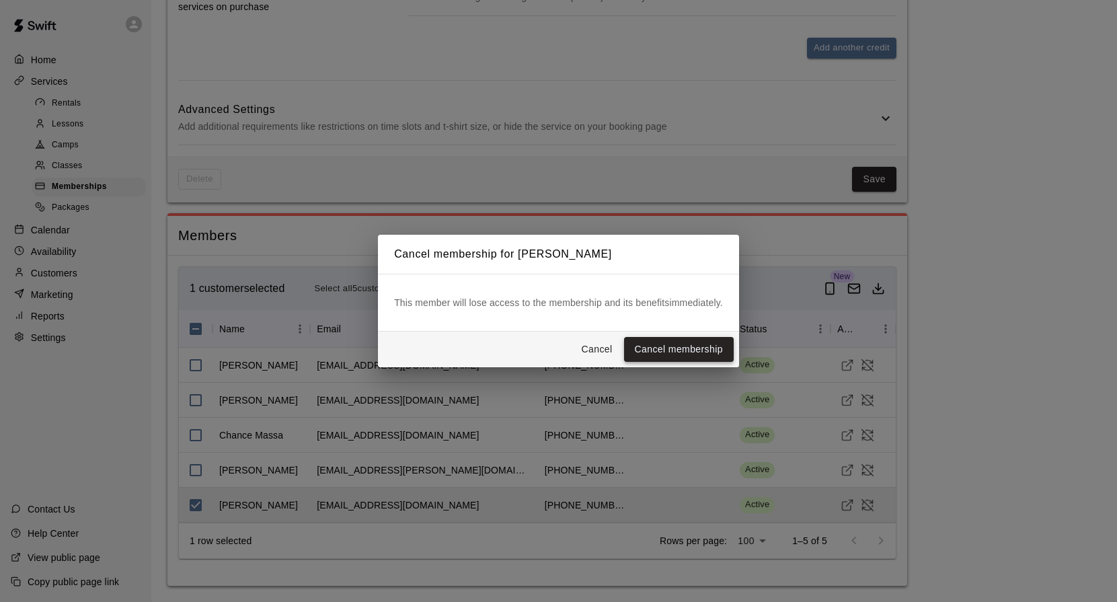
click at [707, 347] on button "Cancel membership" at bounding box center [679, 349] width 110 height 25
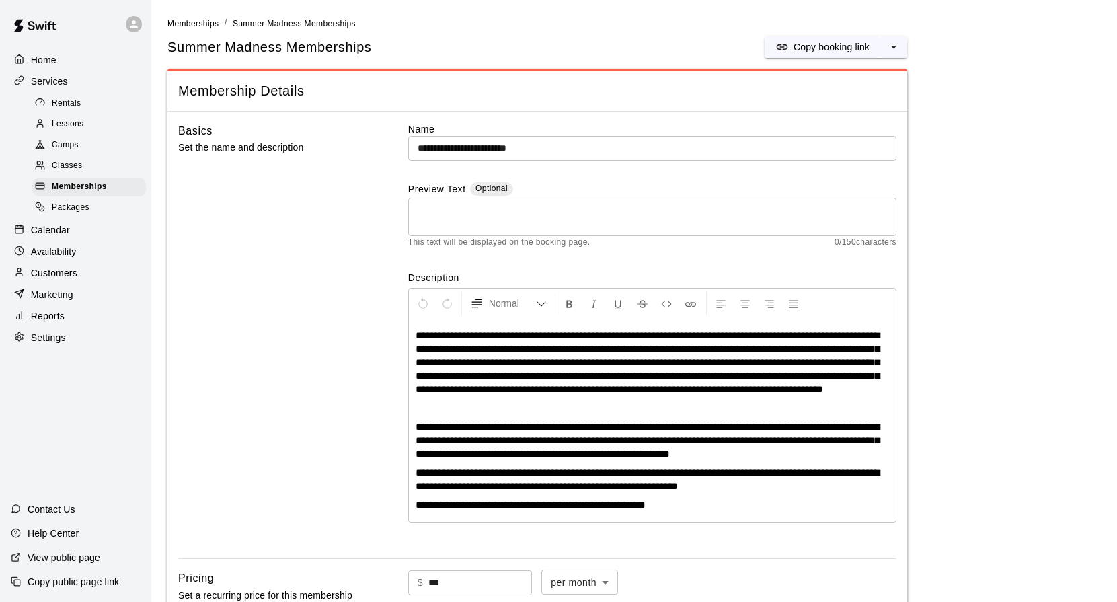
click at [72, 266] on p "Customers" at bounding box center [54, 272] width 46 height 13
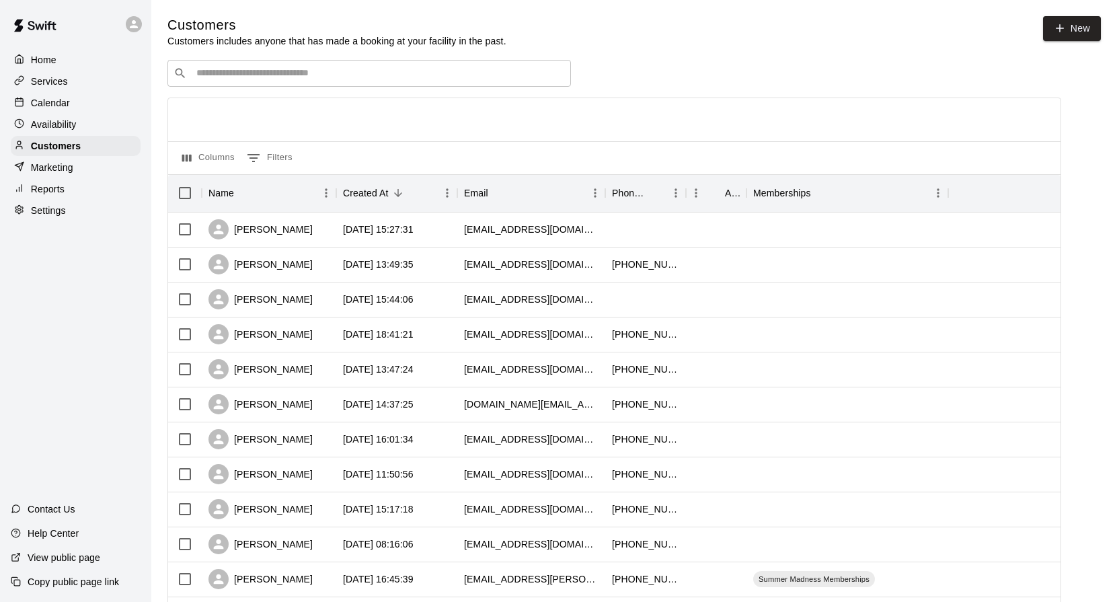
click at [266, 77] on input "Search customers by name or email" at bounding box center [378, 73] width 372 height 13
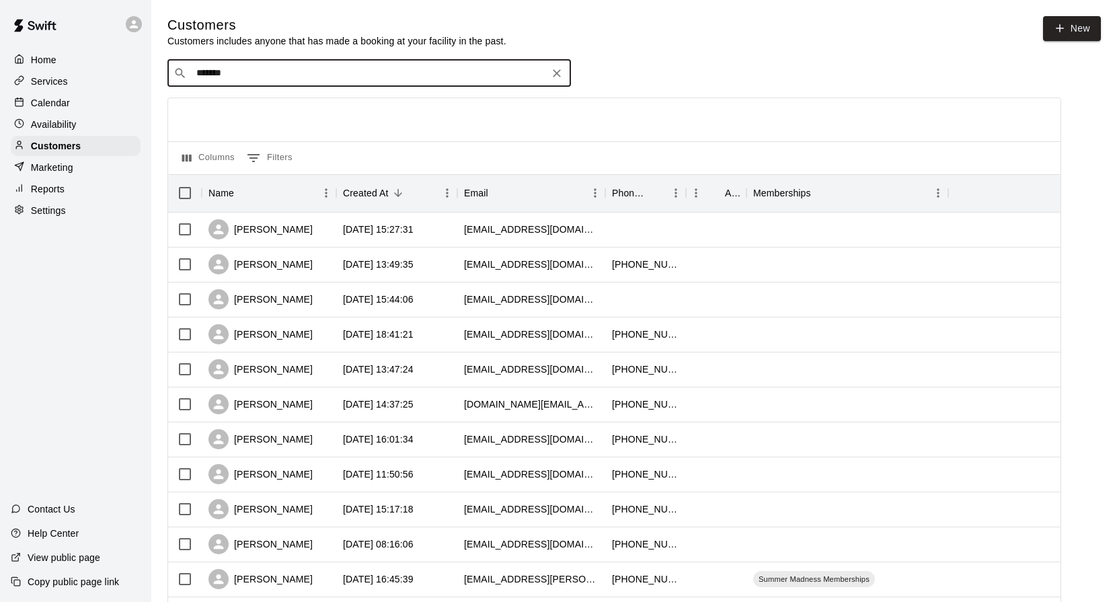
type input "********"
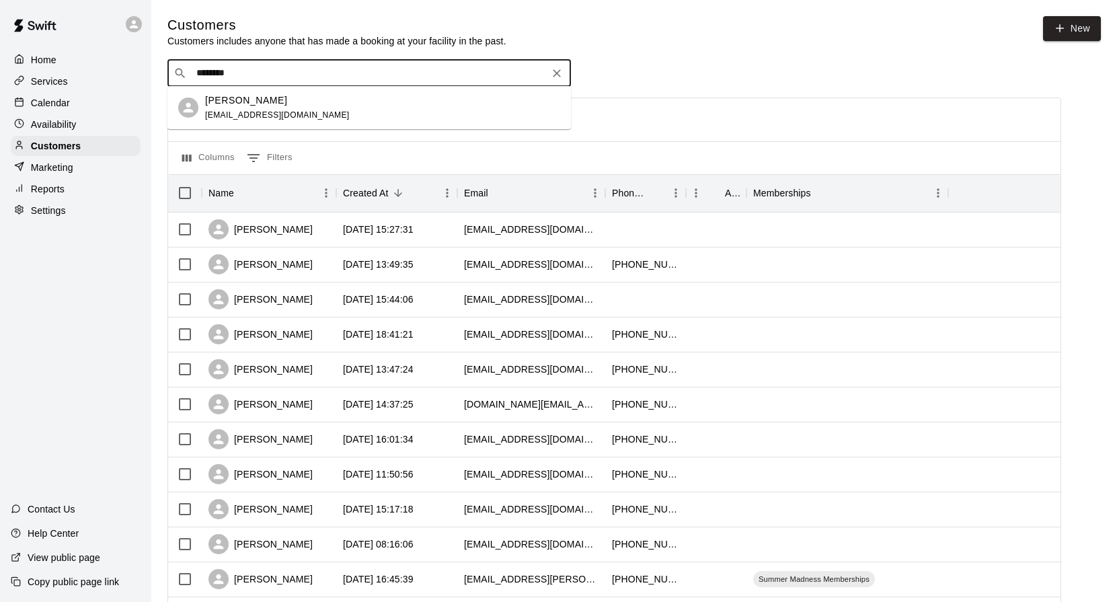
click at [257, 108] on div "Cole Lancaster colelancaster2022@gmail.com" at bounding box center [277, 107] width 145 height 29
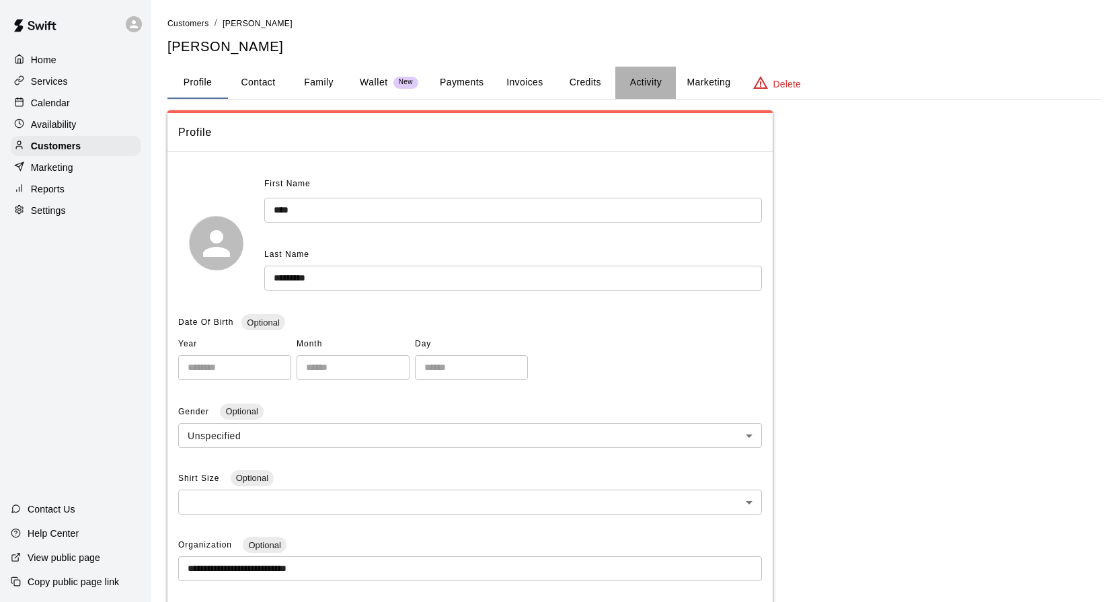
click at [645, 79] on button "Activity" at bounding box center [645, 83] width 61 height 32
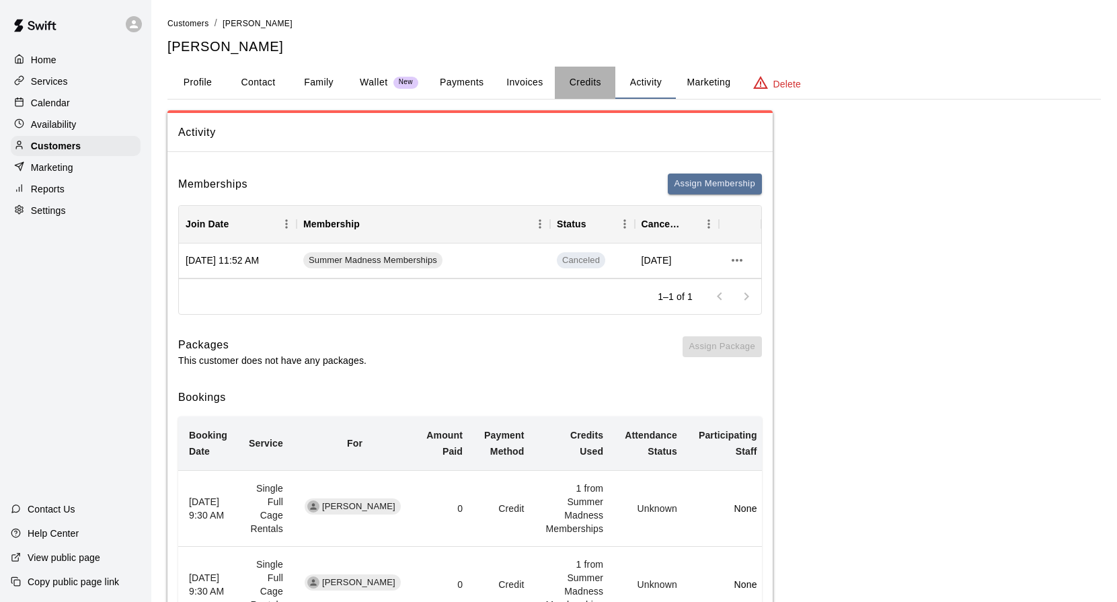
click at [595, 81] on button "Credits" at bounding box center [585, 83] width 61 height 32
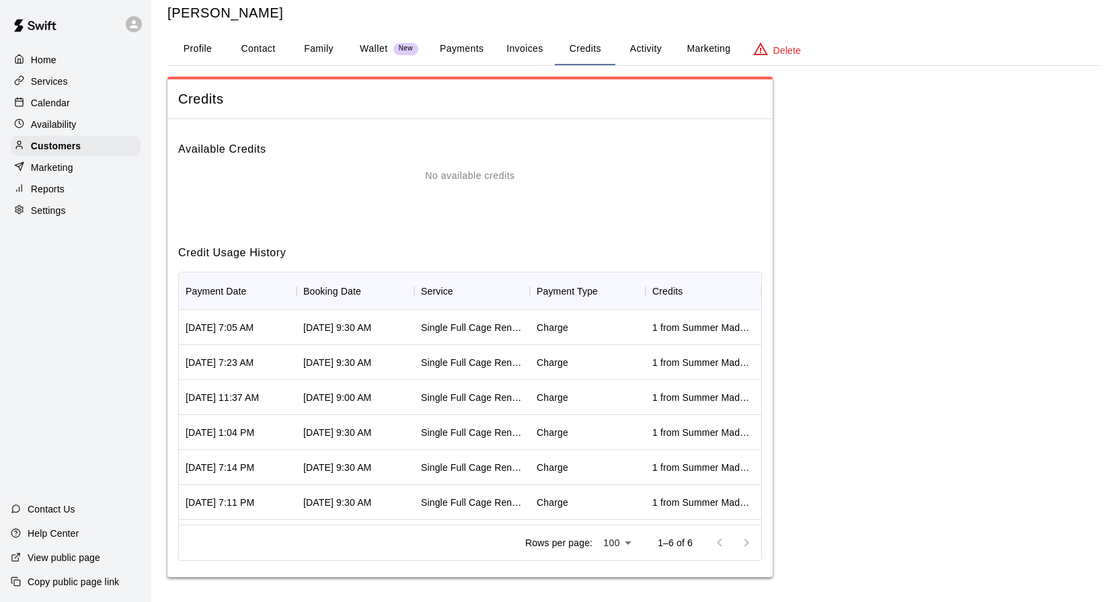
scroll to position [34, 0]
click at [532, 48] on button "Invoices" at bounding box center [524, 49] width 61 height 32
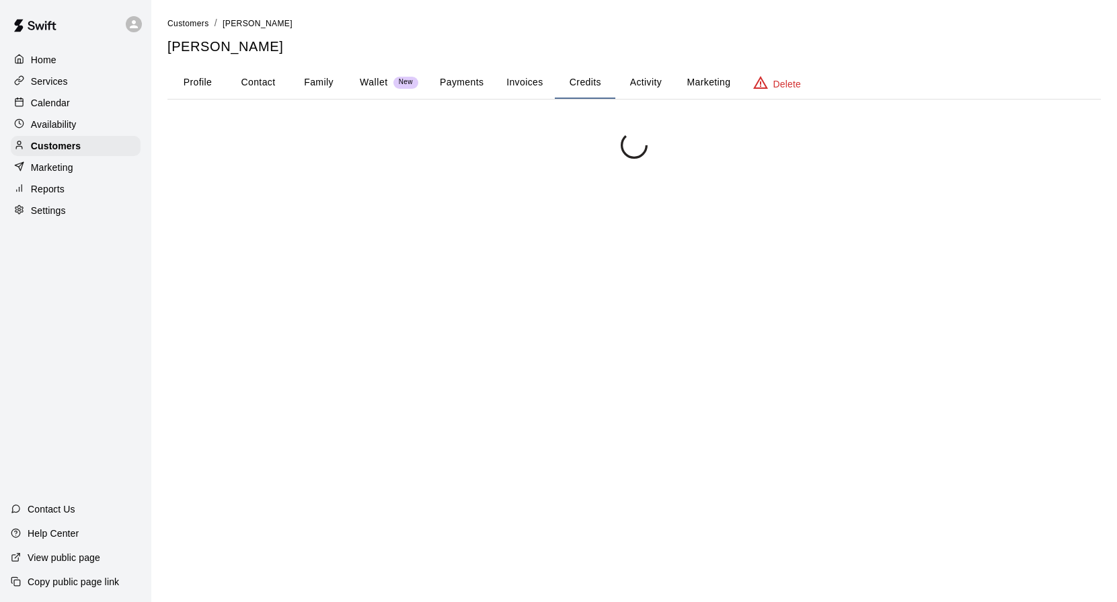
scroll to position [0, 0]
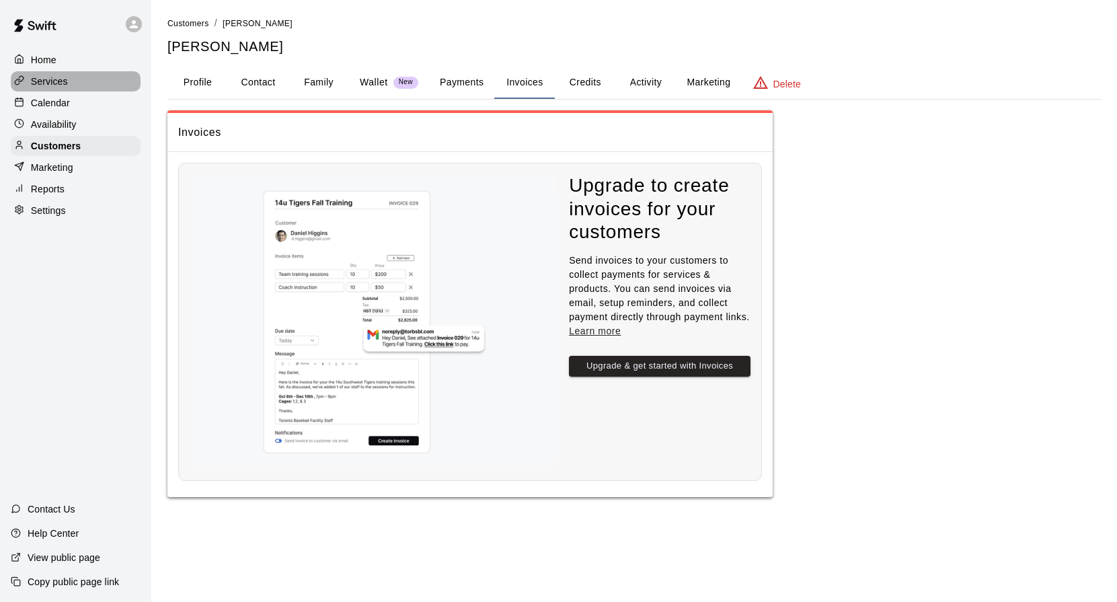
click at [69, 89] on div "Services" at bounding box center [76, 81] width 130 height 20
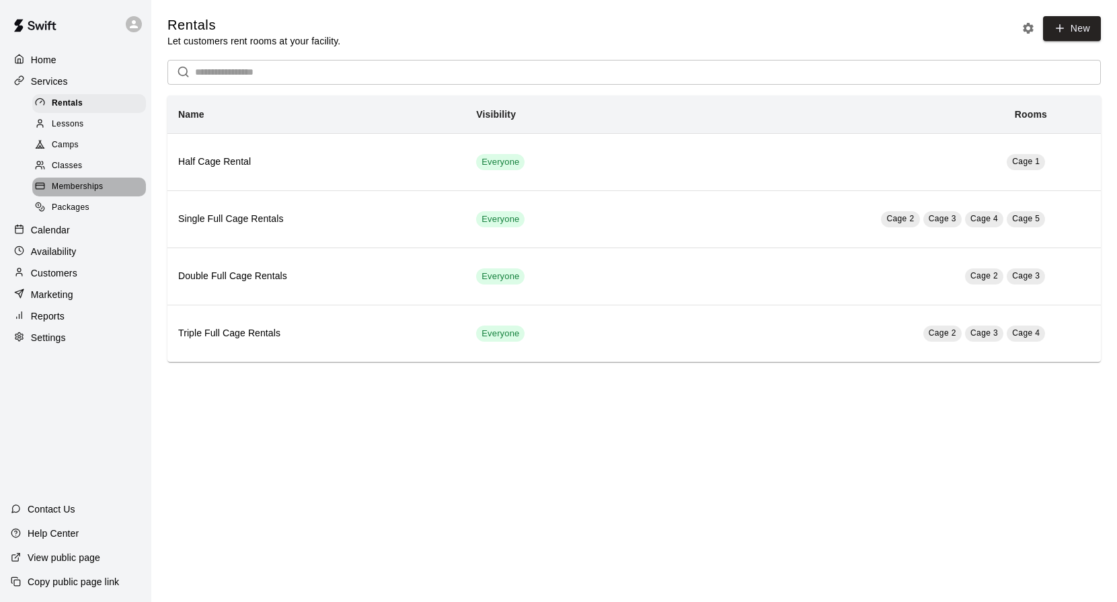
click at [65, 184] on span "Memberships" at bounding box center [77, 186] width 51 height 13
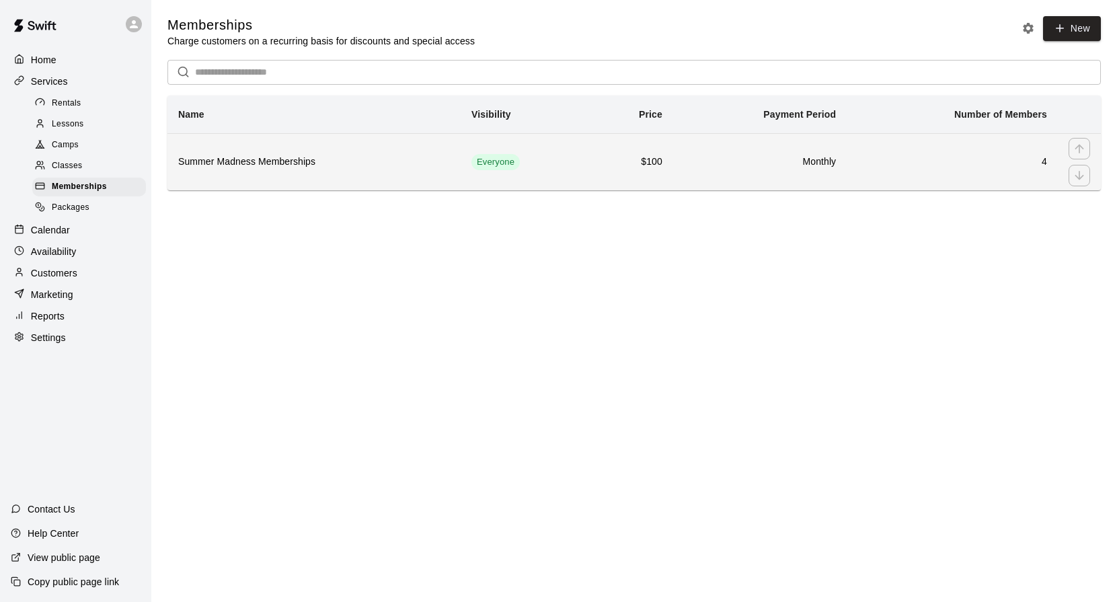
click at [631, 155] on h6 "$100" at bounding box center [631, 162] width 62 height 15
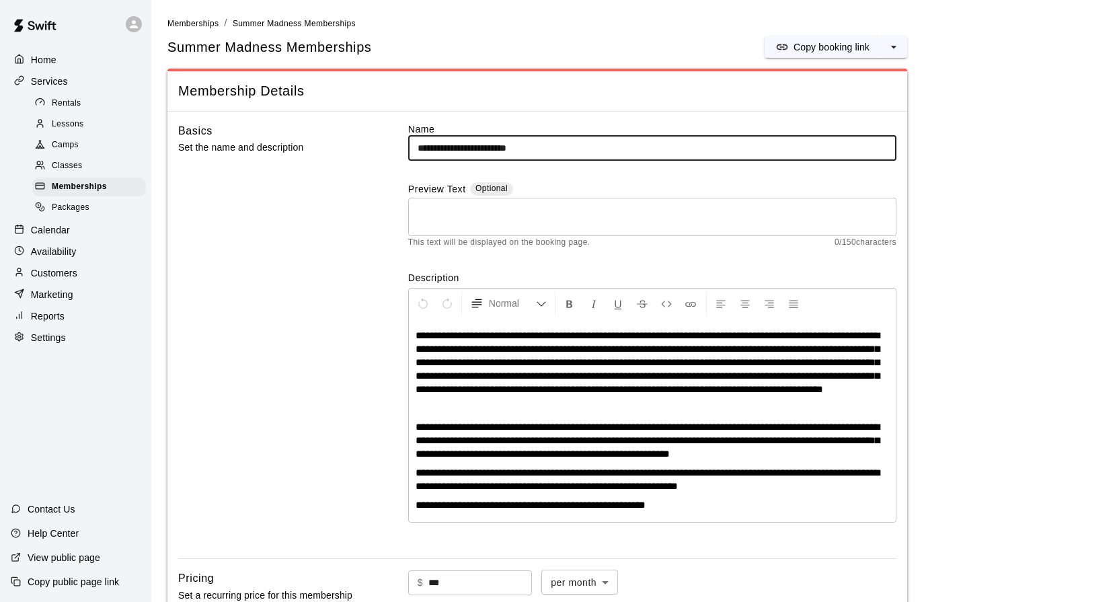
drag, startPoint x: 498, startPoint y: 149, endPoint x: 333, endPoint y: 134, distance: 166.0
click at [333, 134] on div "**********" at bounding box center [537, 335] width 718 height 426
type input "**********"
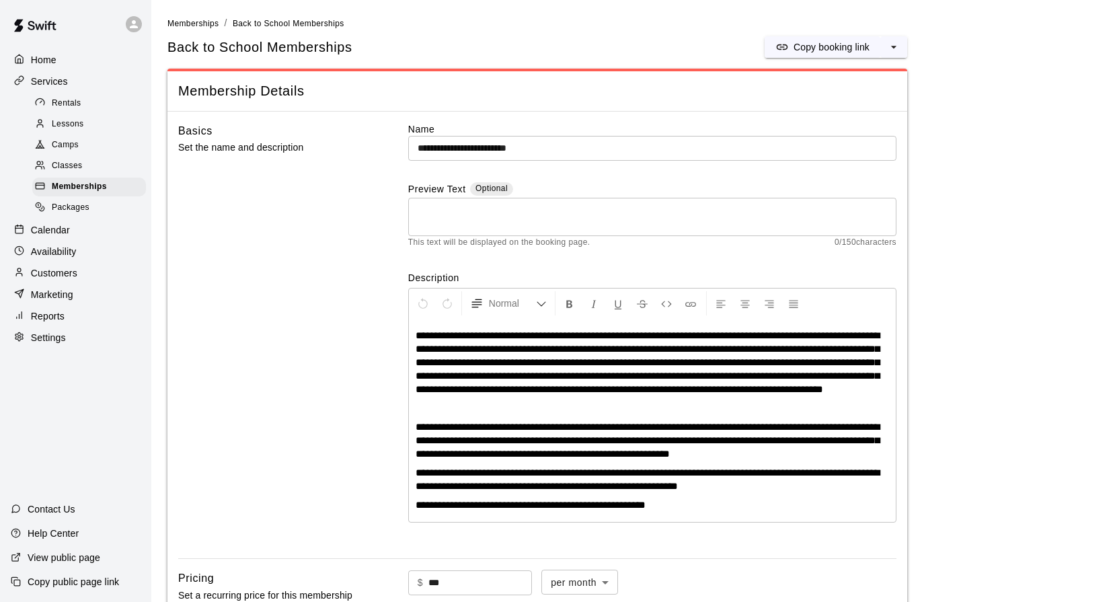
click at [307, 233] on div "Basics Set the name and description" at bounding box center [271, 335] width 187 height 426
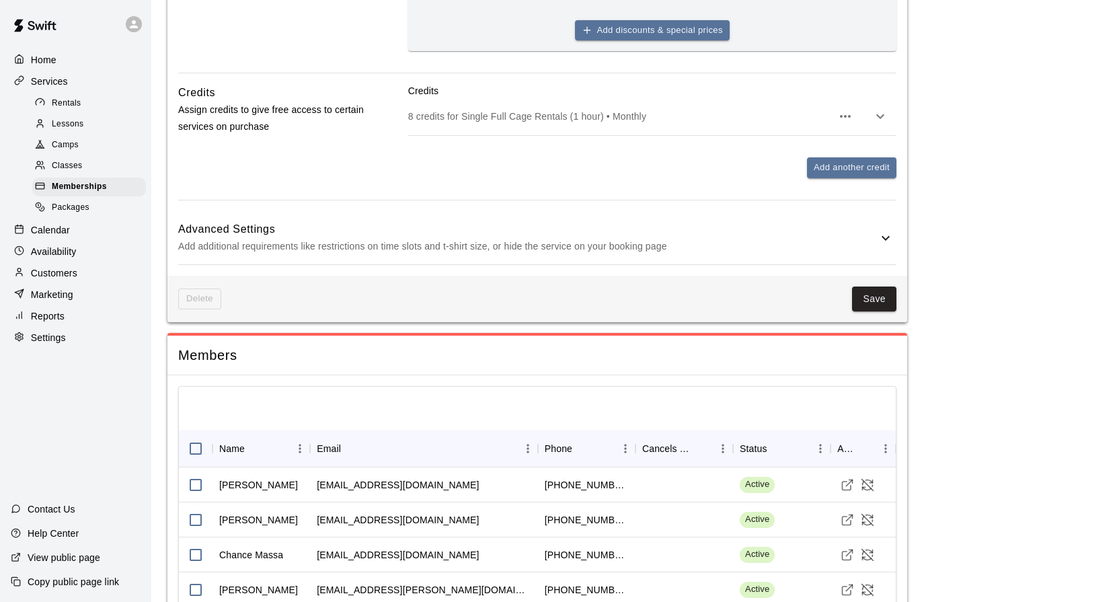
scroll to position [701, 0]
click at [872, 305] on button "Save" at bounding box center [874, 298] width 44 height 25
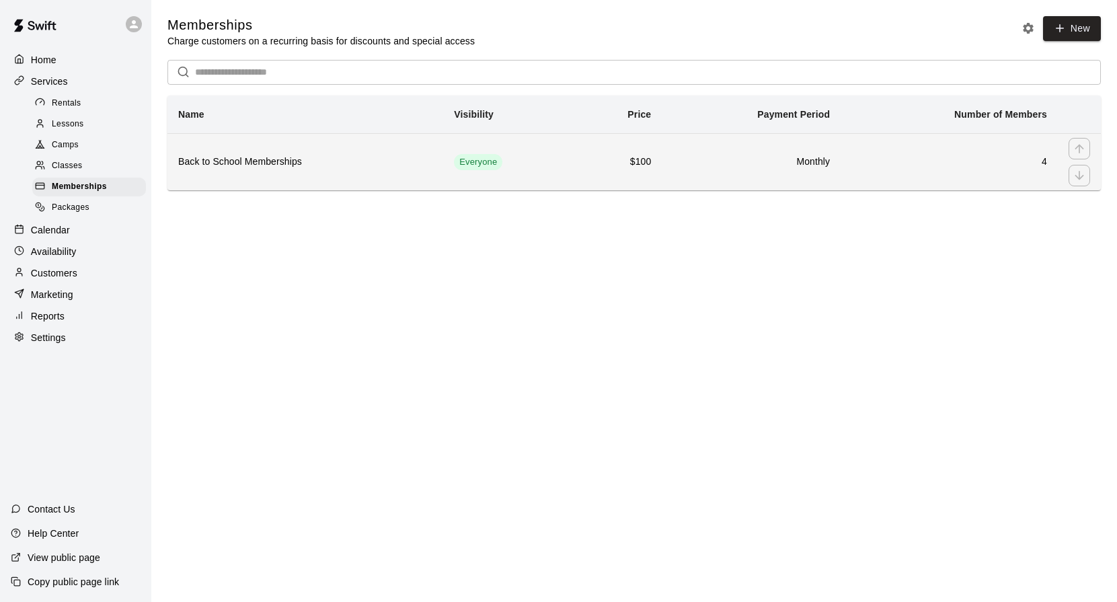
click at [301, 161] on h6 "Back to School Memberships" at bounding box center [305, 162] width 254 height 15
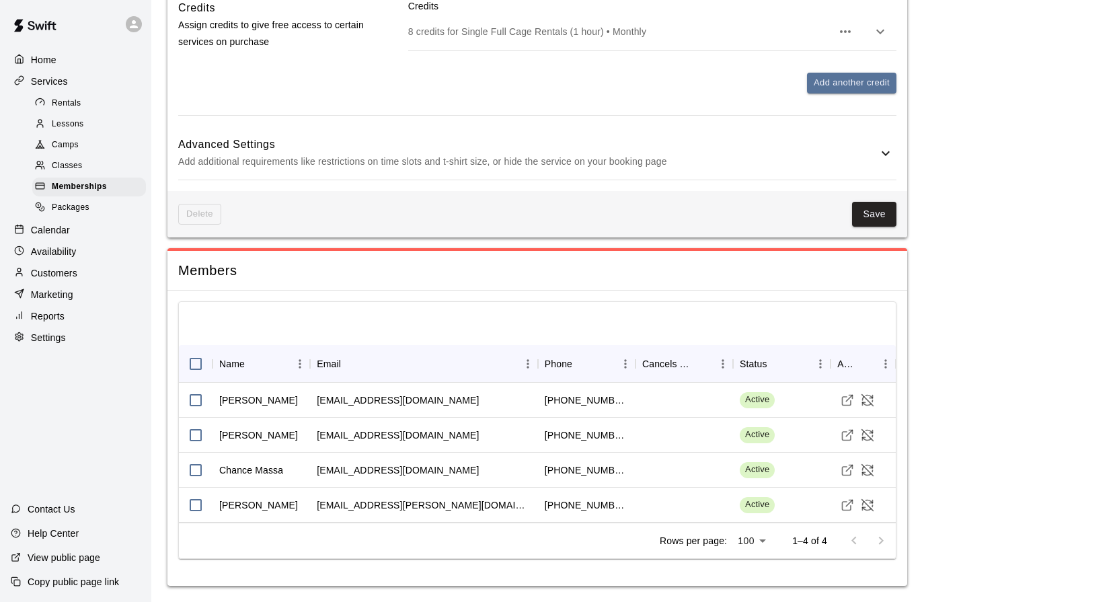
scroll to position [795, 0]
click at [69, 223] on p "Calendar" at bounding box center [50, 229] width 39 height 13
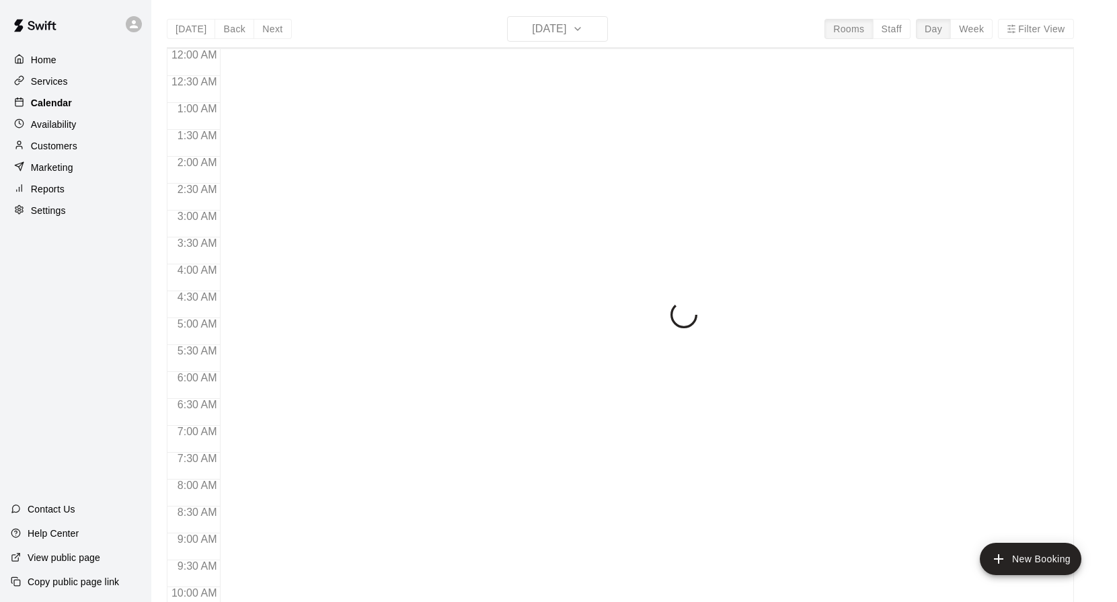
scroll to position [723, 0]
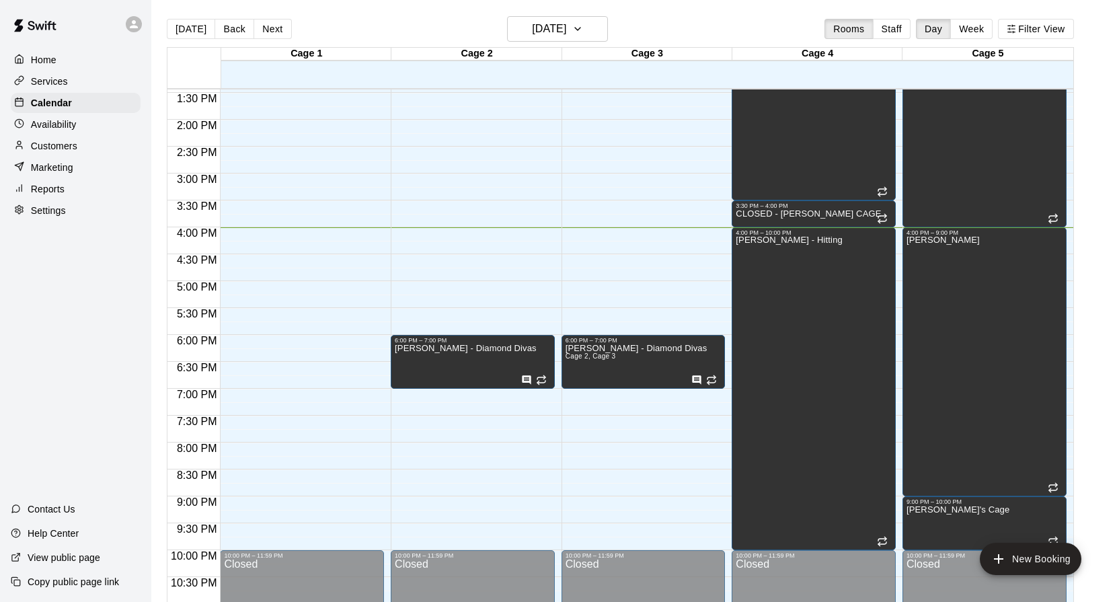
click at [425, 323] on div "12:00 AM – 9:00 AM Closed 6:00 PM – 7:00 PM Megan Shipp - Diamond Divas 10:00 P…" at bounding box center [473, 12] width 164 height 1291
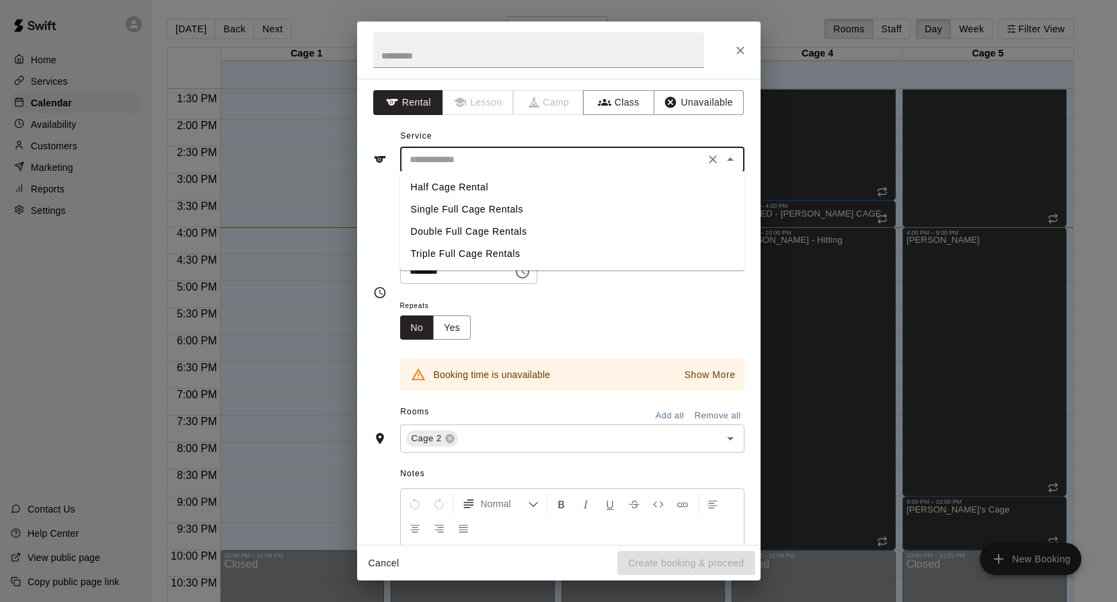
click at [467, 165] on input "text" at bounding box center [552, 159] width 296 height 17
click at [474, 206] on li "Single Full Cage Rentals" at bounding box center [572, 209] width 344 height 22
type input "**********"
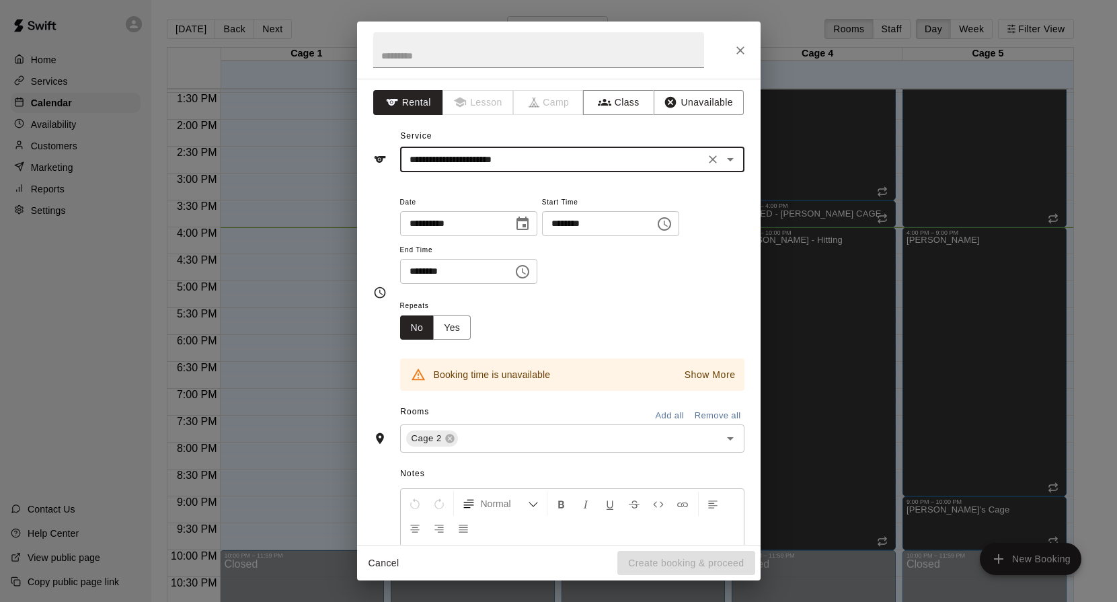
click at [374, 183] on div "**********" at bounding box center [558, 292] width 371 height 219
click at [365, 561] on button "Cancel" at bounding box center [383, 563] width 43 height 25
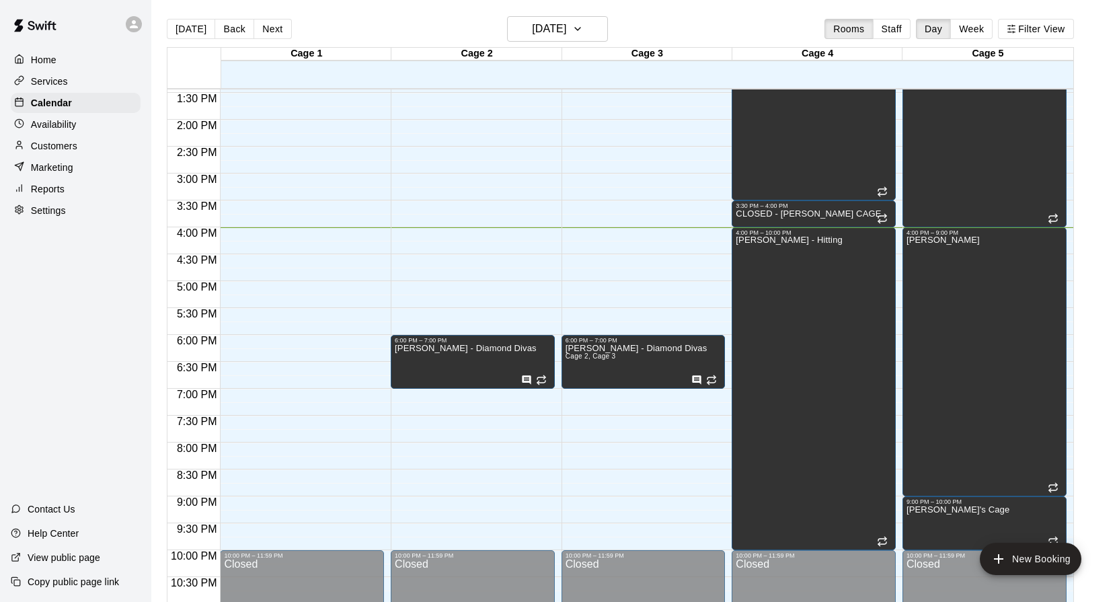
drag, startPoint x: 56, startPoint y: 71, endPoint x: 88, endPoint y: 88, distance: 35.8
click at [56, 71] on div "Services" at bounding box center [76, 81] width 130 height 20
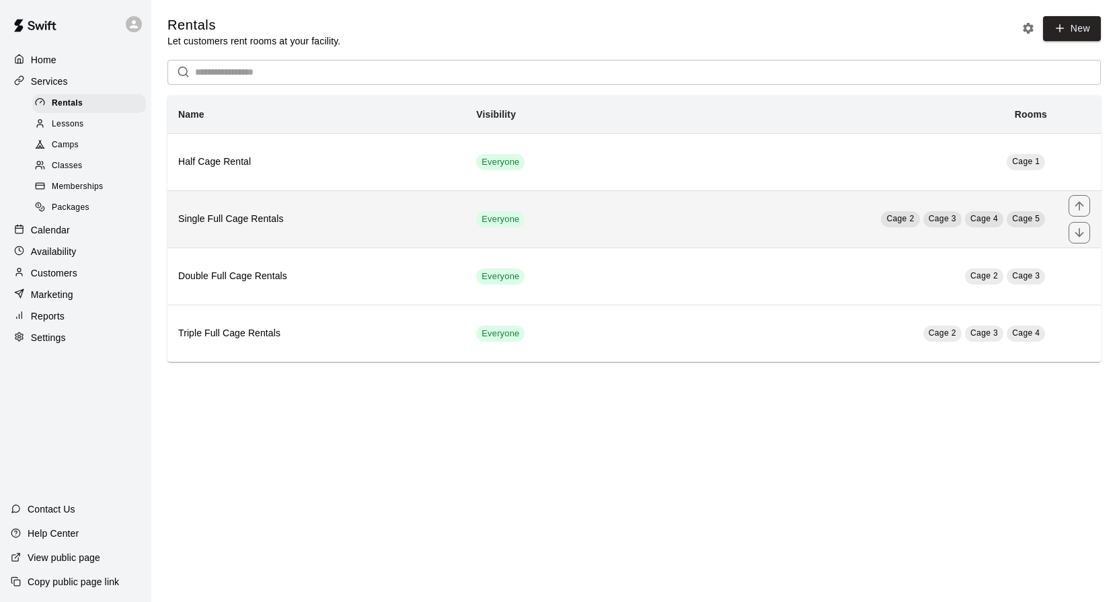
click at [270, 226] on th "Single Full Cage Rentals" at bounding box center [316, 218] width 298 height 57
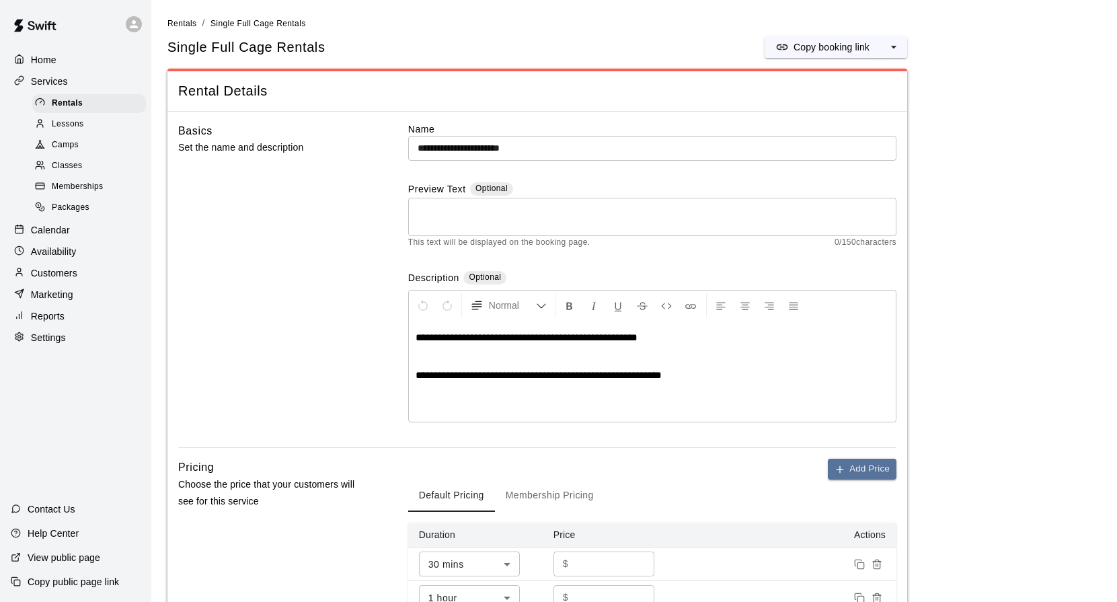
click at [64, 57] on div "Home" at bounding box center [76, 60] width 130 height 20
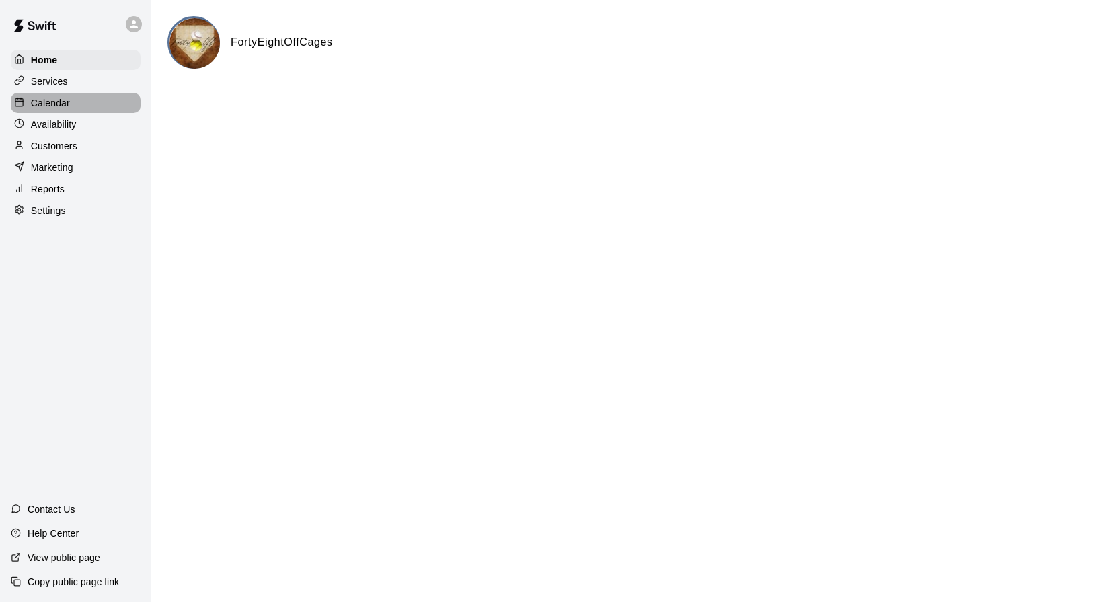
click at [56, 108] on p "Calendar" at bounding box center [50, 102] width 39 height 13
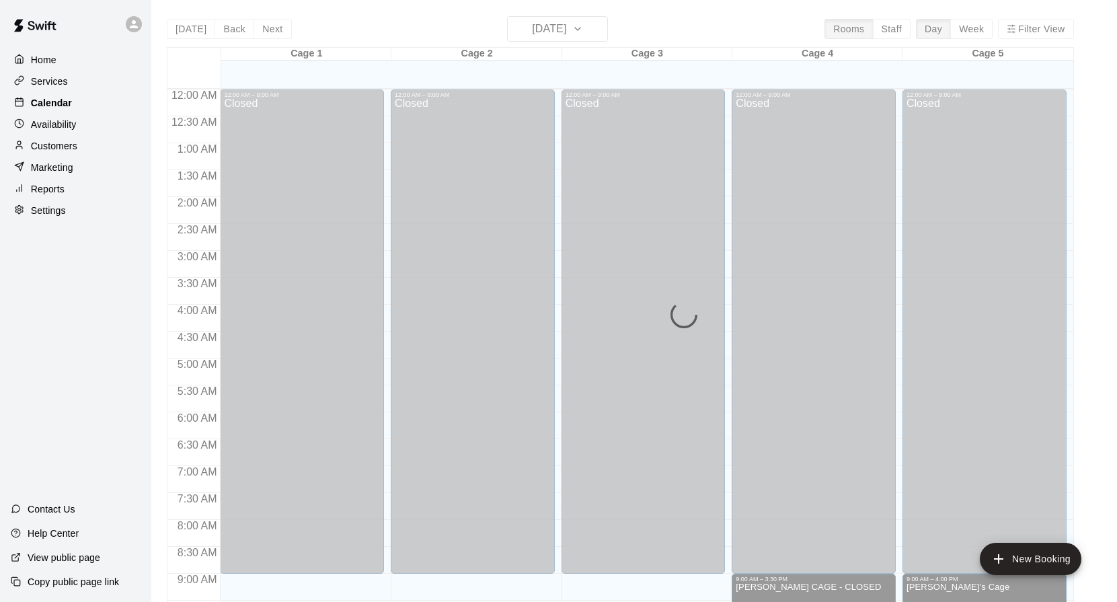
scroll to position [723, 0]
